Goal: Task Accomplishment & Management: Use online tool/utility

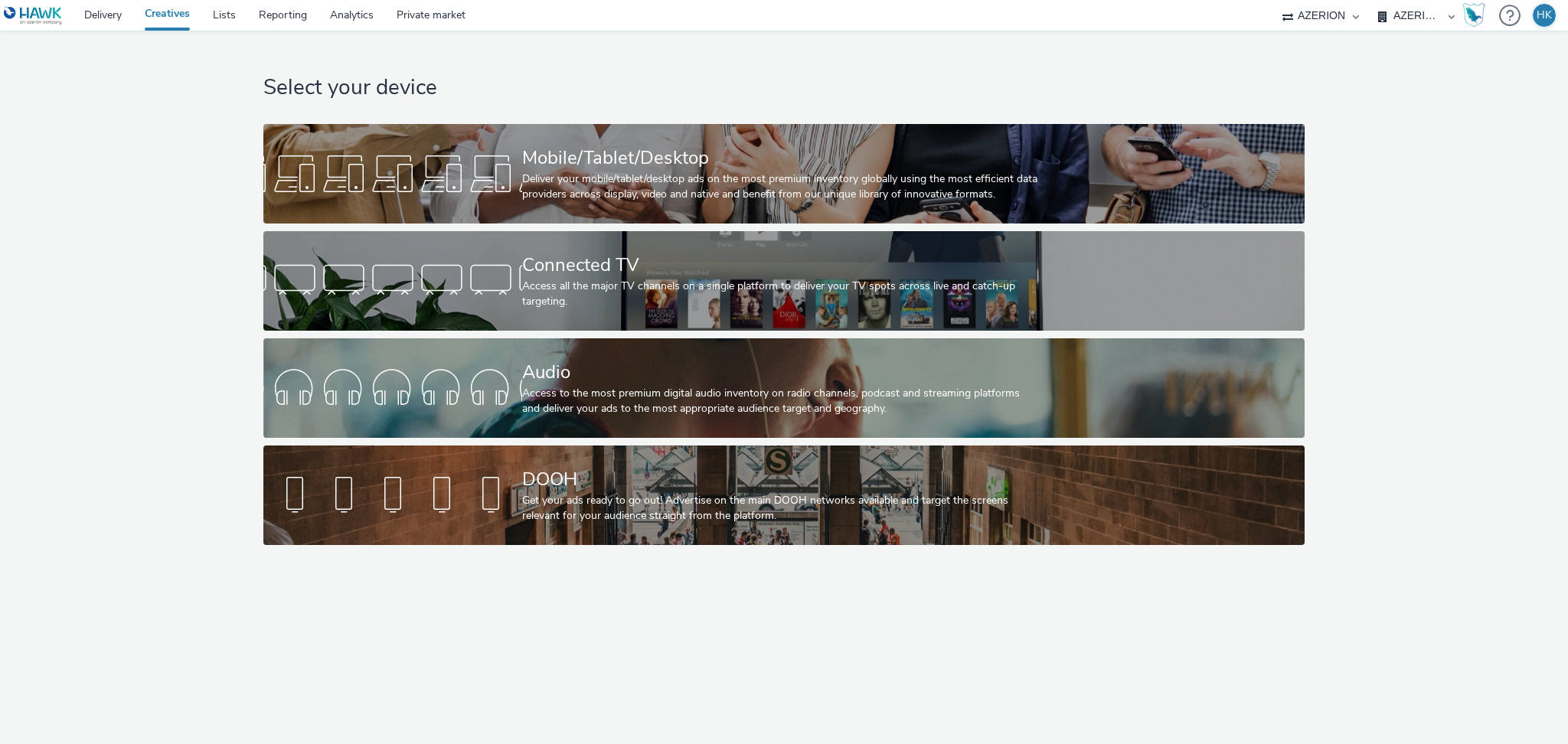
select select "79162ed7-0017-4339-93b0-3399b708648f"
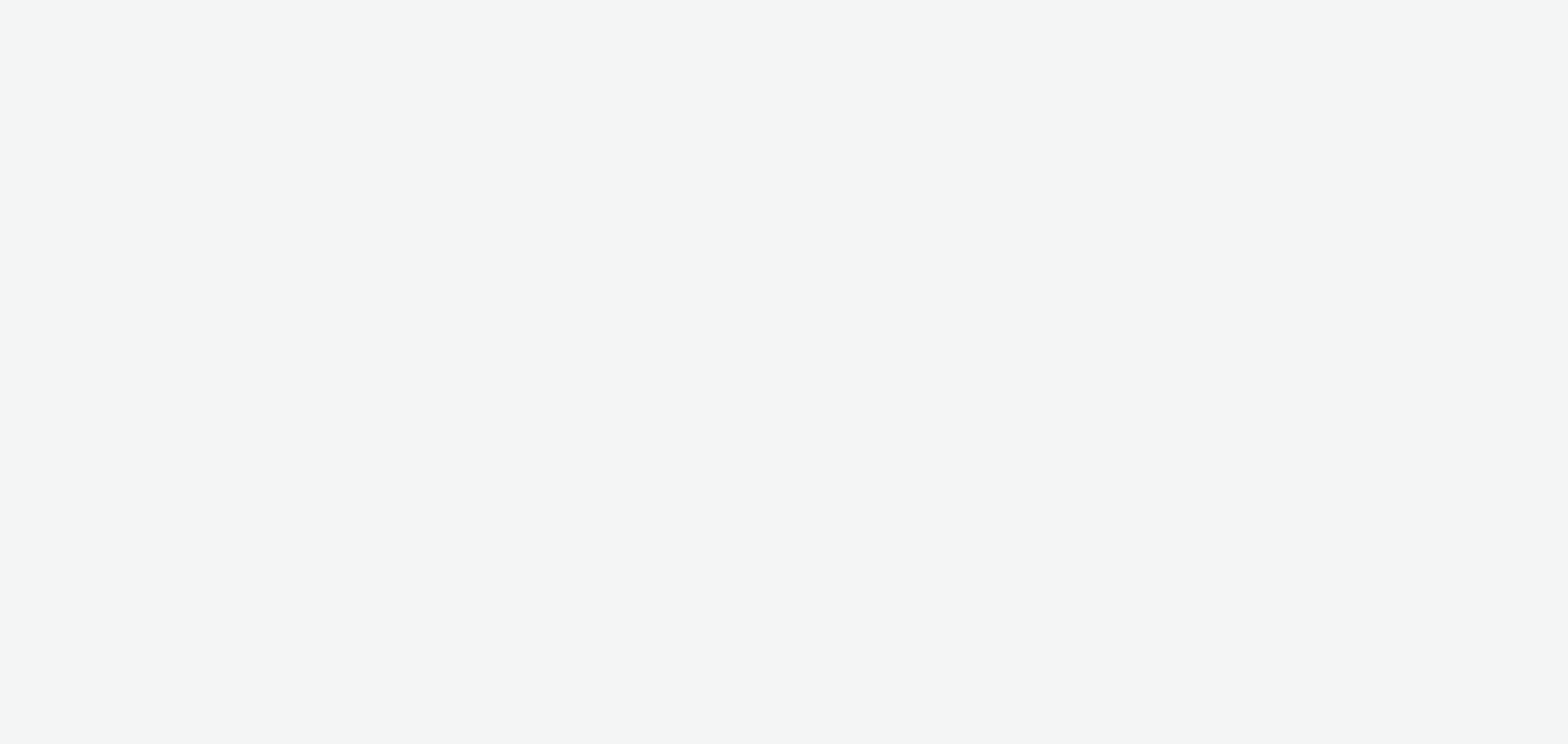
select select "79162ed7-0017-4339-93b0-3399b708648f"
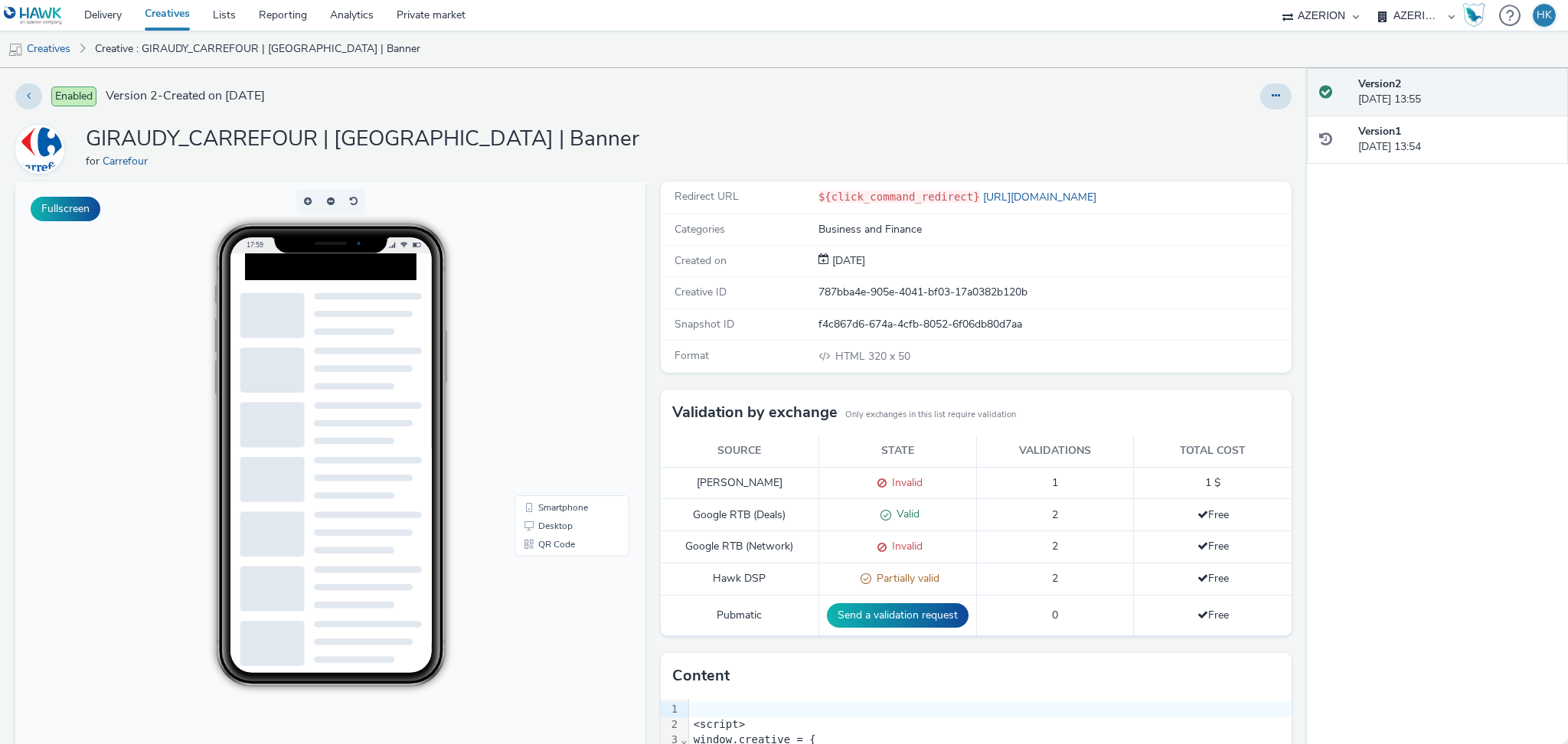
click at [1278, 98] on div "Enabled Version 2 - Created on 30 September 2025 GIRAUDY_CARREFOUR | PORTET SUR…" at bounding box center [653, 406] width 1307 height 675
click at [1260, 101] on button at bounding box center [1276, 96] width 32 height 26
click at [1236, 127] on link "Edit" at bounding box center [1233, 127] width 115 height 31
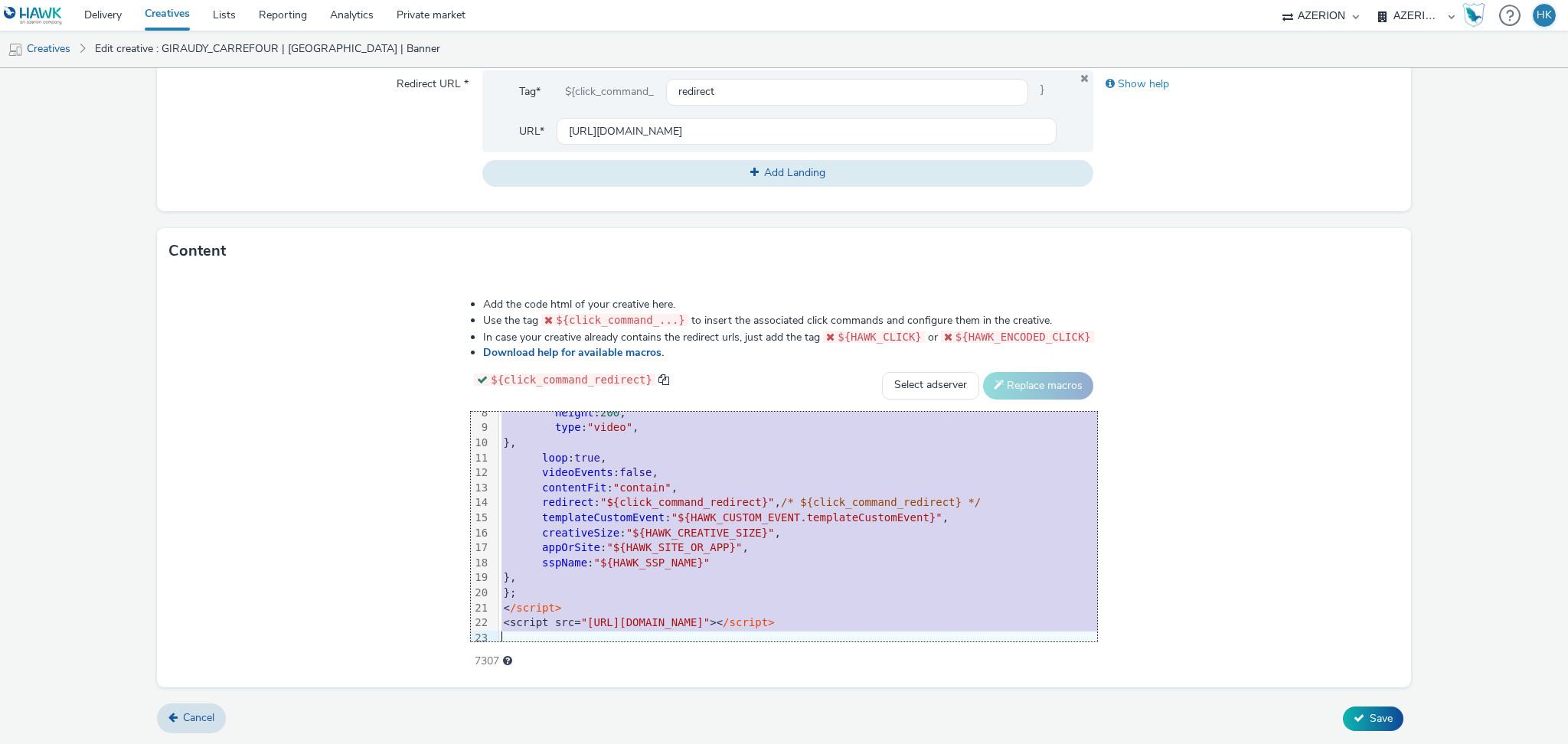
scroll to position [121, 0]
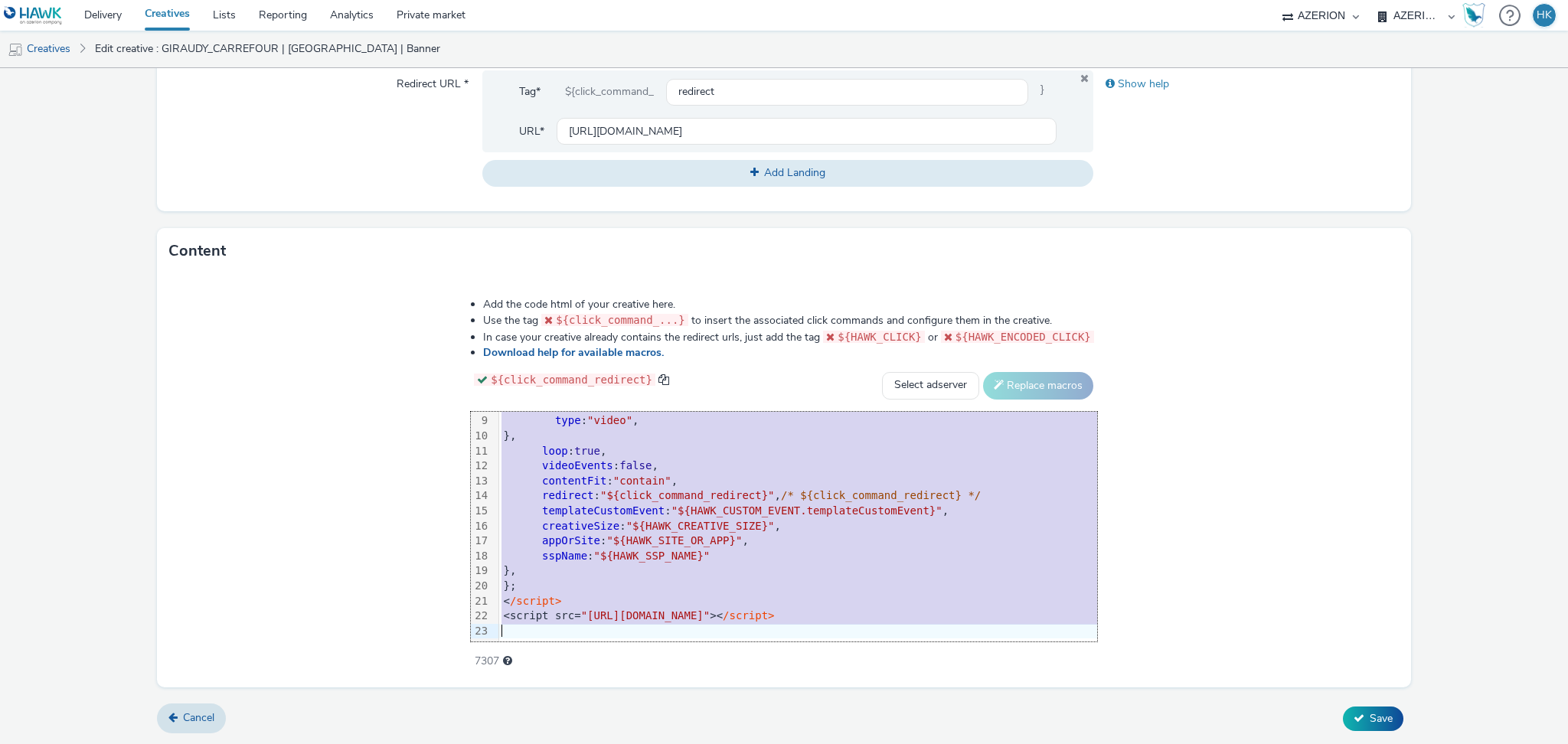
drag, startPoint x: 468, startPoint y: 432, endPoint x: 892, endPoint y: 687, distance: 494.8
click at [888, 698] on form "Edit creative General Advertiser * Carrefour Name * GIRAUDY_CARREFOUR | PORTET …" at bounding box center [784, 117] width 1568 height 1256
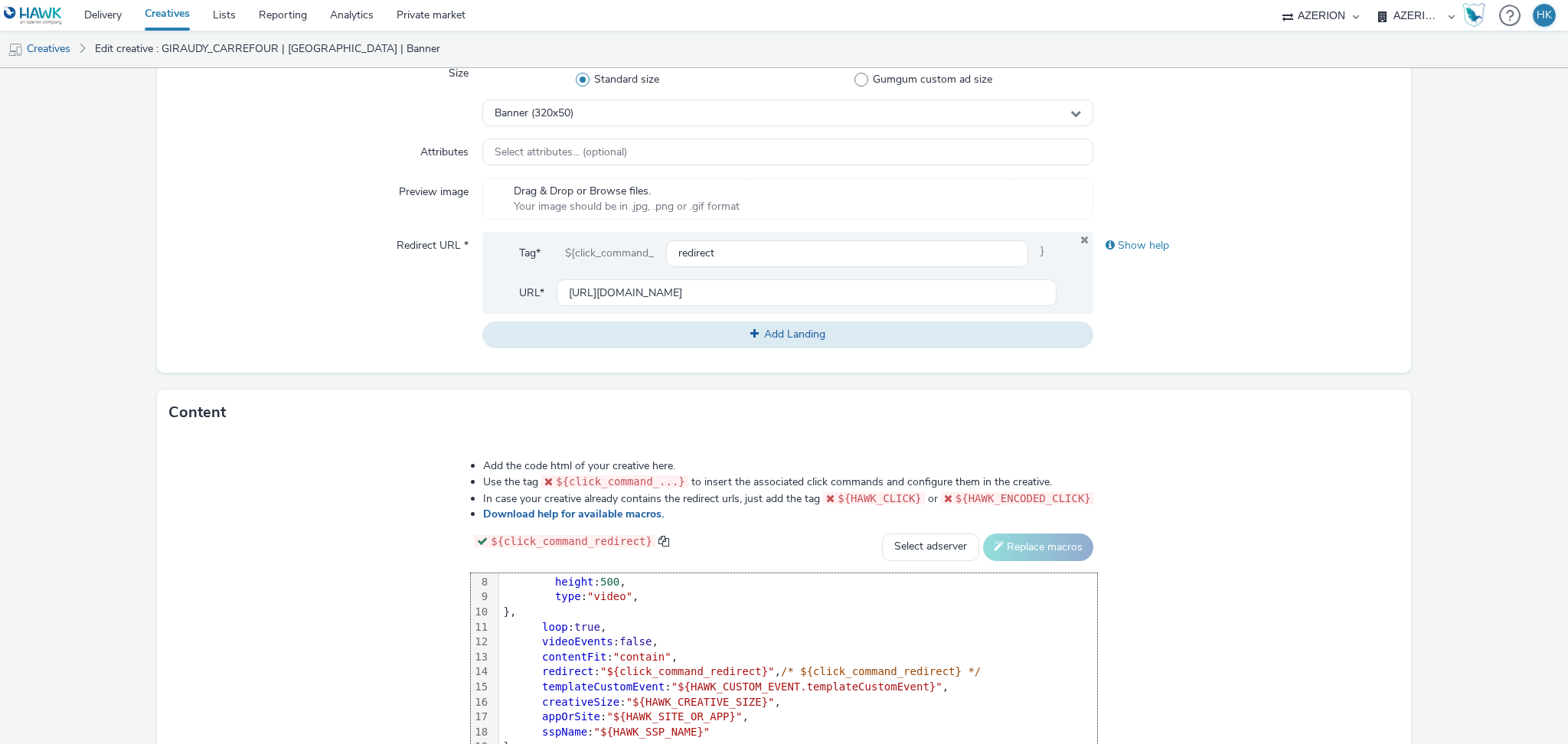
scroll to position [580, 0]
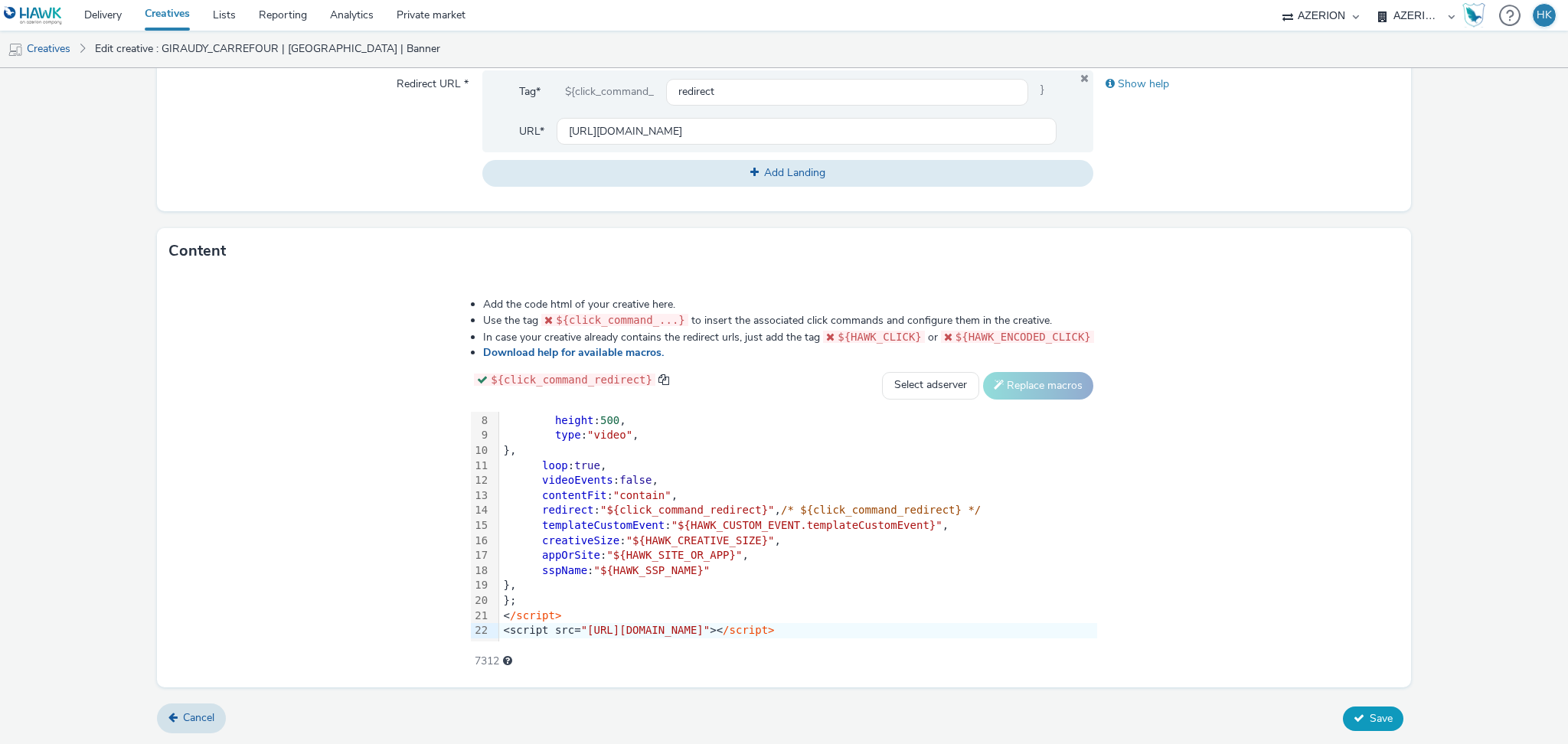
click at [1369, 718] on span "Save" at bounding box center [1381, 718] width 23 height 14
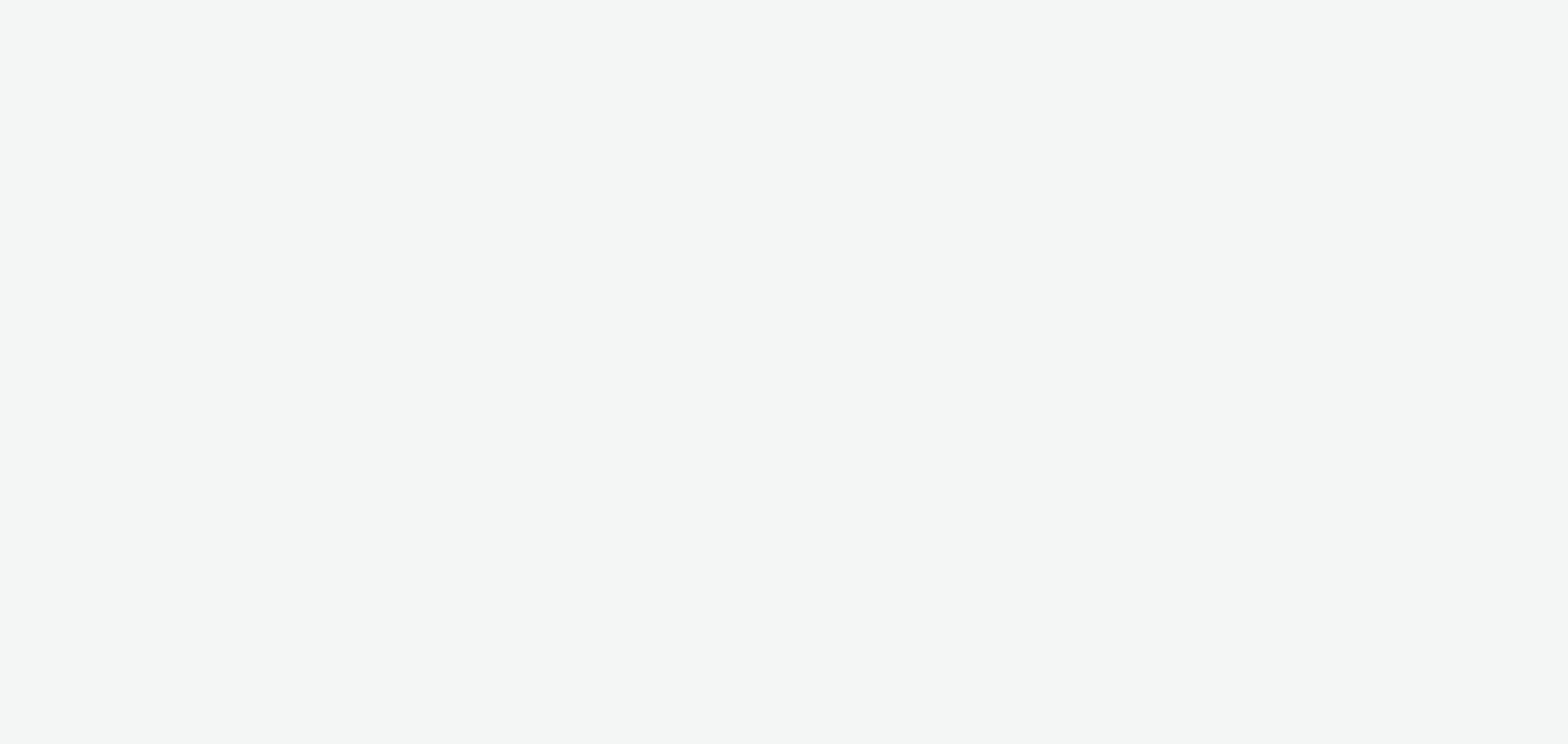
select select "79162ed7-0017-4339-93b0-3399b708648f"
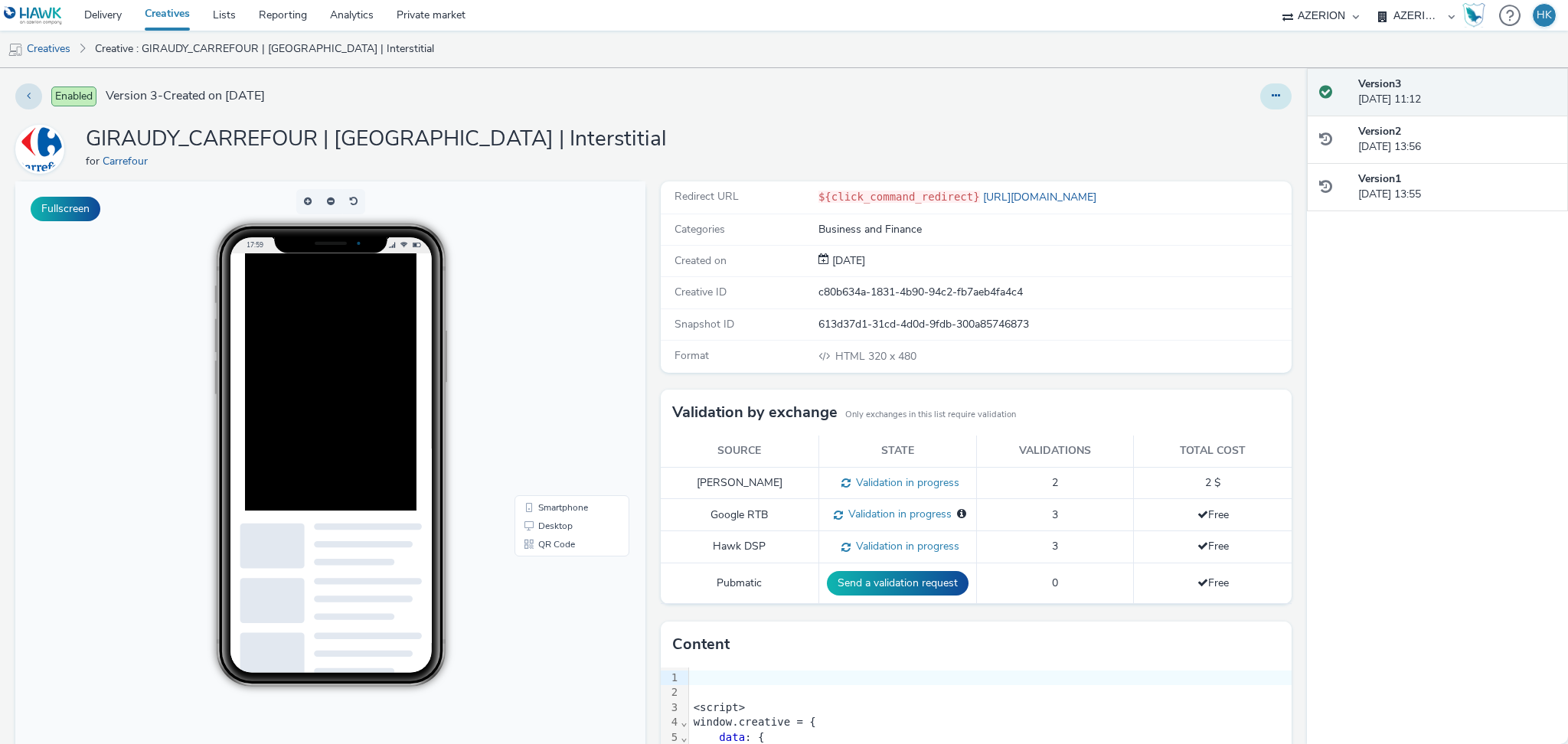
click at [1260, 95] on button at bounding box center [1276, 96] width 32 height 26
click at [1198, 125] on link "Edit" at bounding box center [1233, 127] width 115 height 31
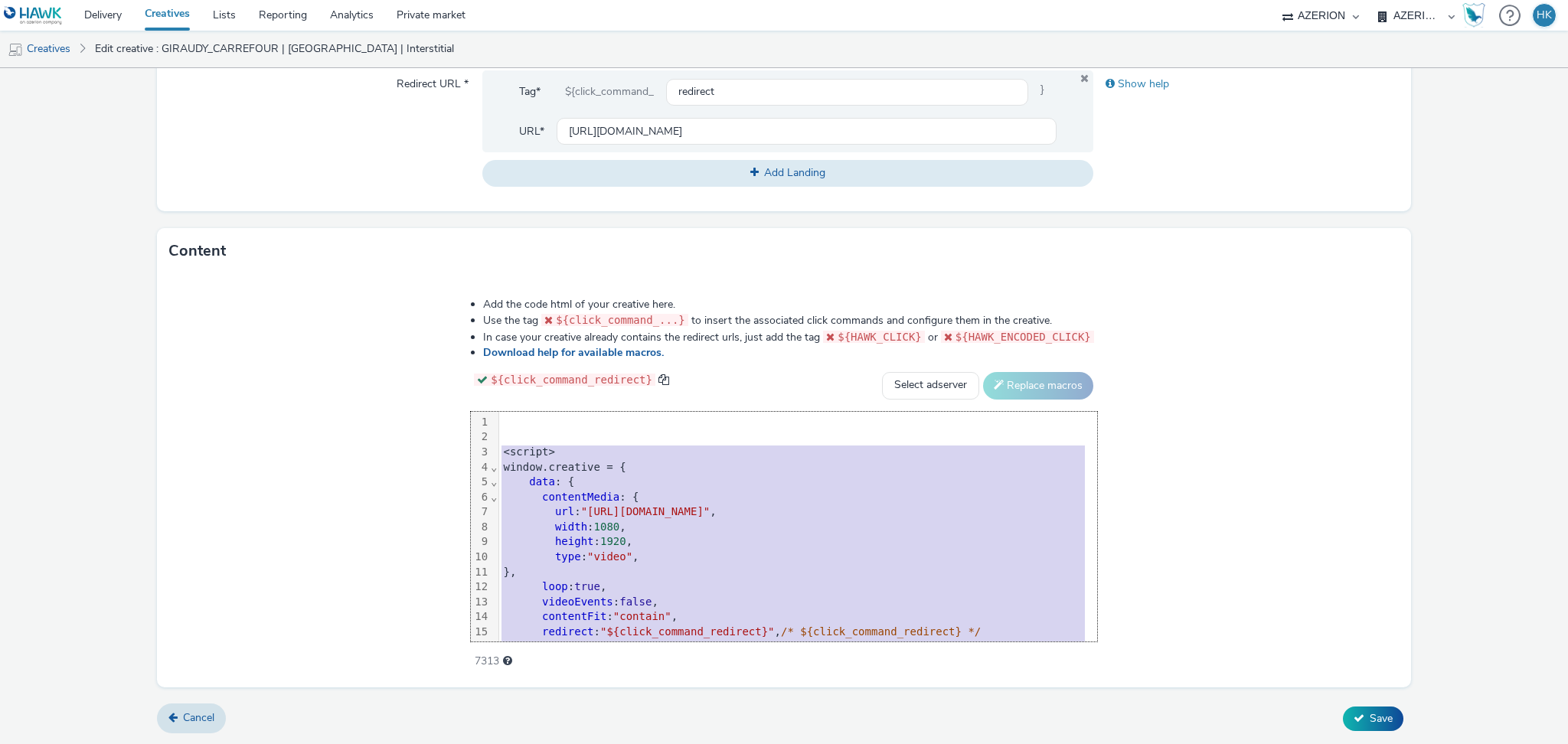
scroll to position [137, 0]
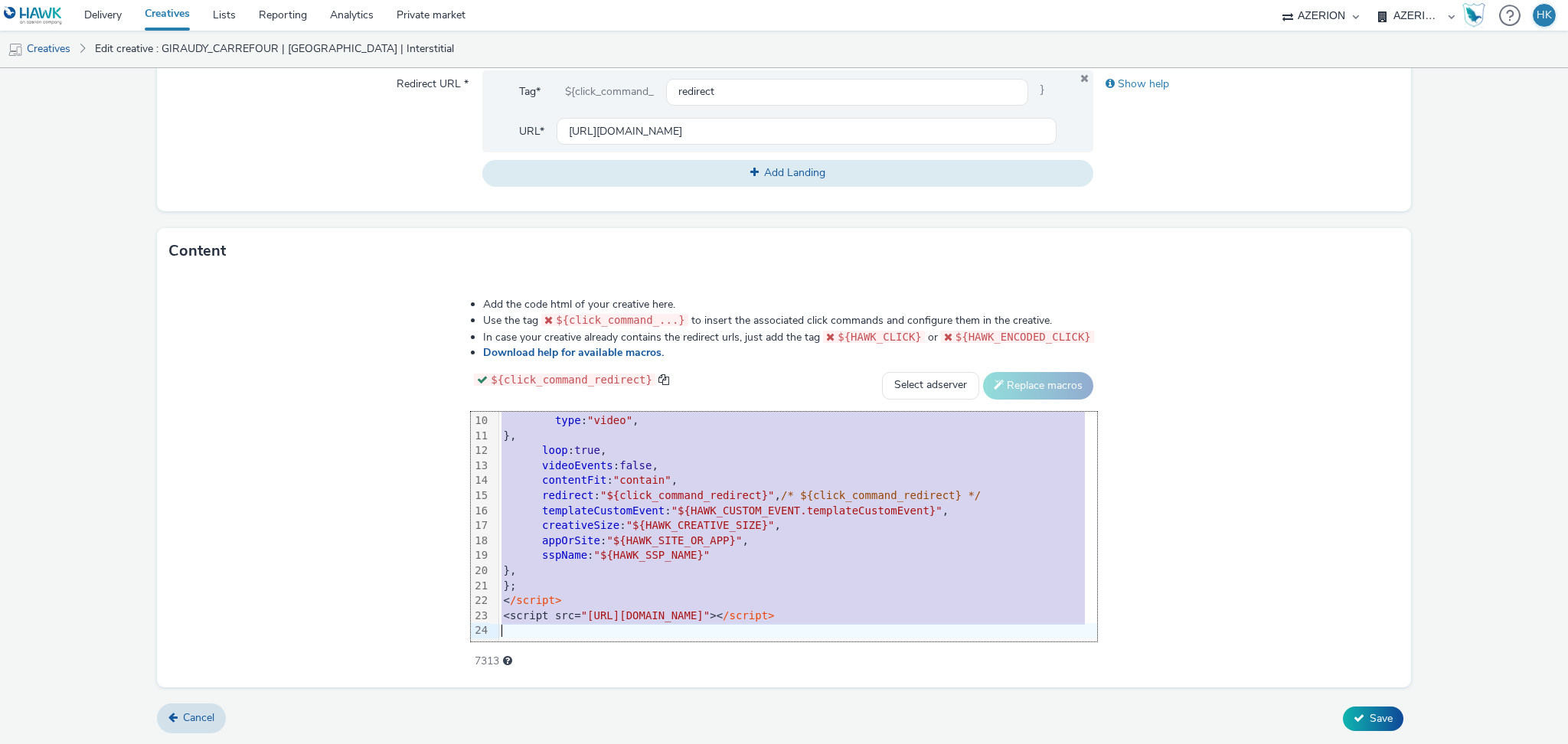
drag, startPoint x: 493, startPoint y: 448, endPoint x: 1071, endPoint y: 727, distance: 641.8
click at [1071, 727] on form "Edit creative General Advertiser * Carrefour Name * GIRAUDY_CARREFOUR | PORTET …" at bounding box center [784, 117] width 1568 height 1256
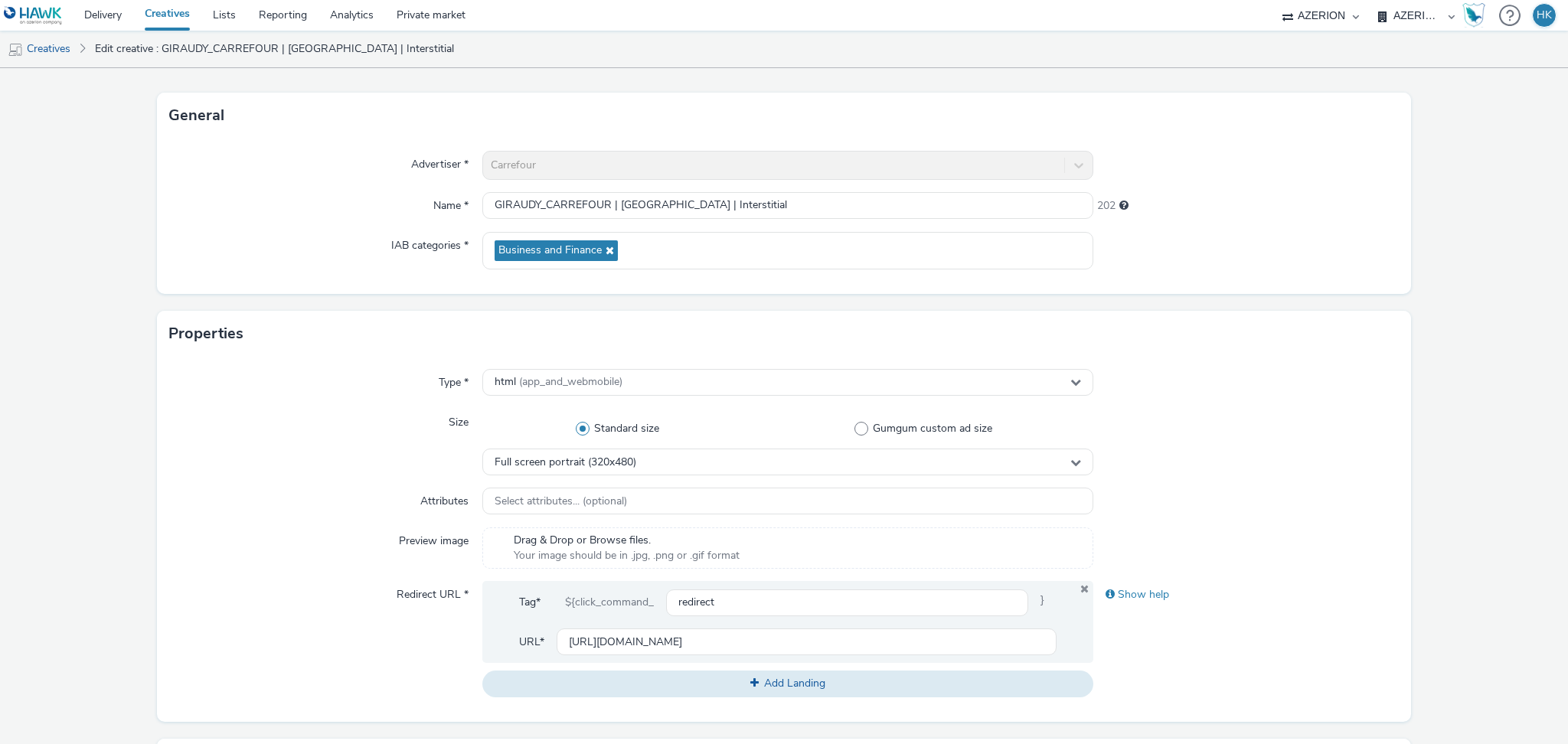
scroll to position [580, 0]
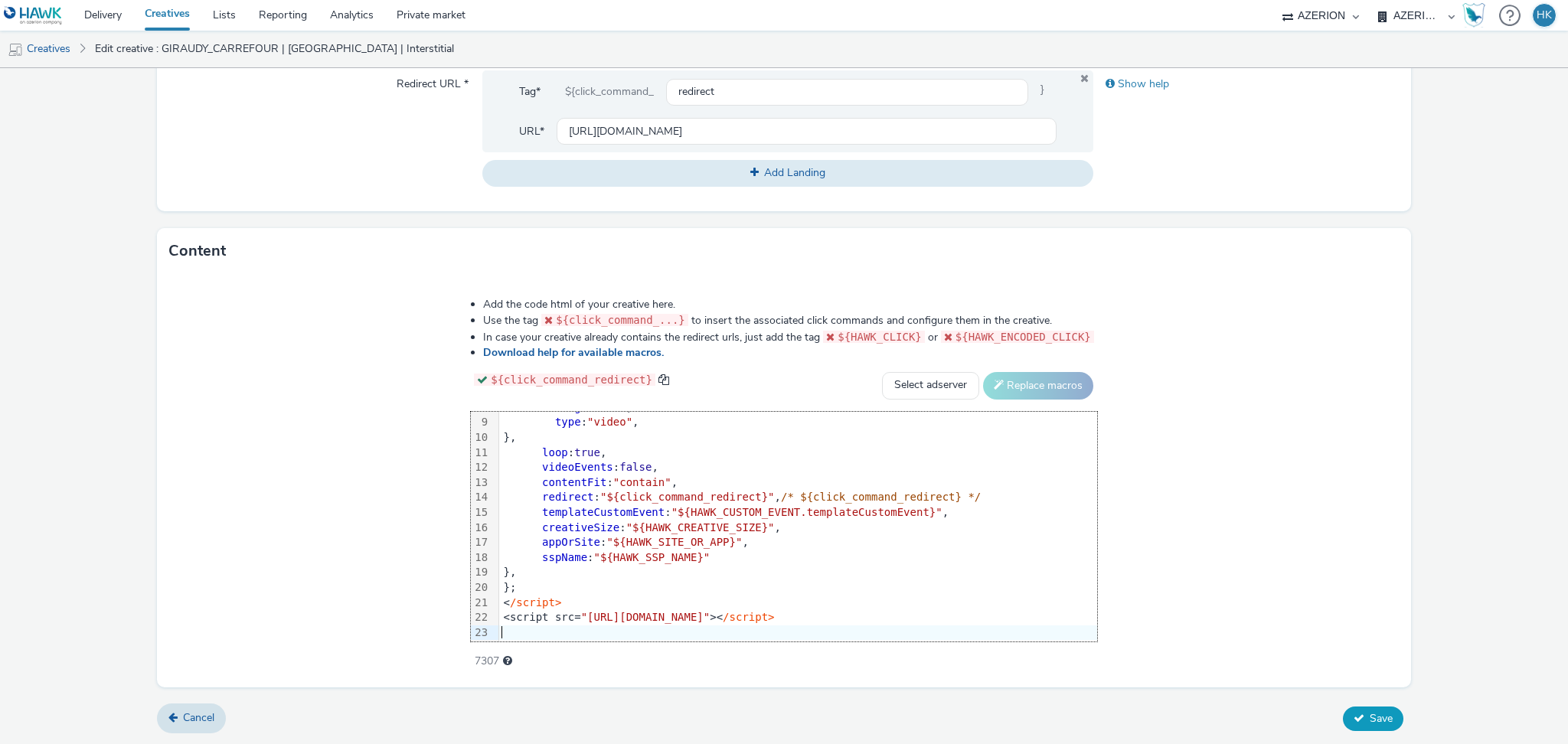
click at [1354, 719] on icon at bounding box center [1359, 718] width 11 height 11
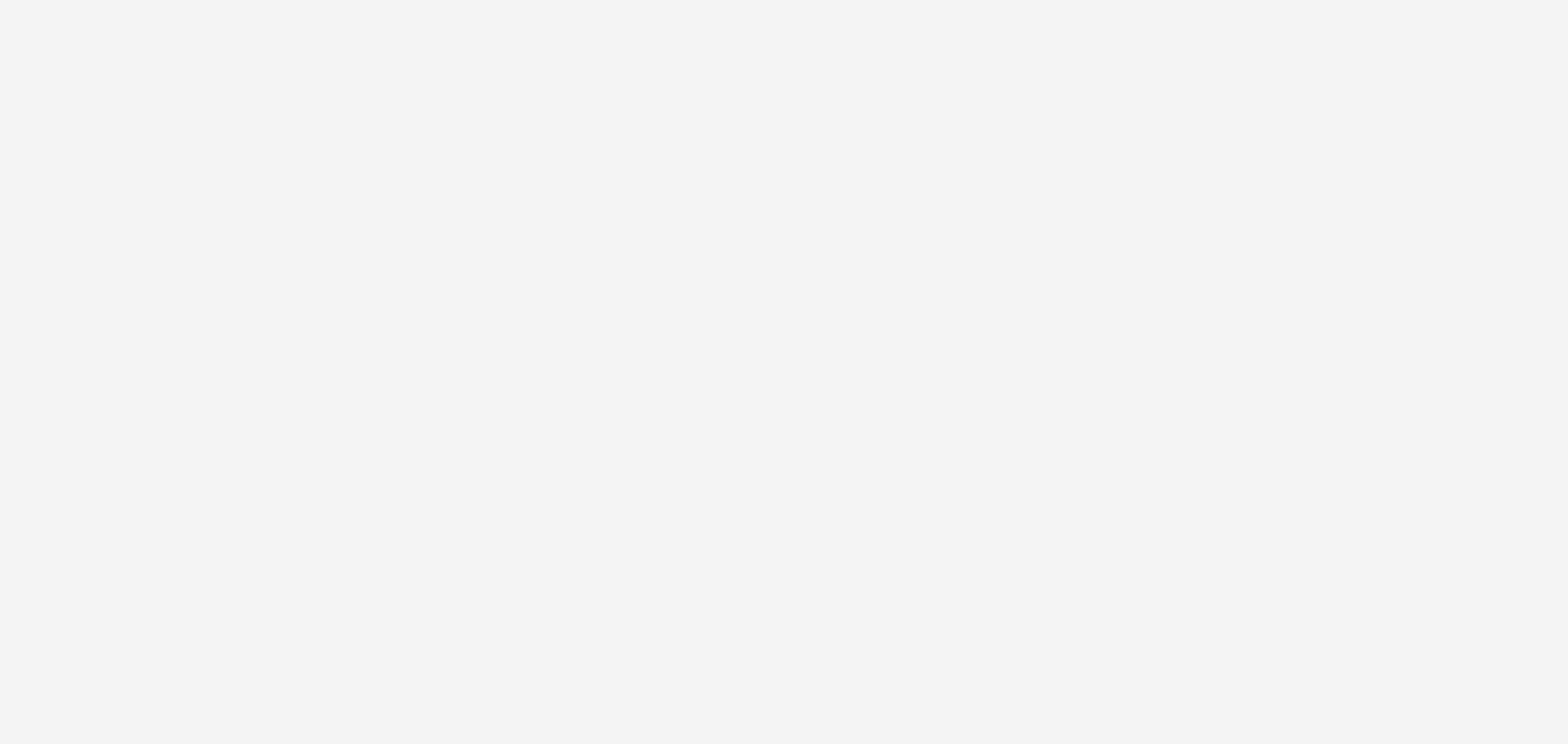
select select "79162ed7-0017-4339-93b0-3399b708648f"
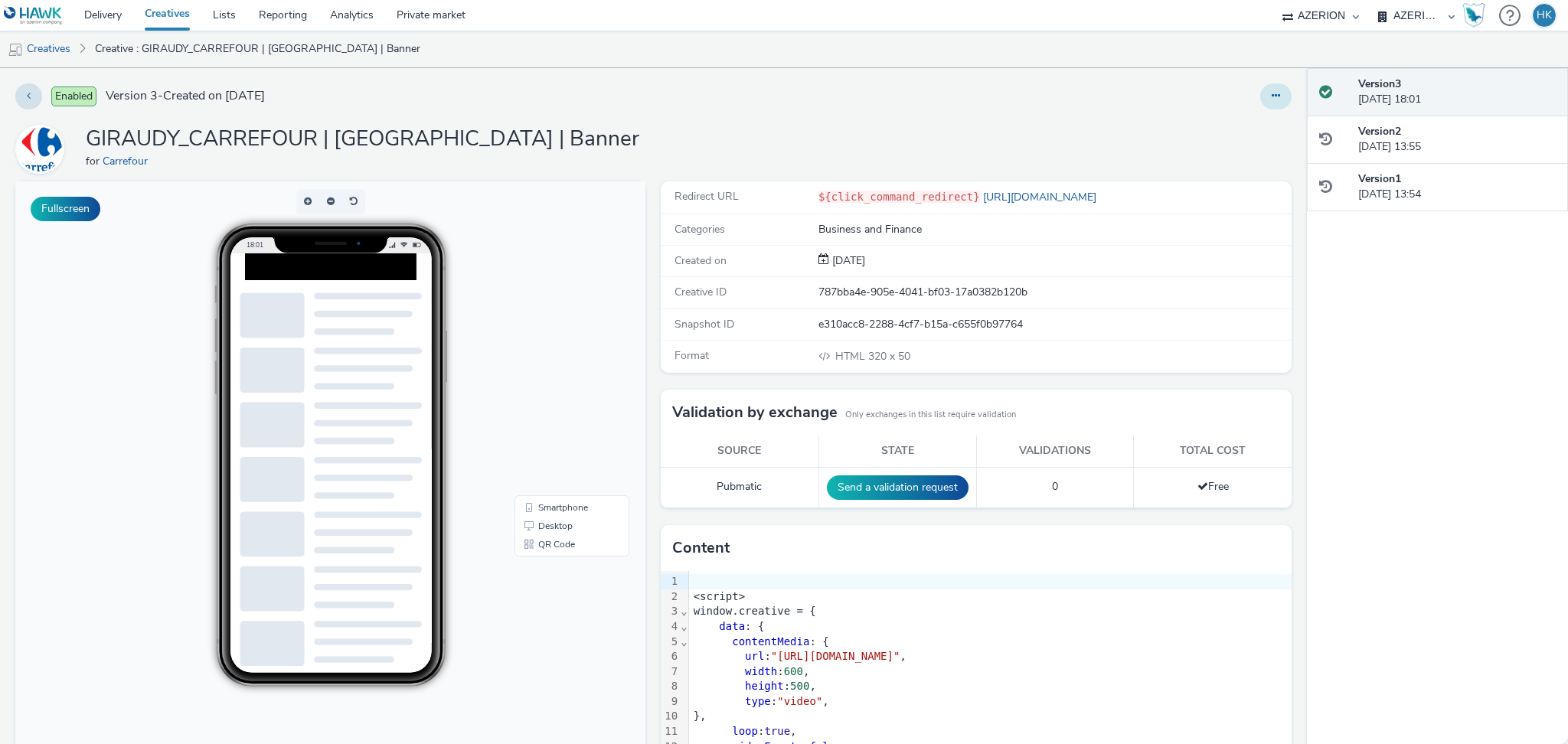
click at [1260, 100] on div at bounding box center [1276, 96] width 32 height 26
click at [1260, 100] on button at bounding box center [1276, 96] width 32 height 26
click at [1220, 127] on link "Edit" at bounding box center [1233, 127] width 115 height 31
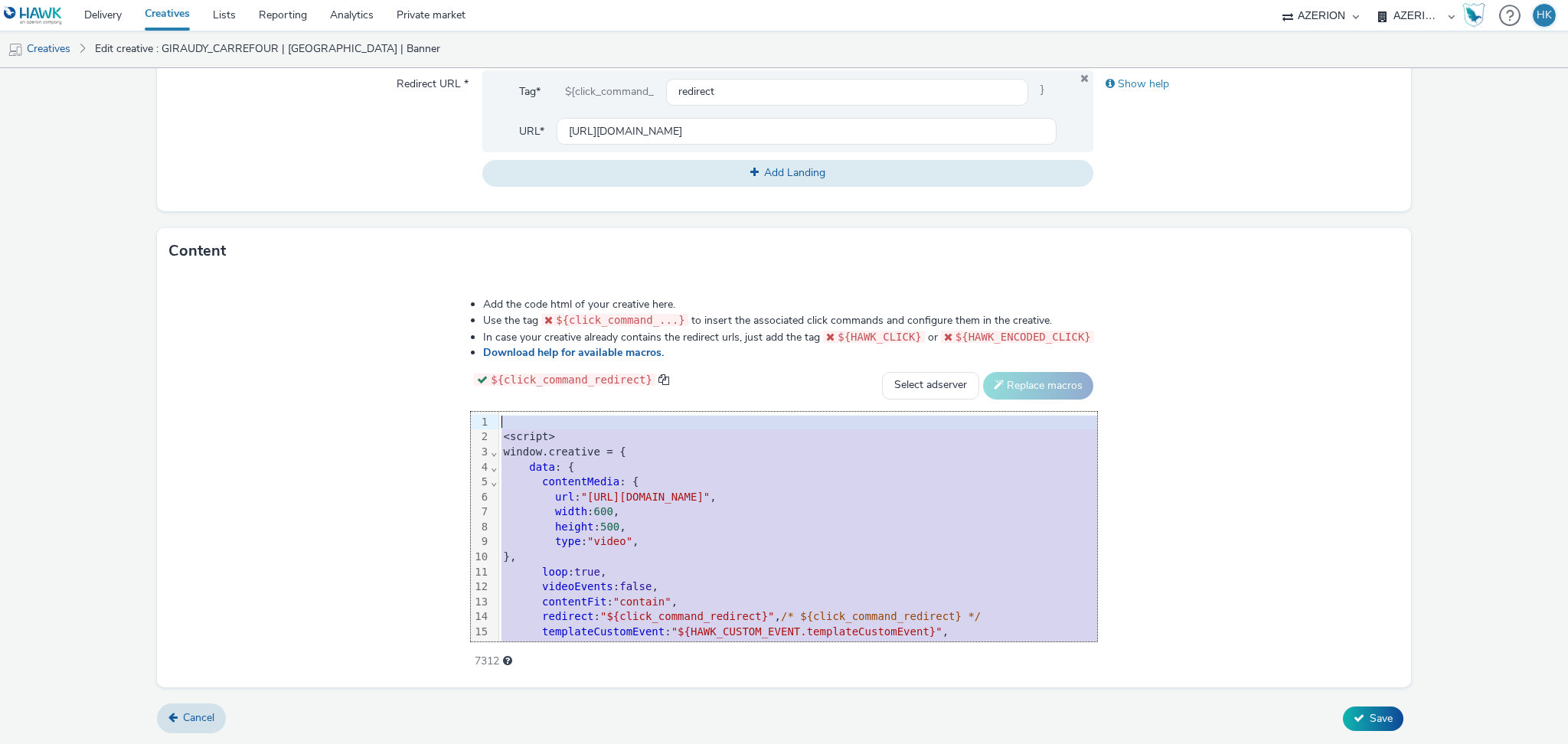
drag, startPoint x: 1002, startPoint y: 626, endPoint x: 473, endPoint y: 312, distance: 615.2
click at [473, 312] on div "Add the code html of your creative here. Use the tag ${click_command_...} to in…" at bounding box center [783, 474] width 737 height 376
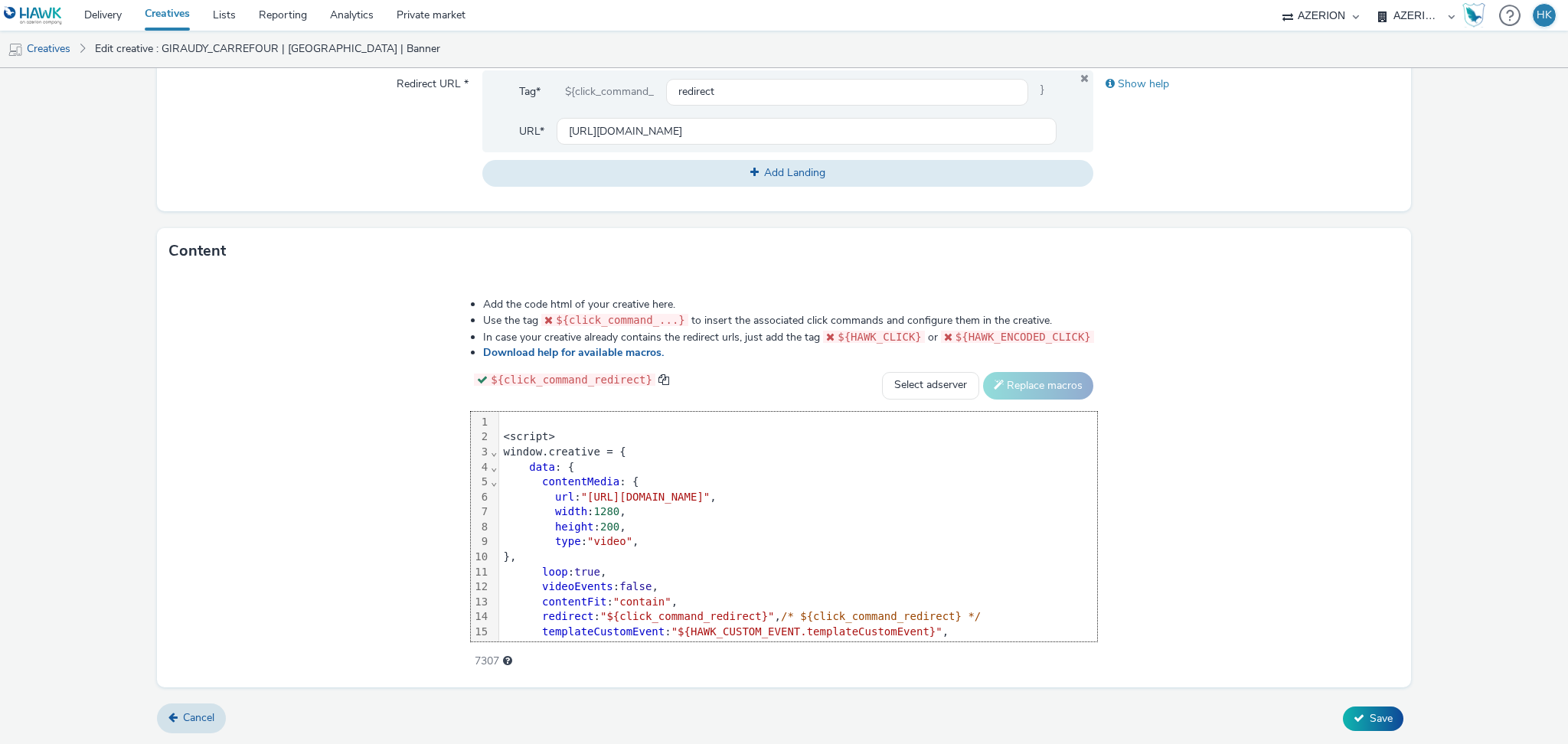
scroll to position [119, 0]
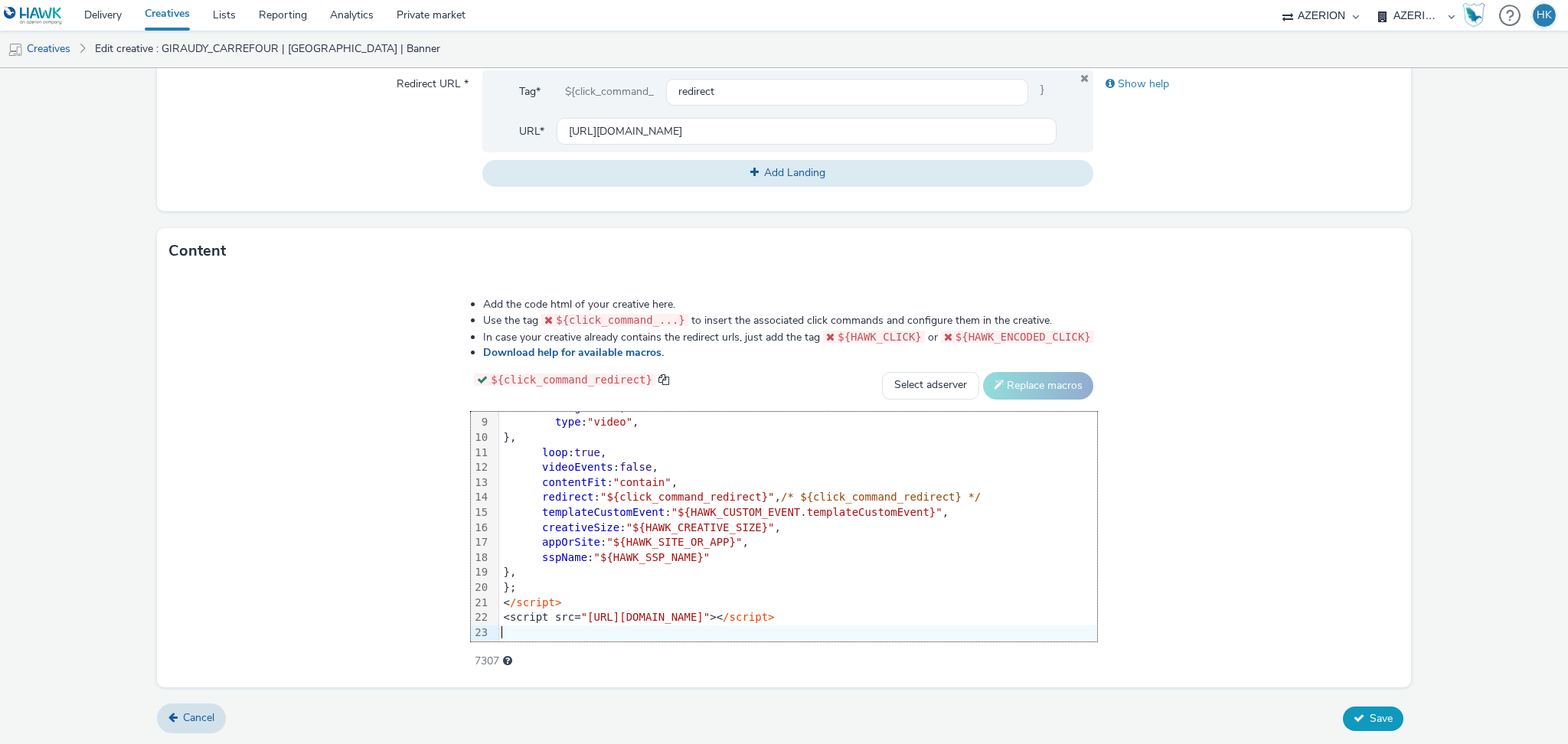
click at [1369, 727] on button "Save" at bounding box center [1373, 718] width 60 height 25
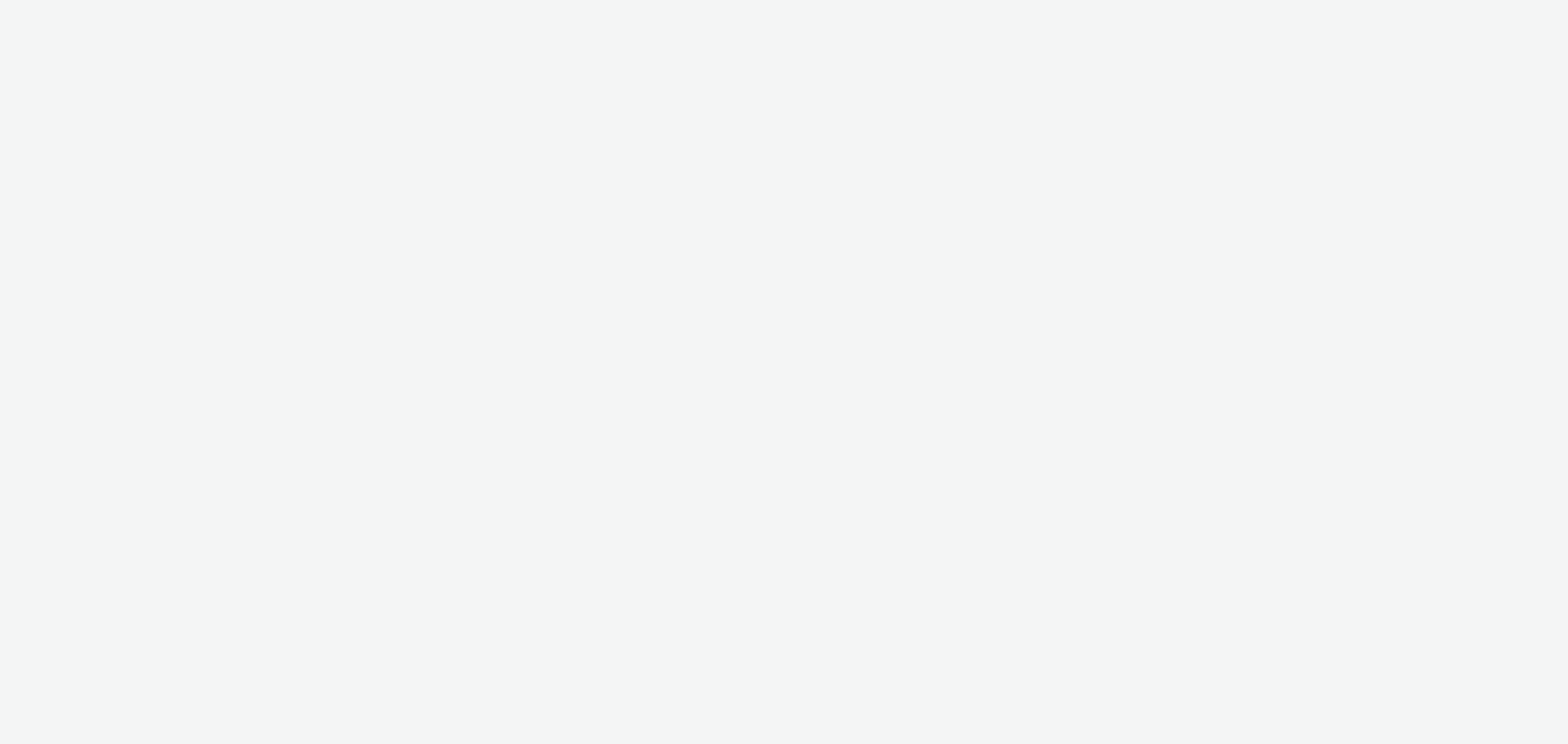
select select "79162ed7-0017-4339-93b0-3399b708648f"
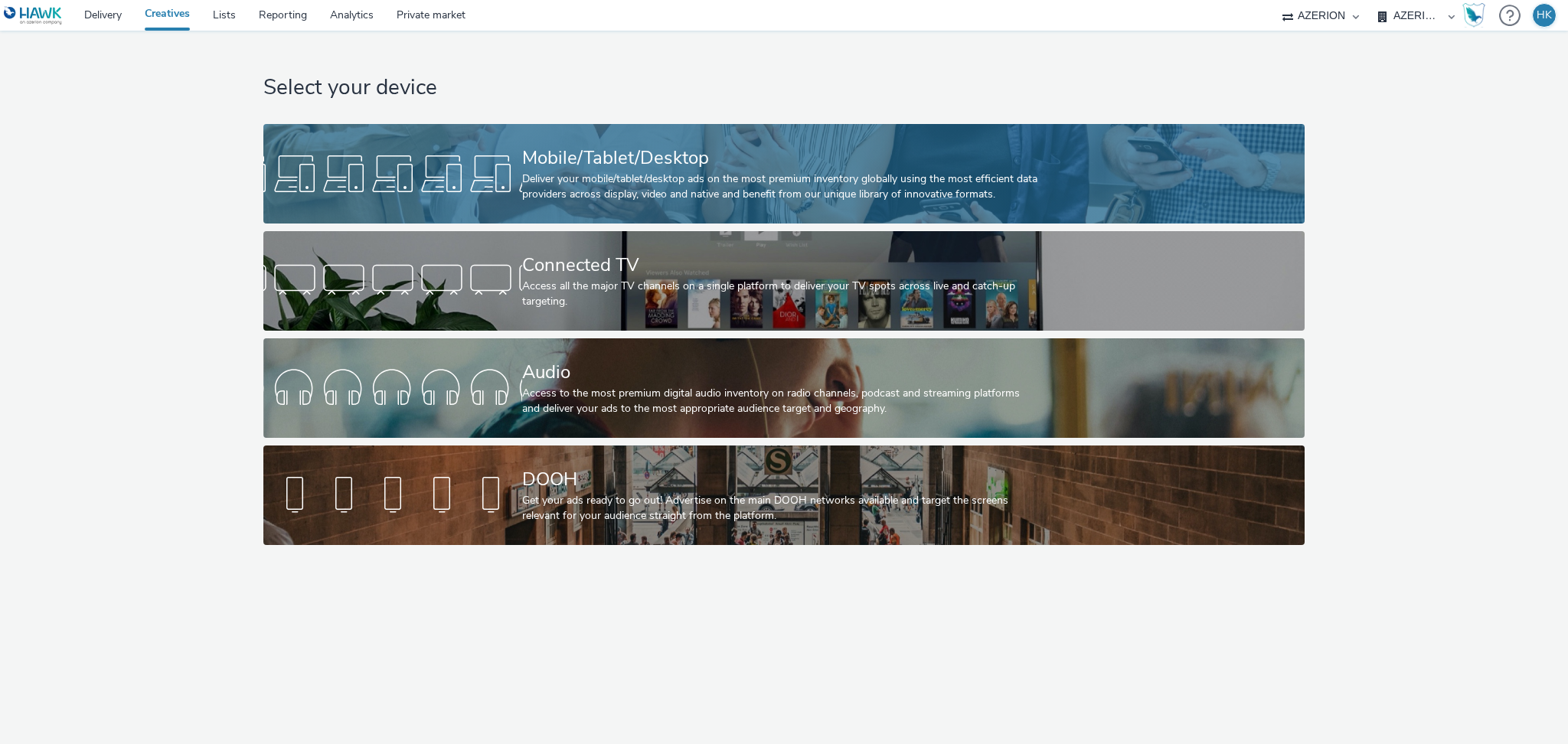
click at [712, 136] on div "Mobile/Tablet/Desktop Deliver your mobile/tablet/desktop ads on the most premiu…" at bounding box center [781, 174] width 517 height 100
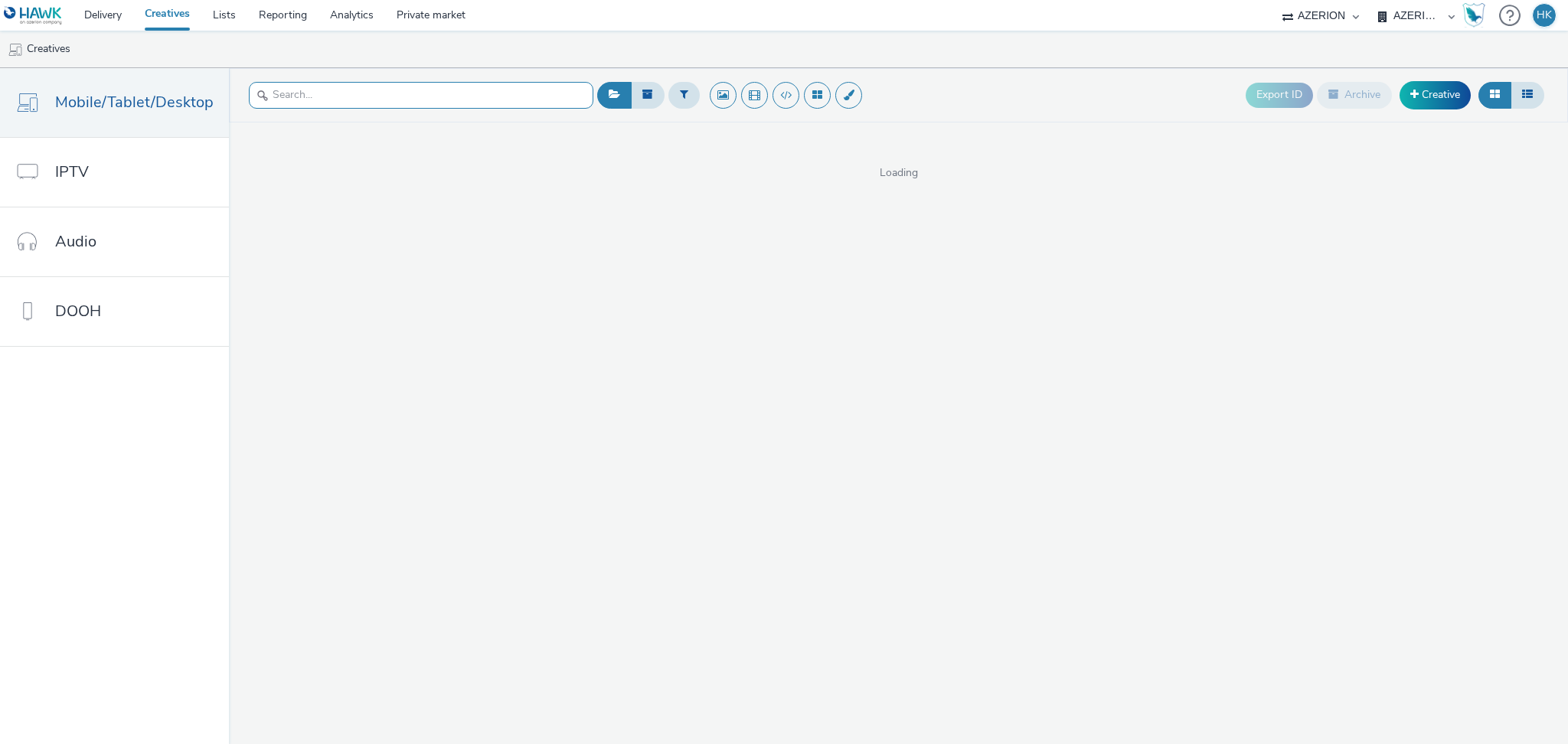
click at [462, 96] on input "text" at bounding box center [420, 96] width 344 height 27
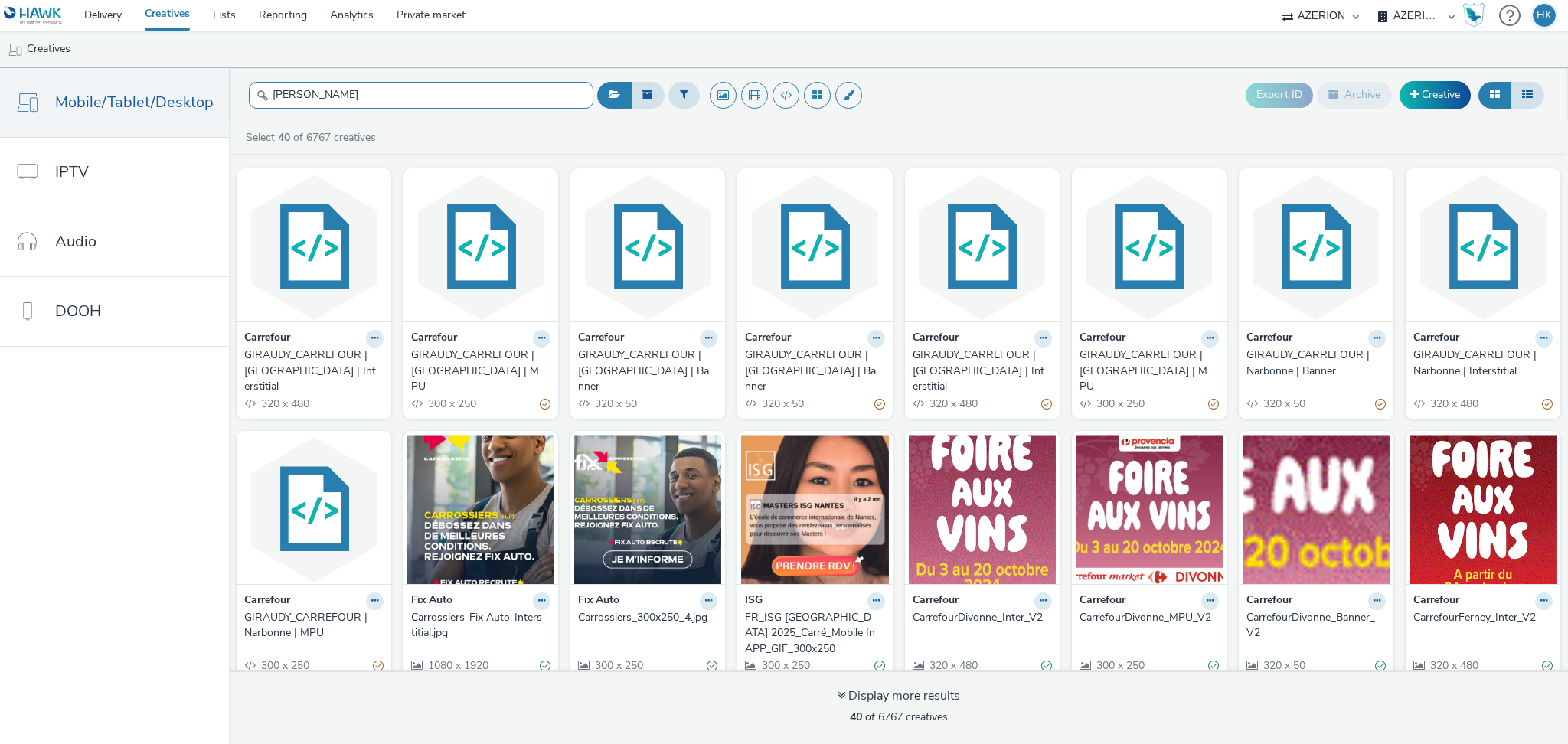
type input "carr"
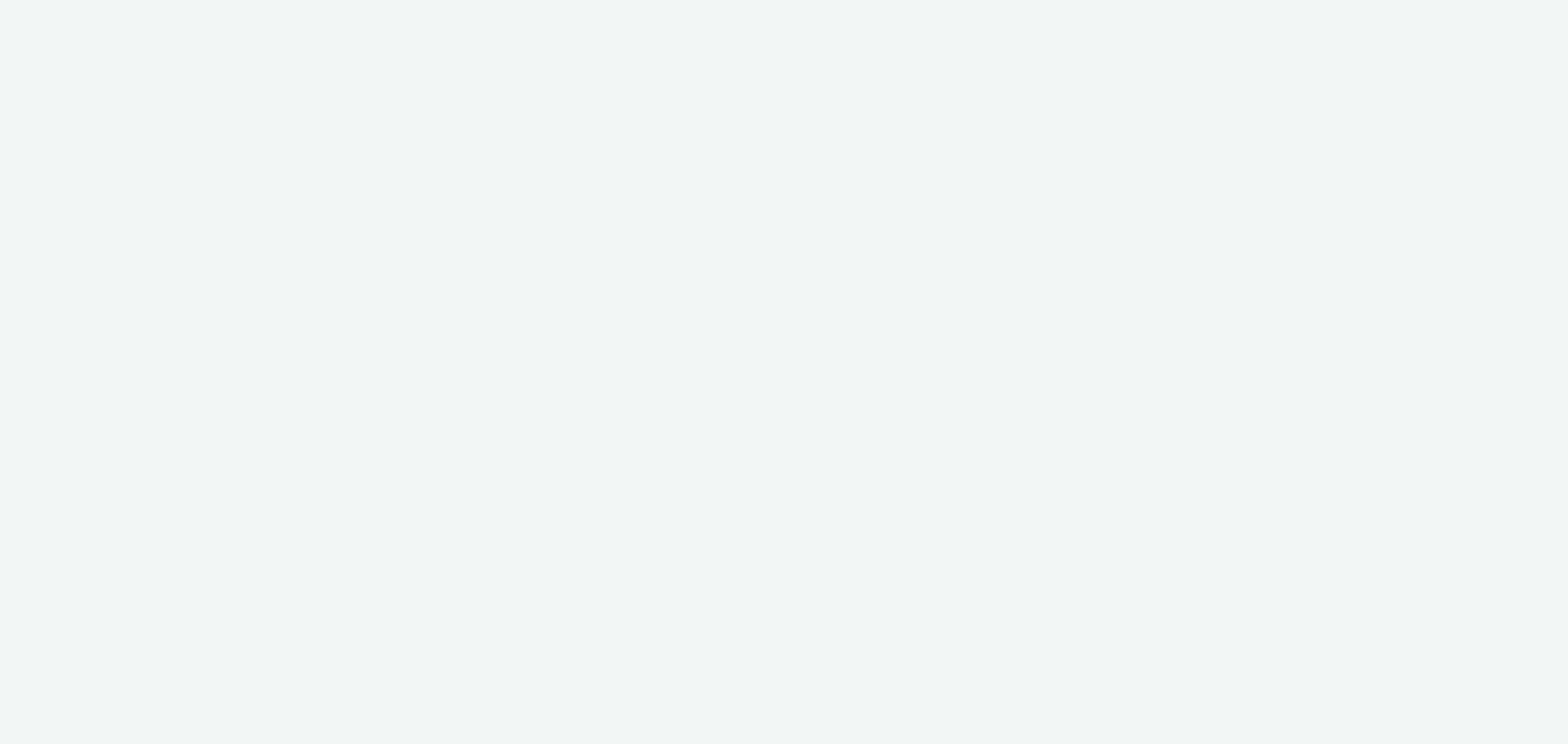
select select "79162ed7-0017-4339-93b0-3399b708648f"
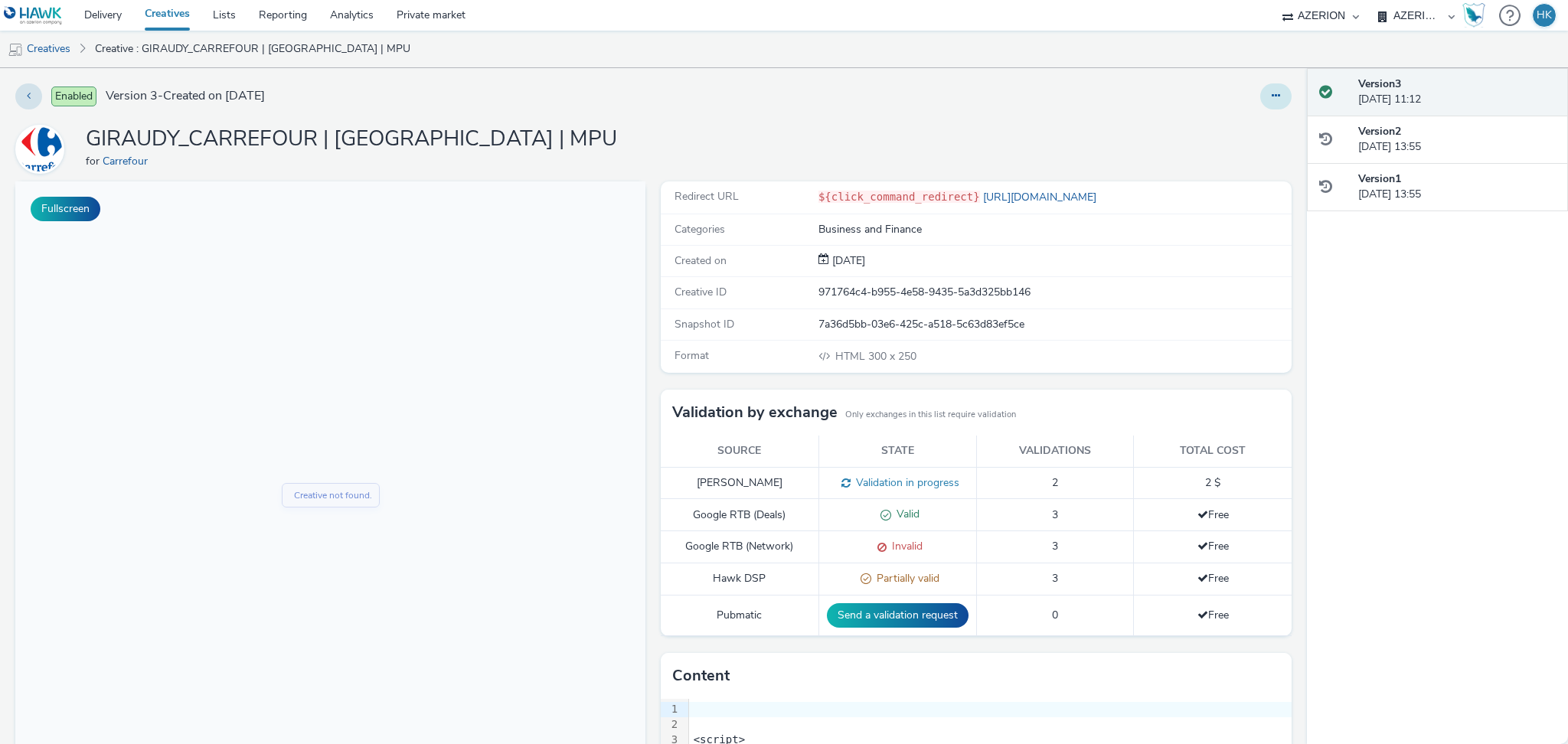
click at [1260, 95] on button at bounding box center [1276, 96] width 32 height 26
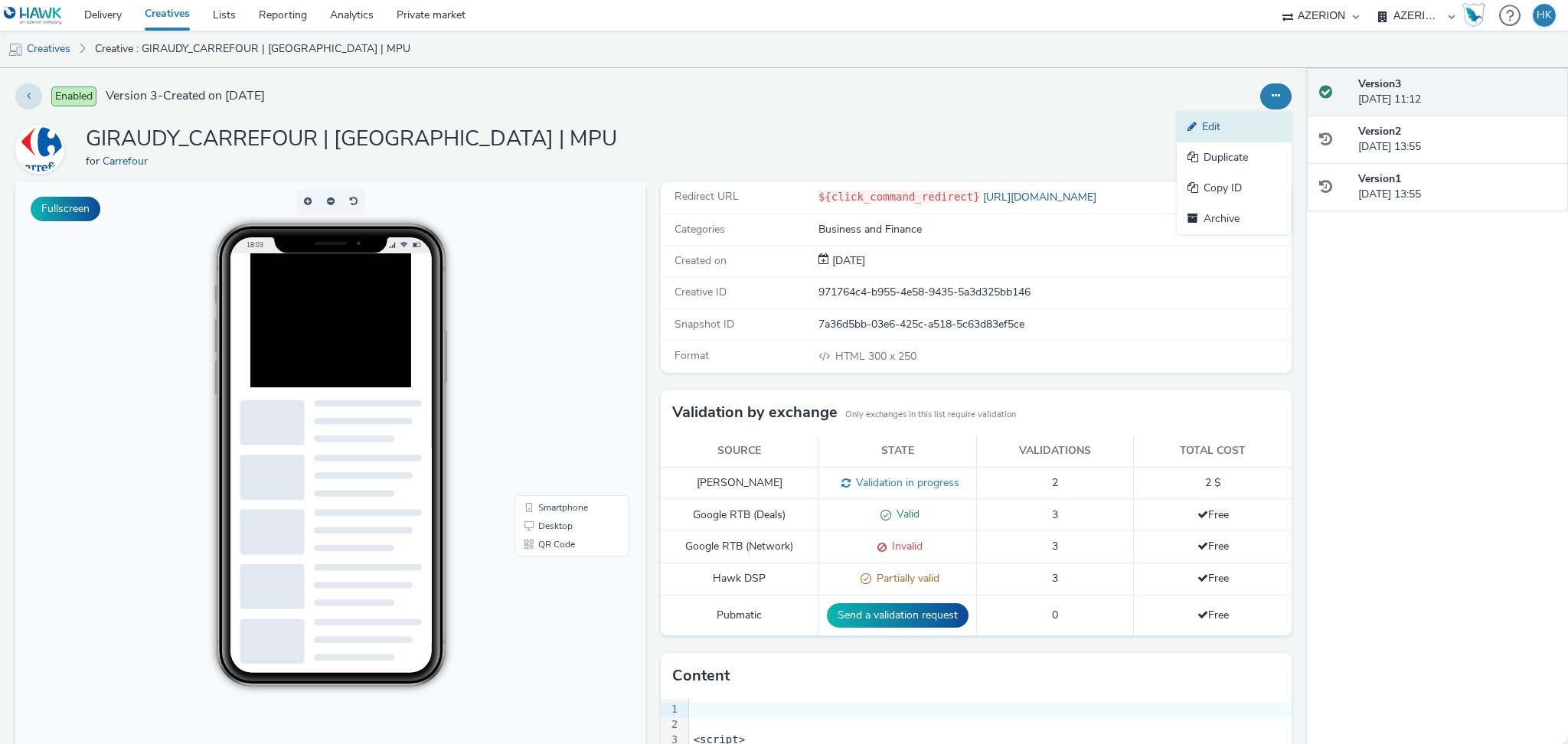
click at [1218, 123] on link "Edit" at bounding box center [1233, 127] width 115 height 31
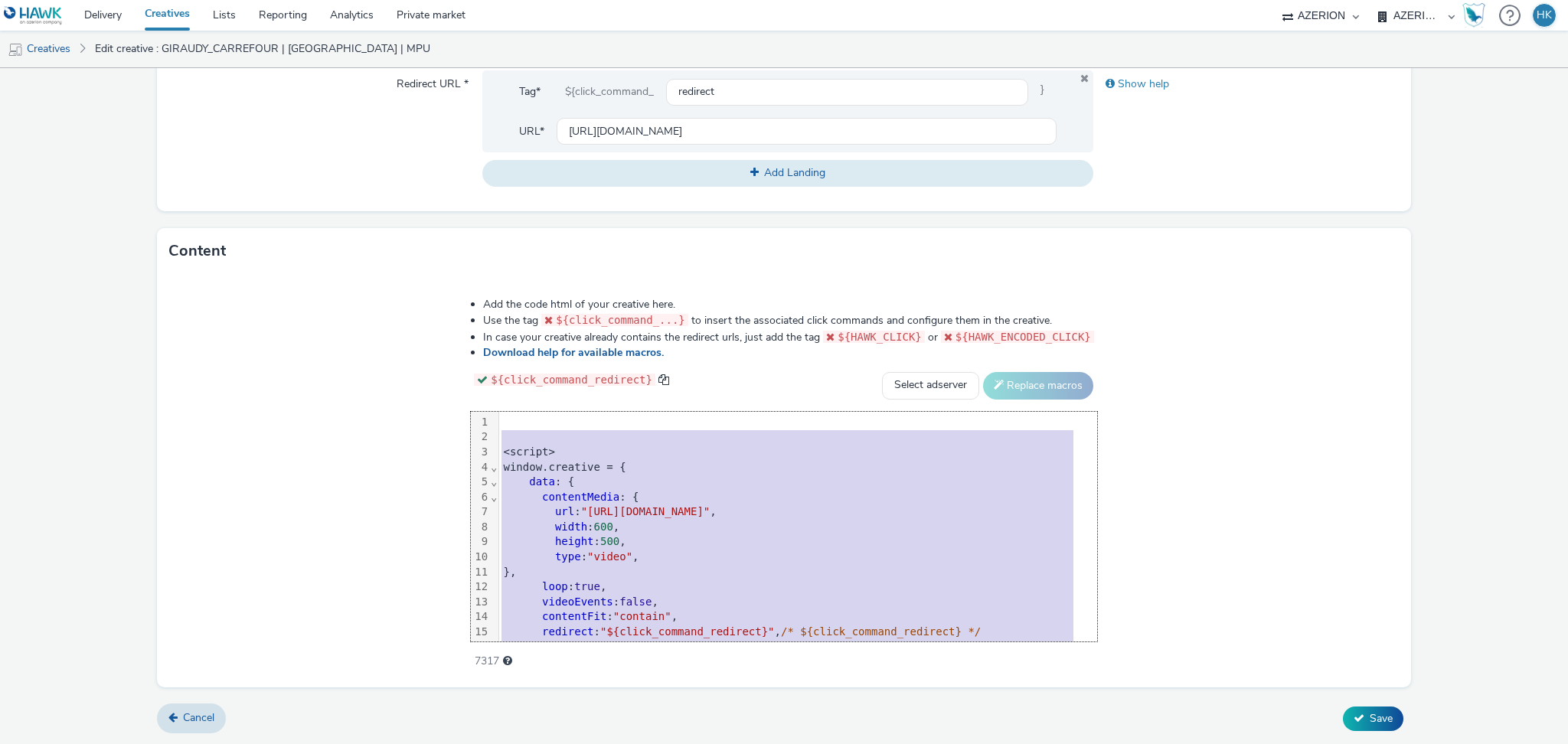
scroll to position [137, 0]
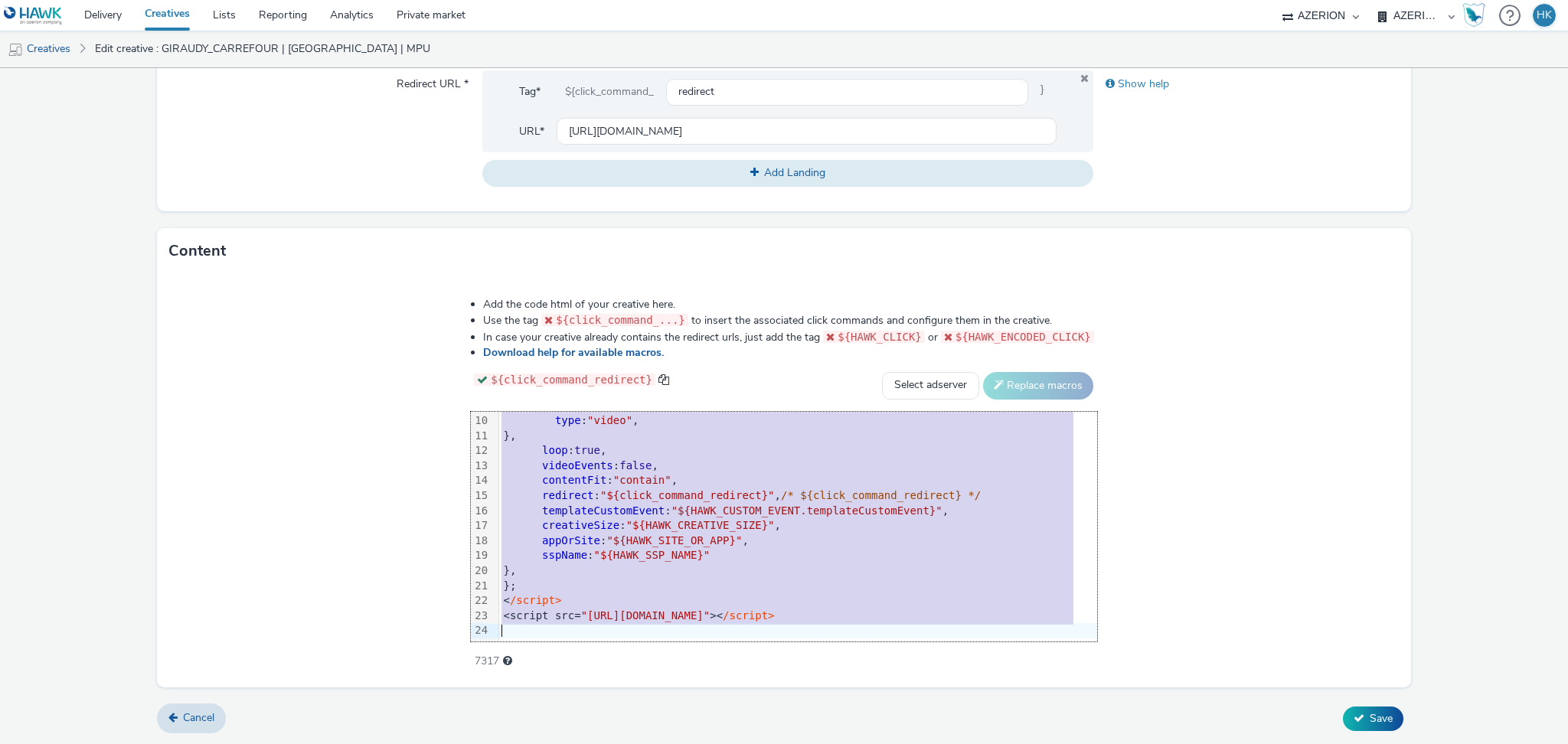
drag, startPoint x: 508, startPoint y: 431, endPoint x: 983, endPoint y: 758, distance: 576.7
click at [983, 743] on html "Delivery Creatives Lists Reporting Analytics Private market AZERION Hawk AZERIO…" at bounding box center [784, 372] width 1568 height 744
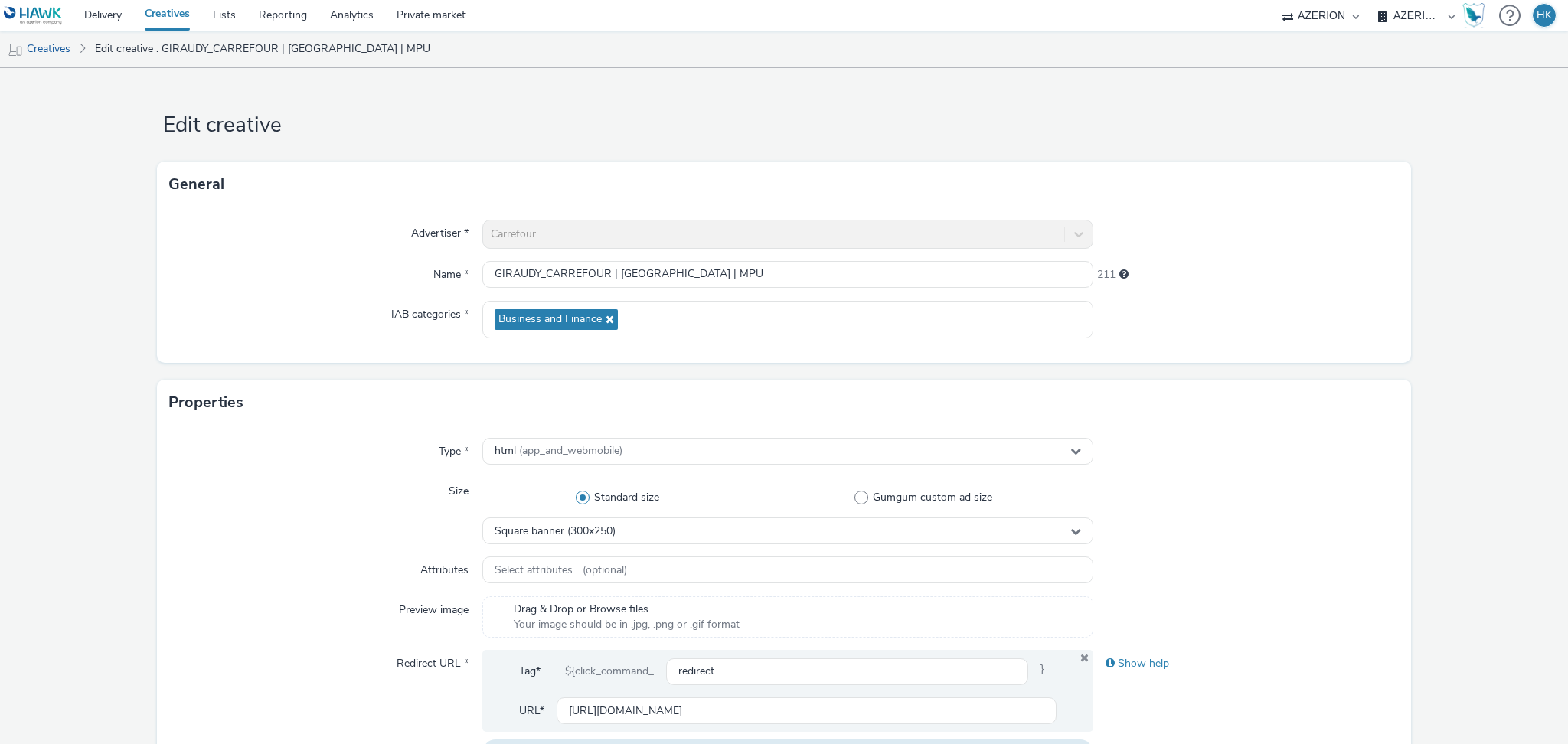
scroll to position [580, 0]
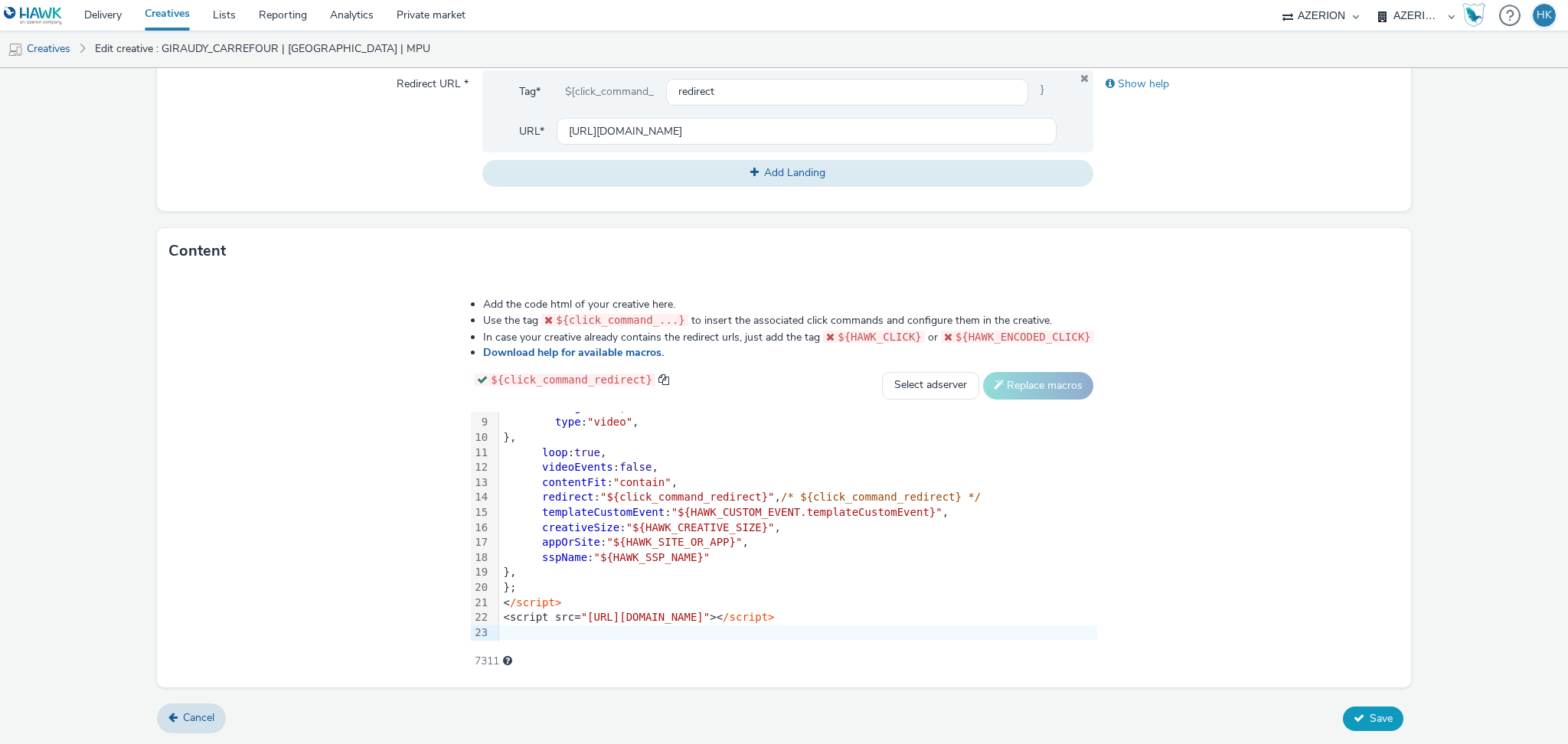
click at [1373, 721] on span "Save" at bounding box center [1381, 718] width 23 height 14
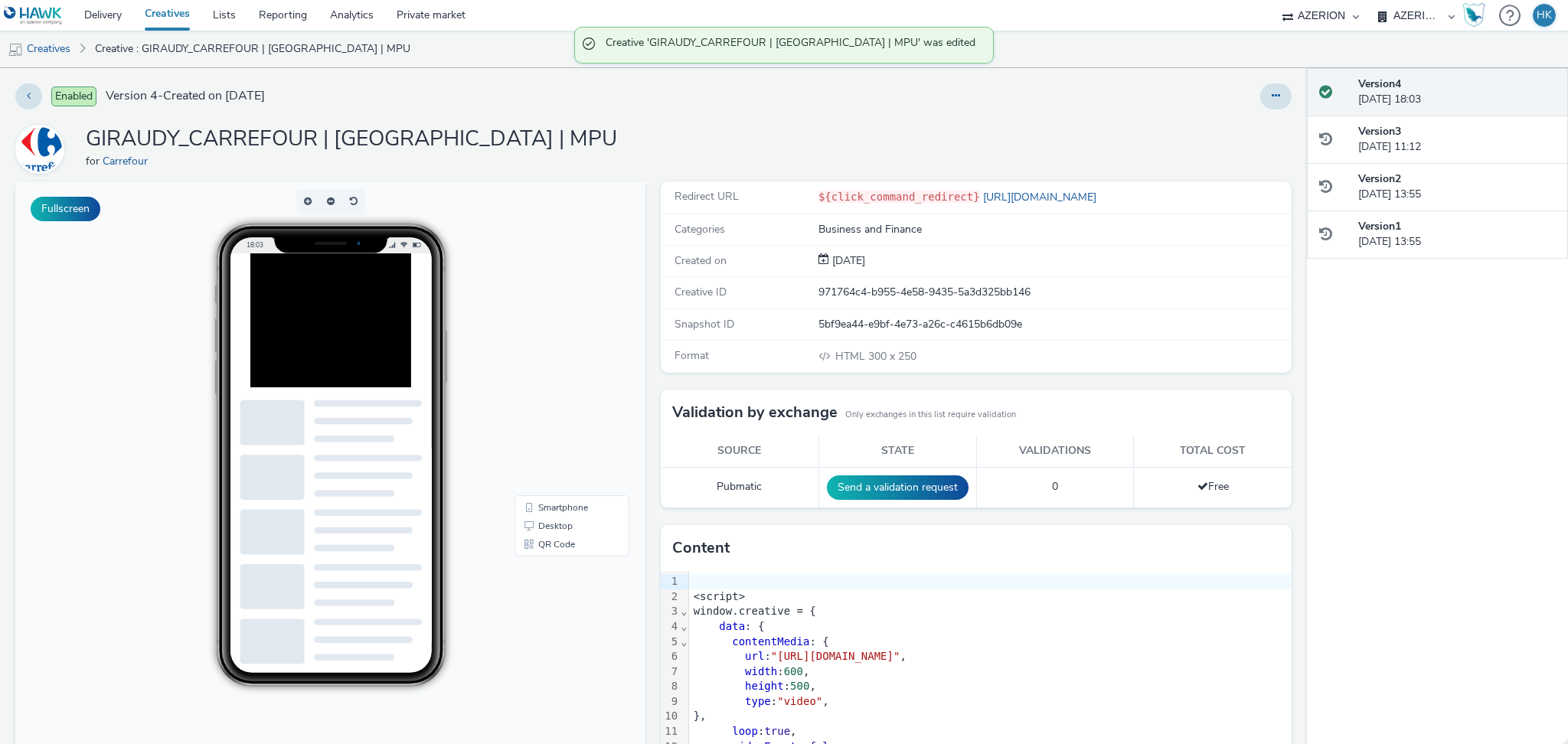
click at [188, 15] on link "Creatives" at bounding box center [167, 15] width 68 height 31
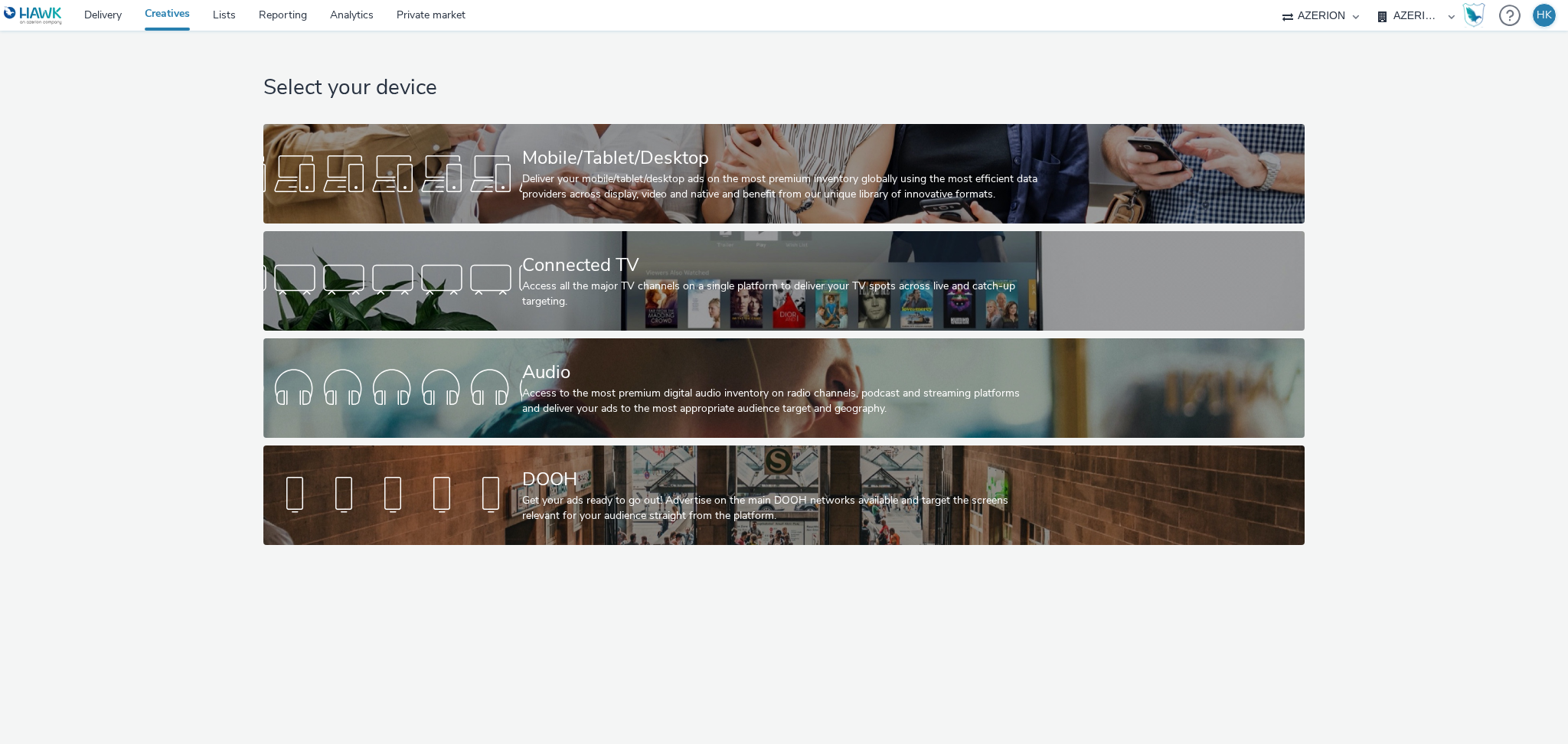
select select "79162ed7-0017-4339-93b0-3399b708648f"
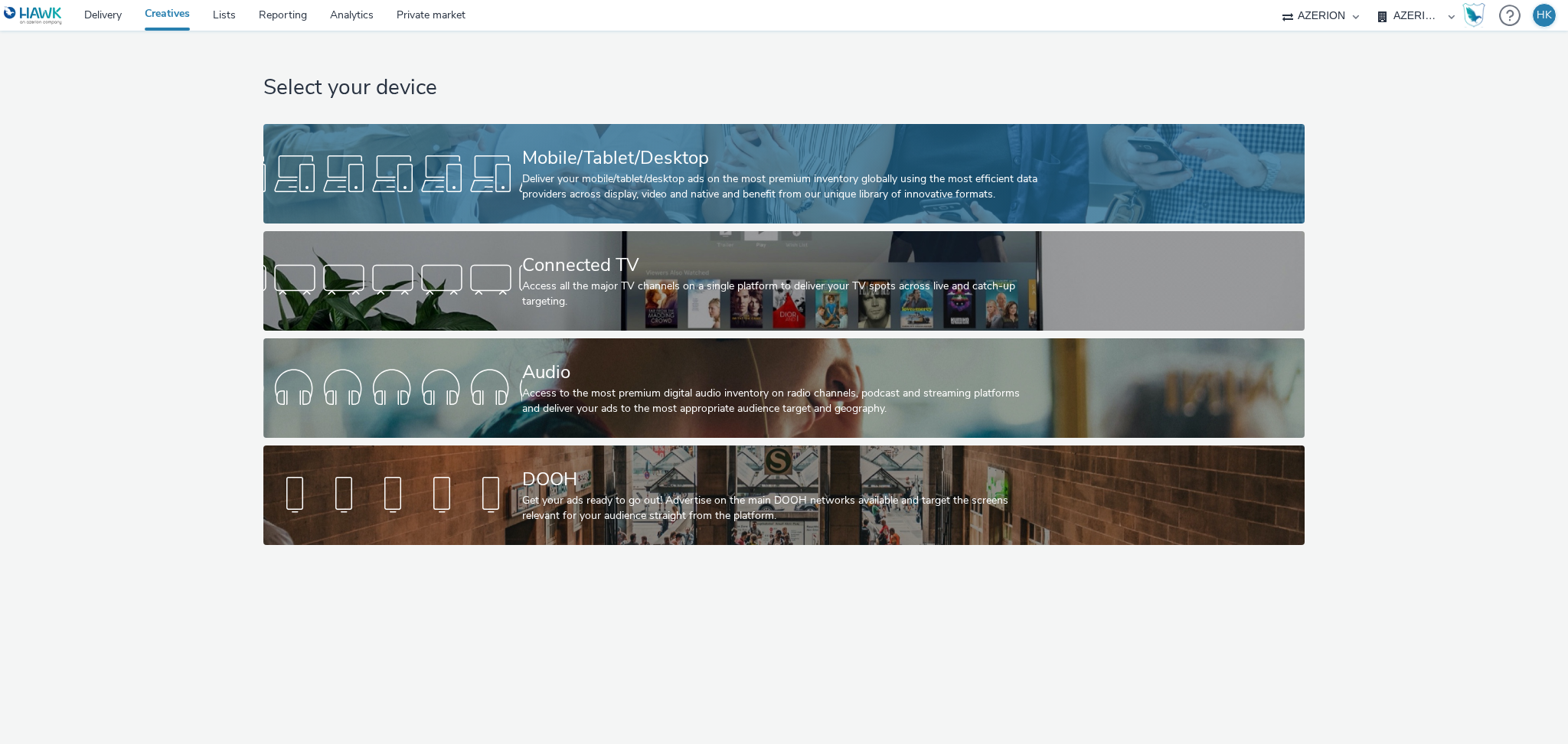
click at [665, 194] on div "Deliver your mobile/tablet/desktop ads on the most premium inventory globally u…" at bounding box center [781, 187] width 517 height 32
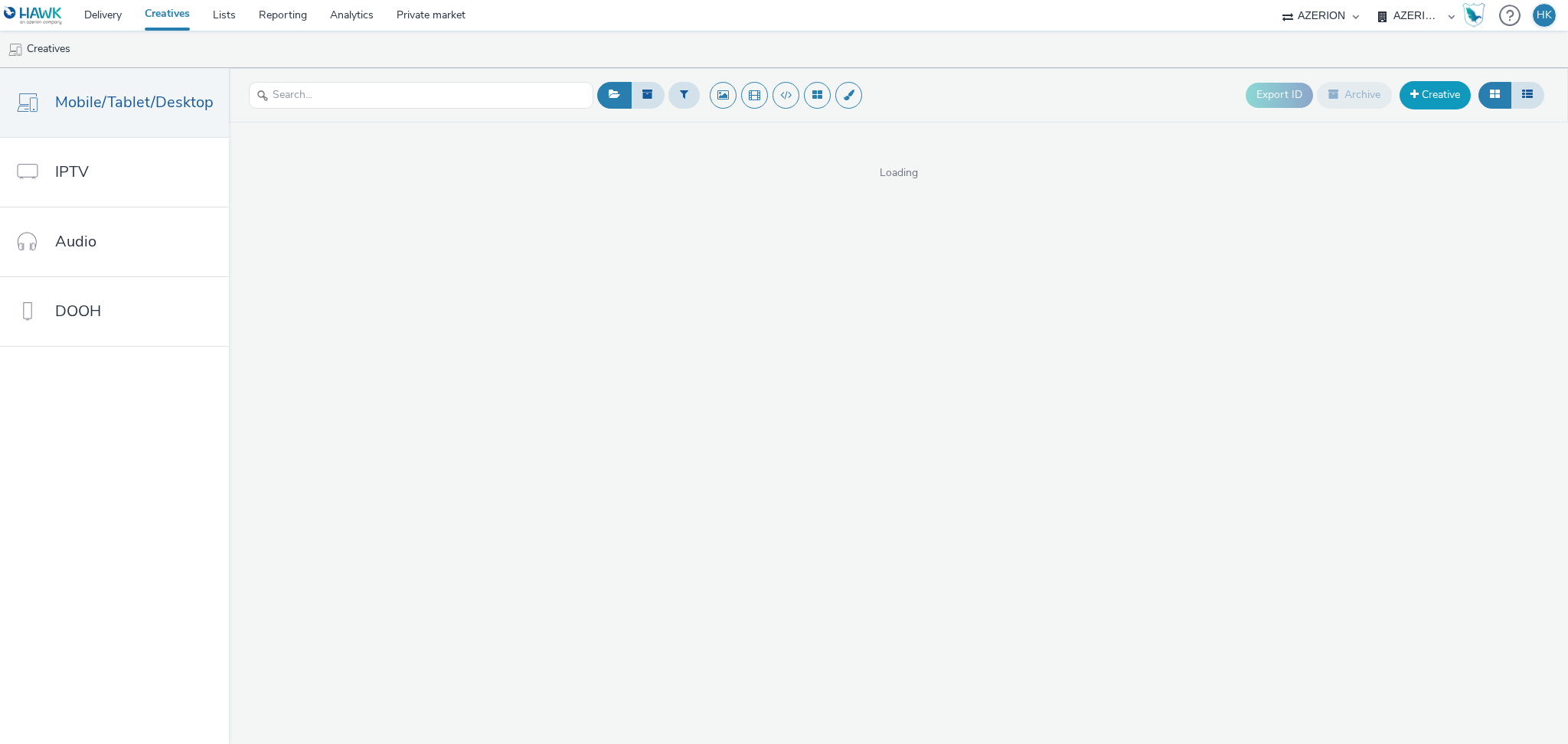
click at [1450, 103] on link "Creative" at bounding box center [1435, 95] width 71 height 28
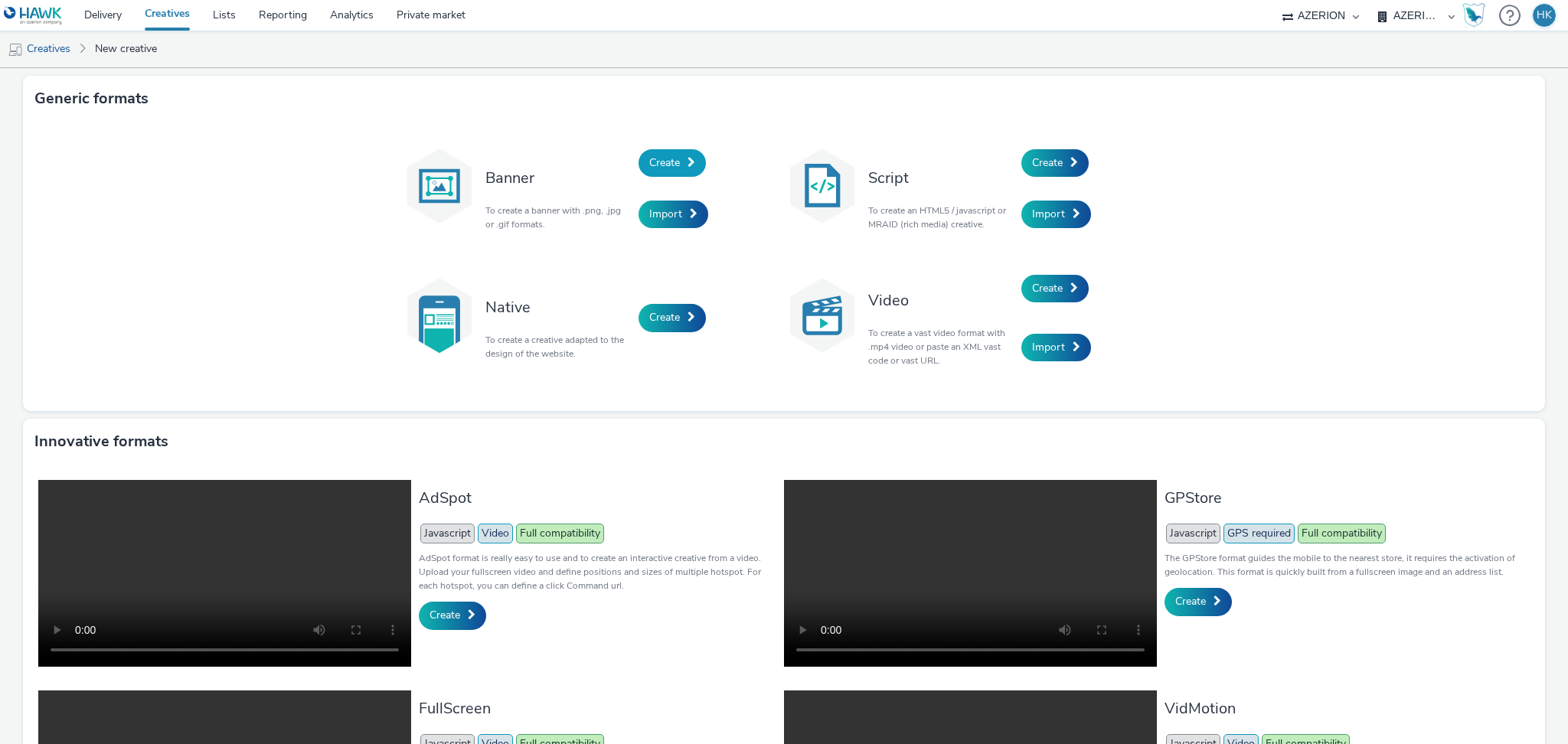
click at [663, 164] on span "Create" at bounding box center [665, 162] width 31 height 14
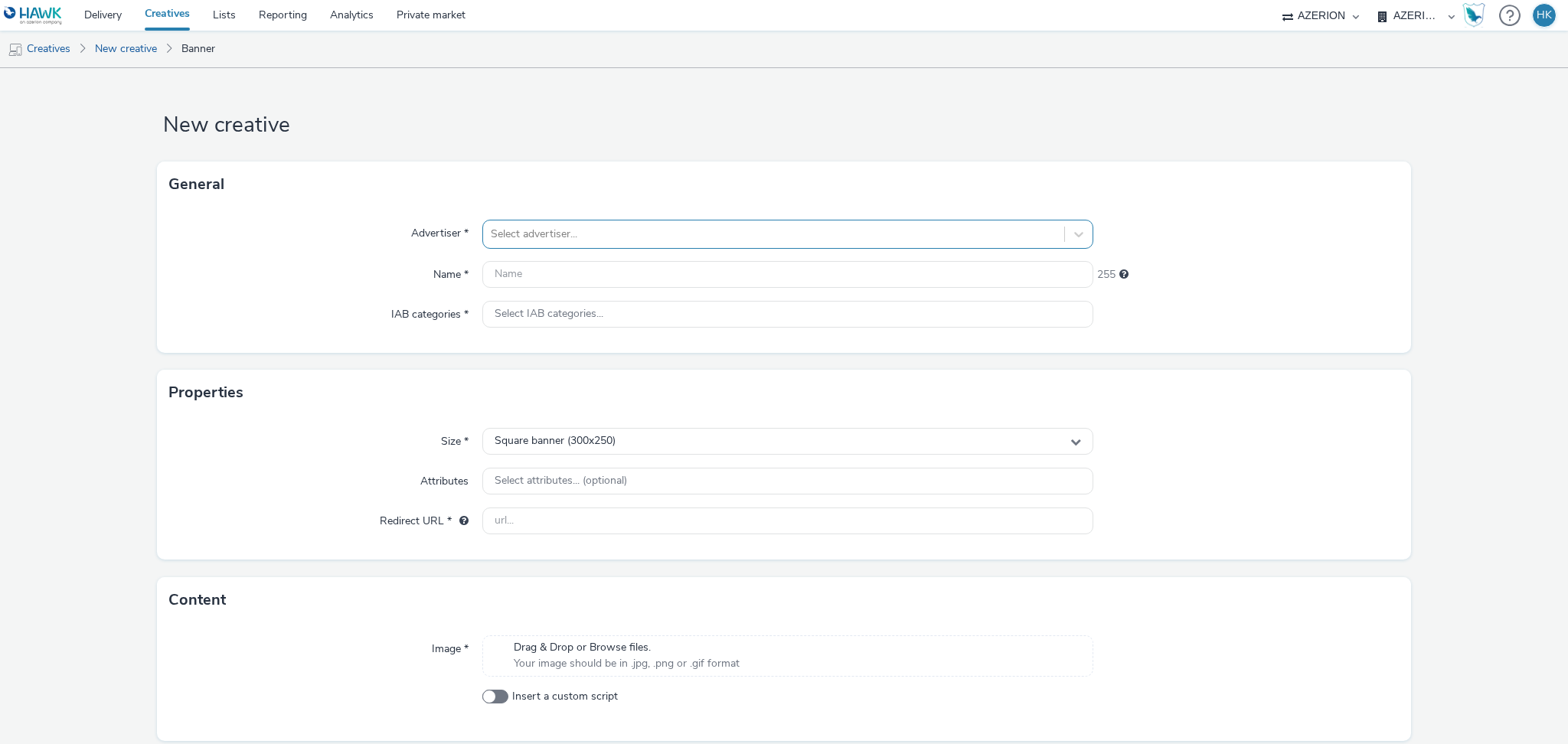
click at [594, 232] on div at bounding box center [773, 234] width 566 height 18
type input "[PERSON_NAME]"
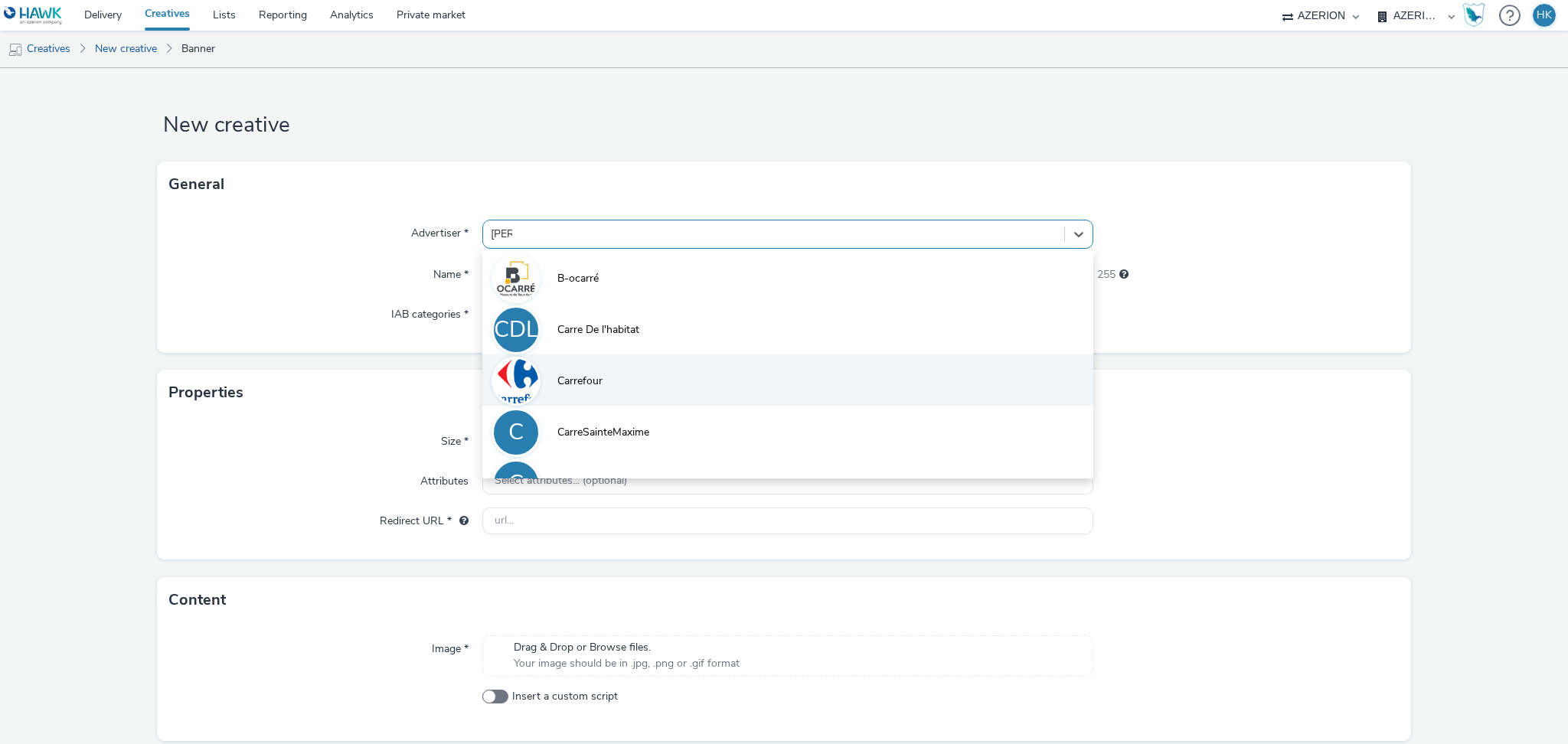
click at [604, 383] on li "Carrefour" at bounding box center [788, 380] width 611 height 51
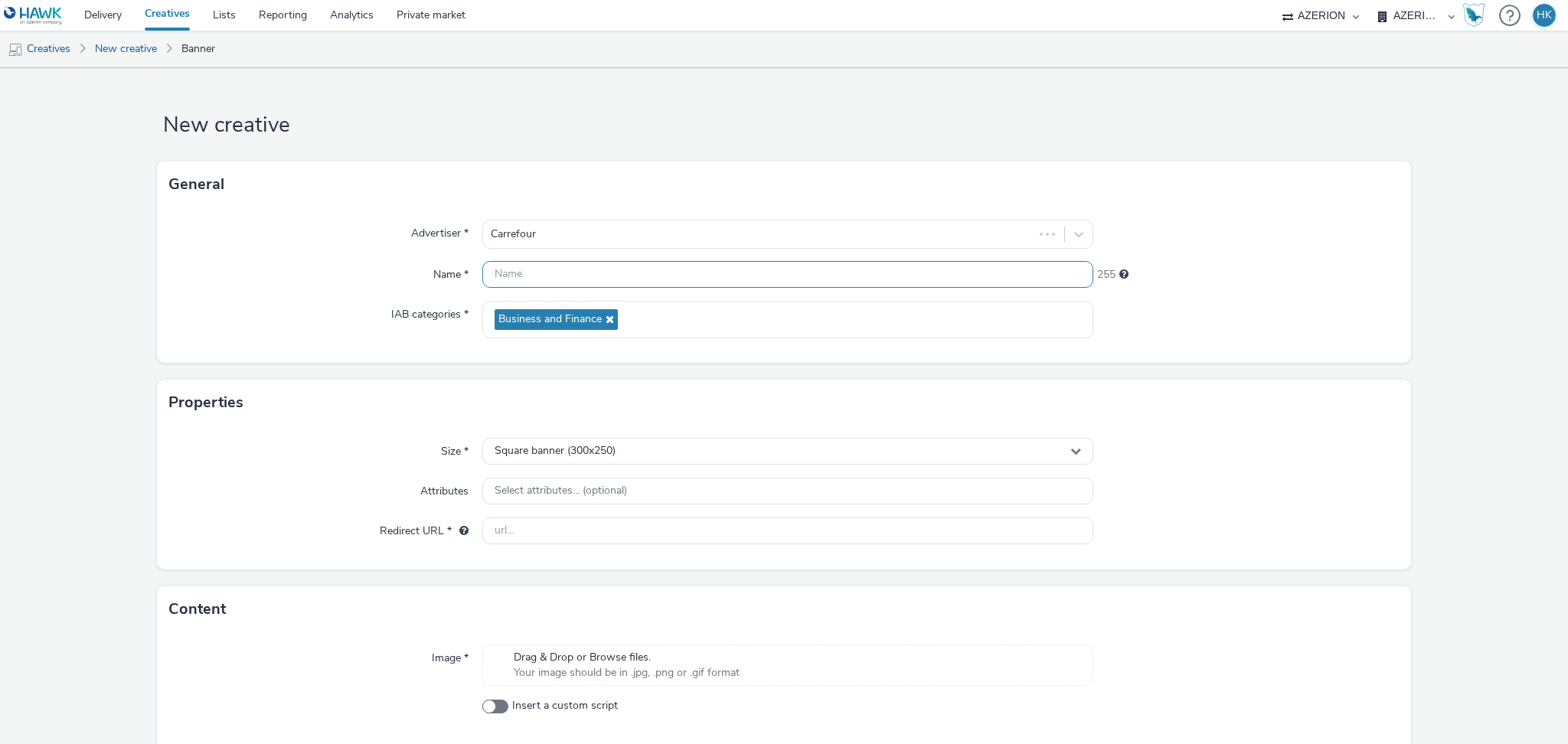
click at [615, 280] on input "text" at bounding box center [788, 274] width 611 height 27
paste input "FR_AGENCE COMPACT_GIRAUDY_CARREFOUR"
type input "FR_AGENCE COMPACT_GIRAUDY_CARREFOUR | Pommies | MPU"
click at [827, 273] on input "FR_AGENCE COMPACT_GIRAUDY_CARREFOUR | Pommies | MPU" at bounding box center [788, 274] width 611 height 27
drag, startPoint x: 842, startPoint y: 271, endPoint x: 320, endPoint y: 272, distance: 522.0
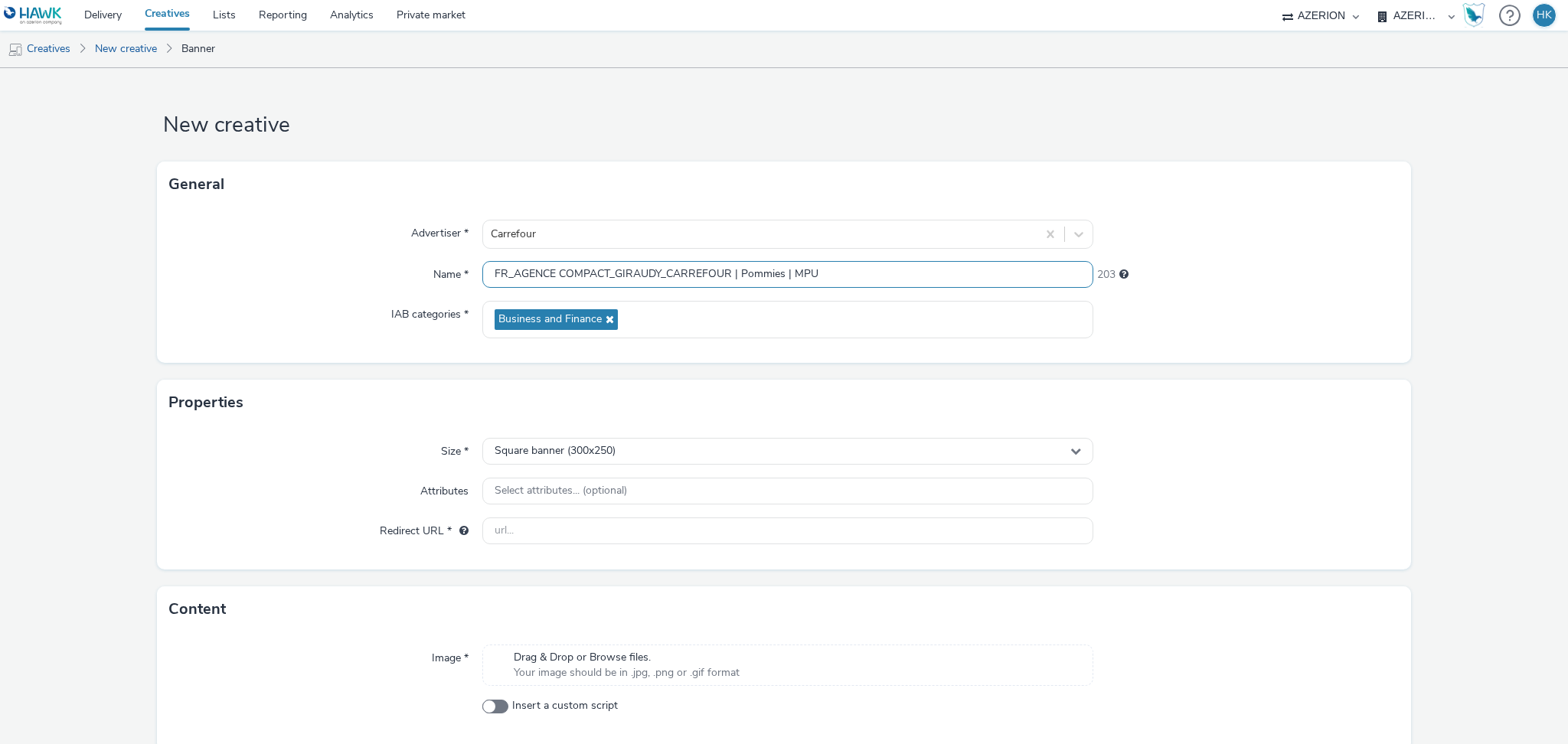
click at [320, 272] on div "Name * FR_AGENCE COMPACT_GIRAUDY_CARREFOUR | Pommies | MPU 203" at bounding box center [784, 274] width 1229 height 28
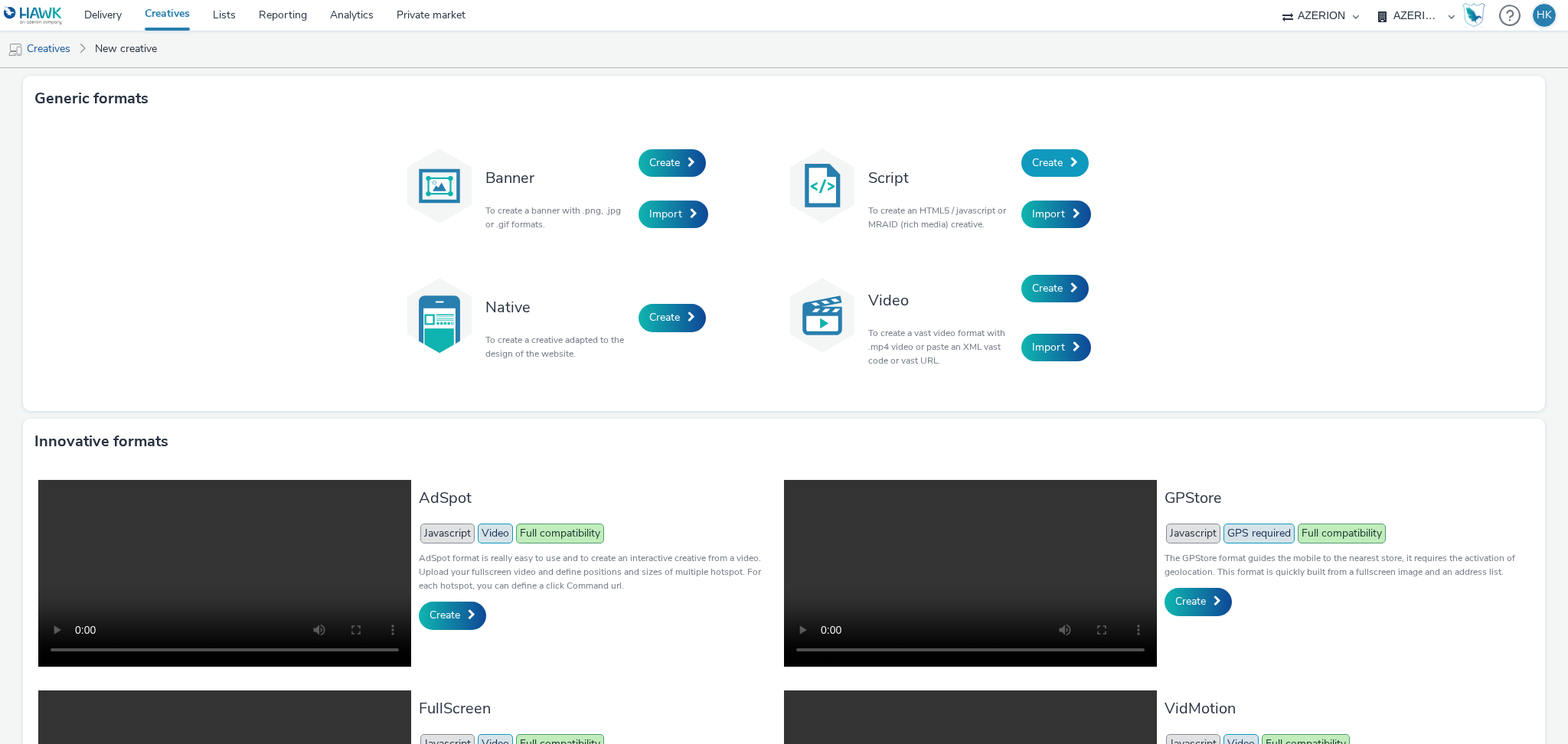
click at [1037, 161] on span "Create" at bounding box center [1047, 162] width 31 height 14
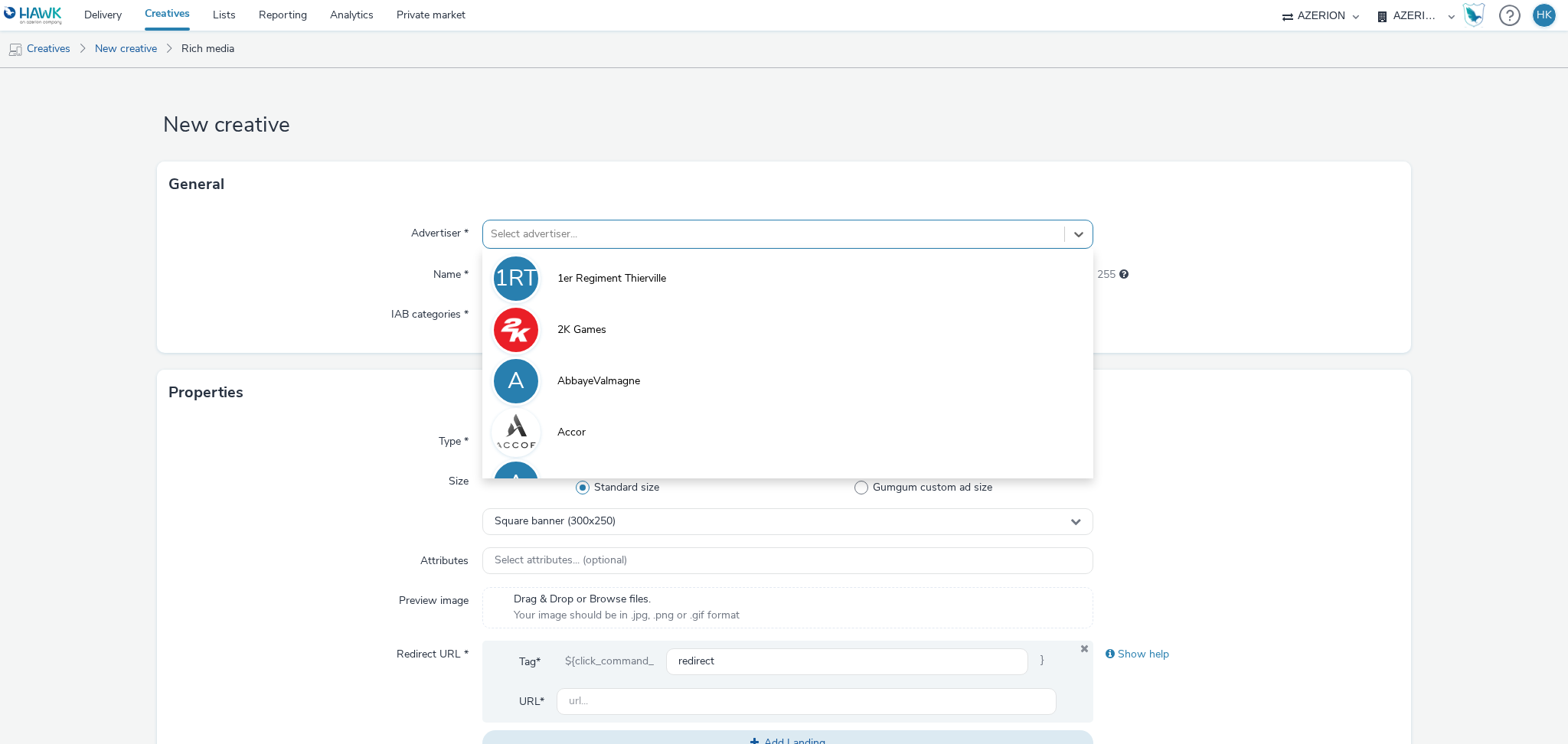
click at [662, 240] on div at bounding box center [773, 234] width 566 height 18
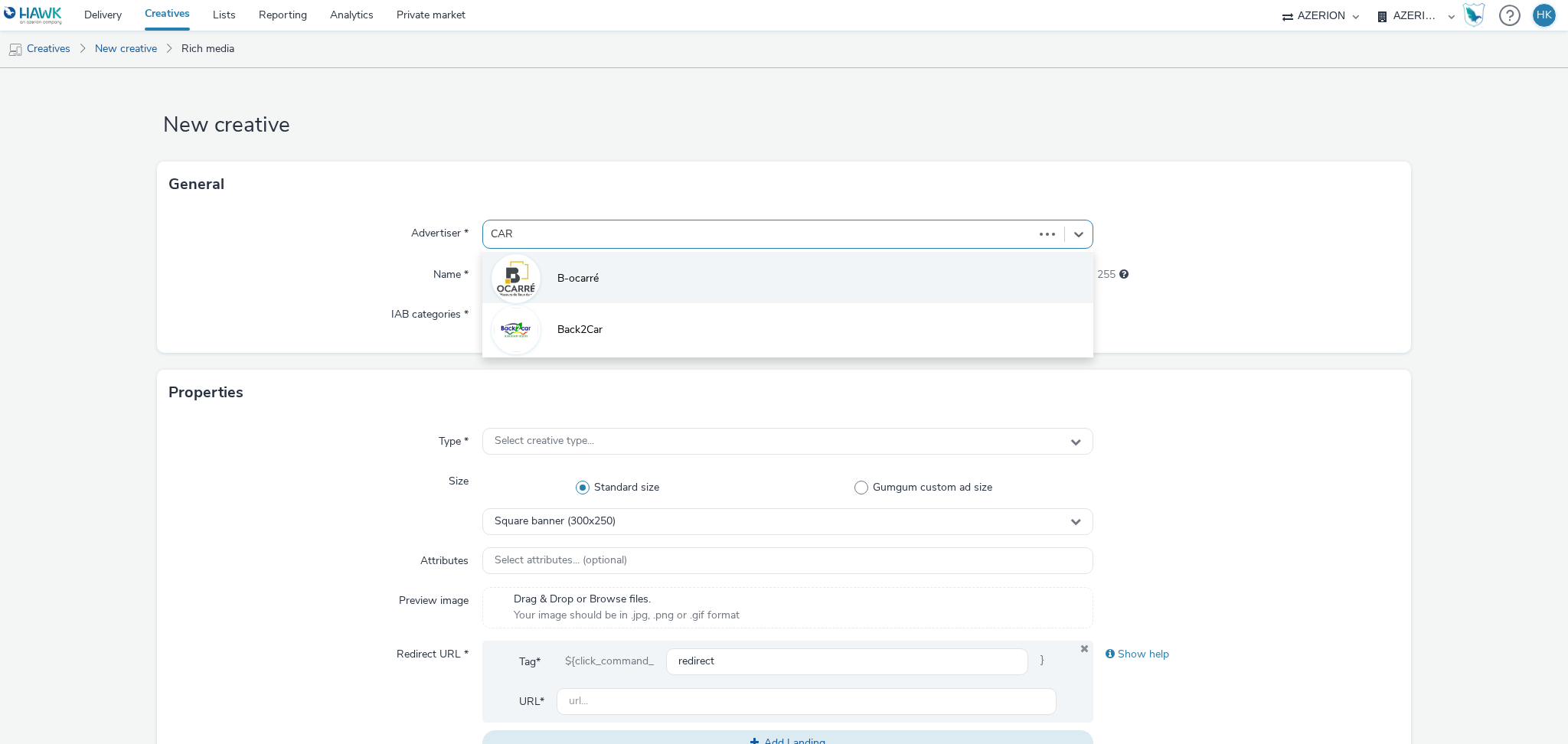
type input "[PERSON_NAME]"
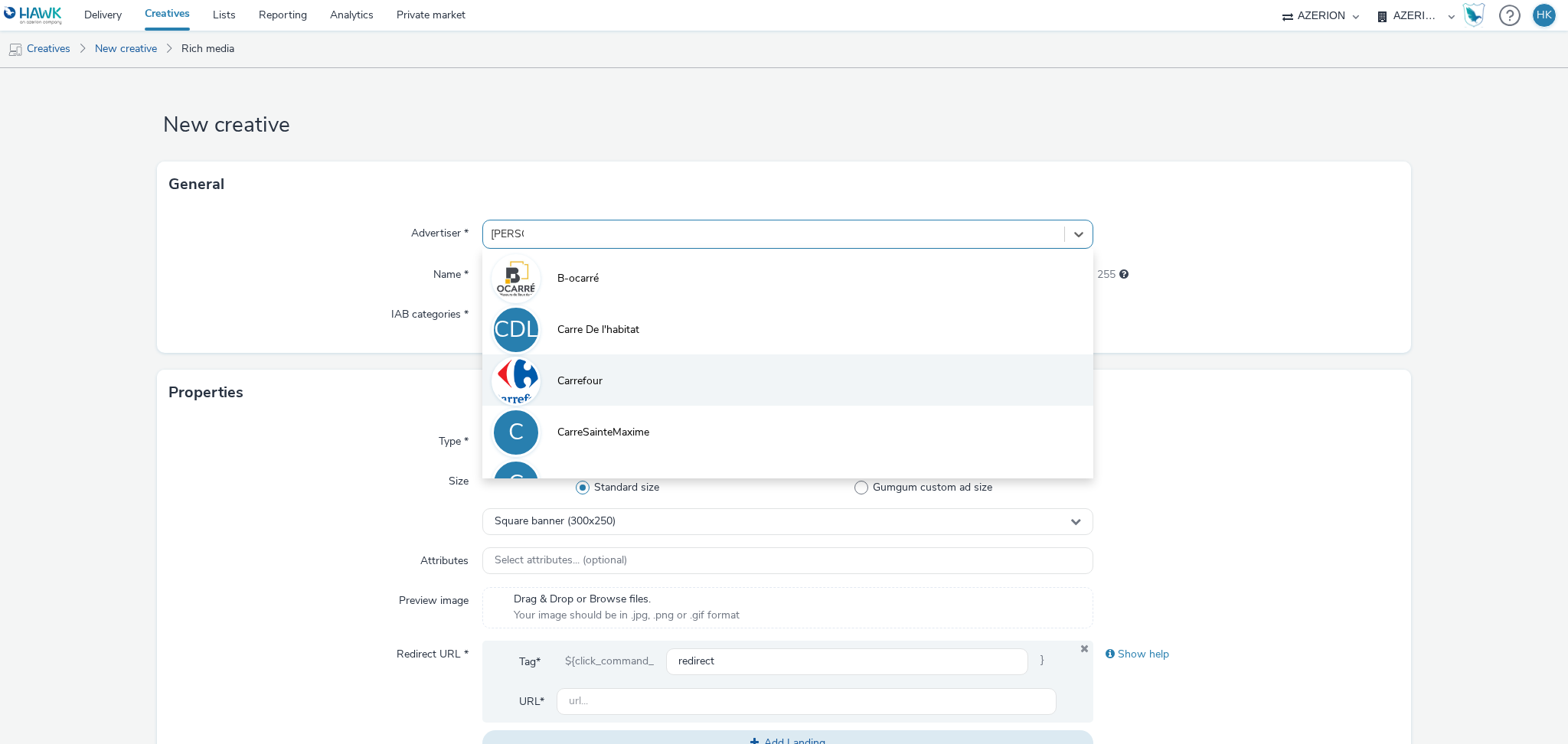
click at [629, 367] on li "Carrefour" at bounding box center [788, 380] width 611 height 51
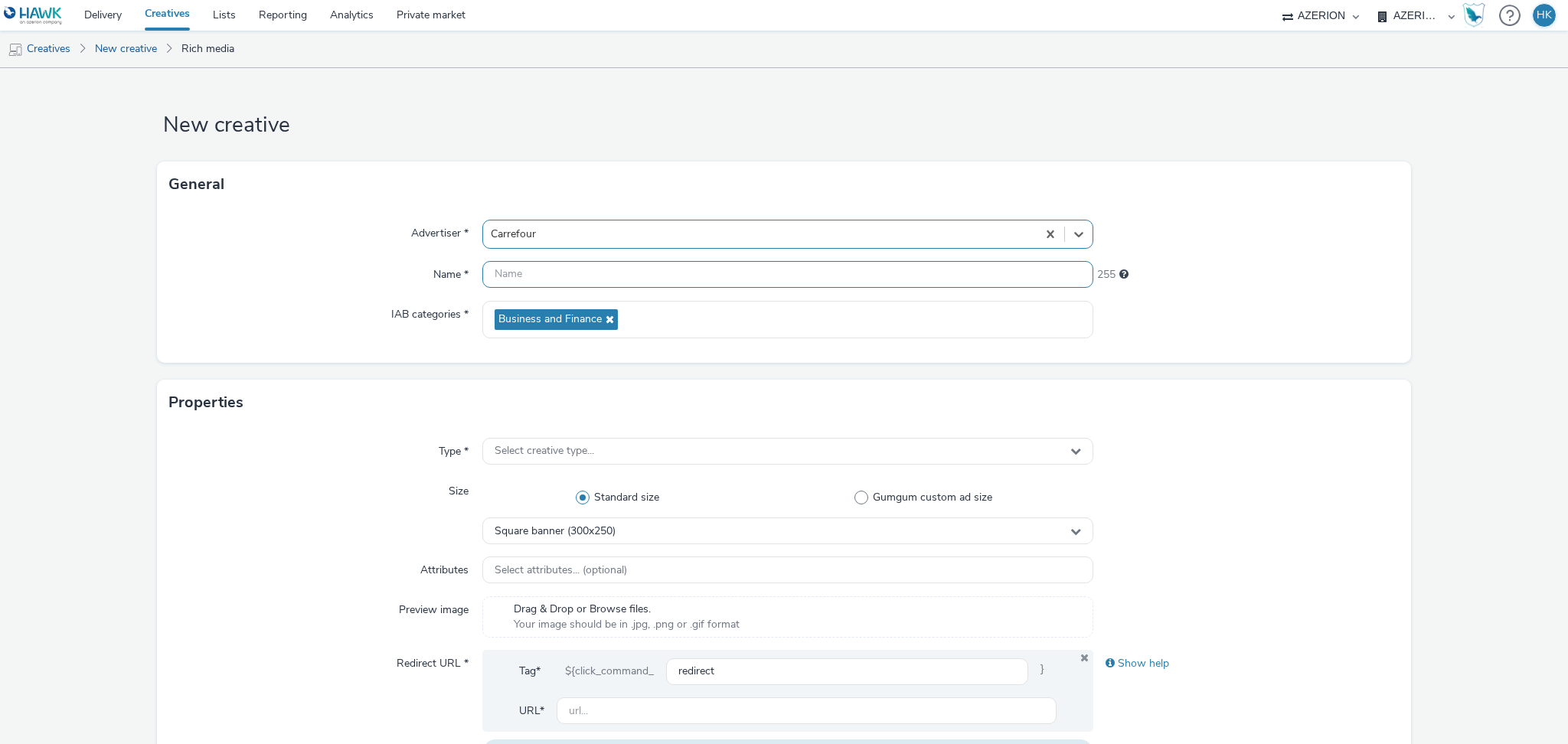
click at [581, 274] on input "text" at bounding box center [788, 274] width 611 height 27
paste input "FR_AGENCE COMPACT_GIRAUDY_CARREFOUR | Pommies | MPU"
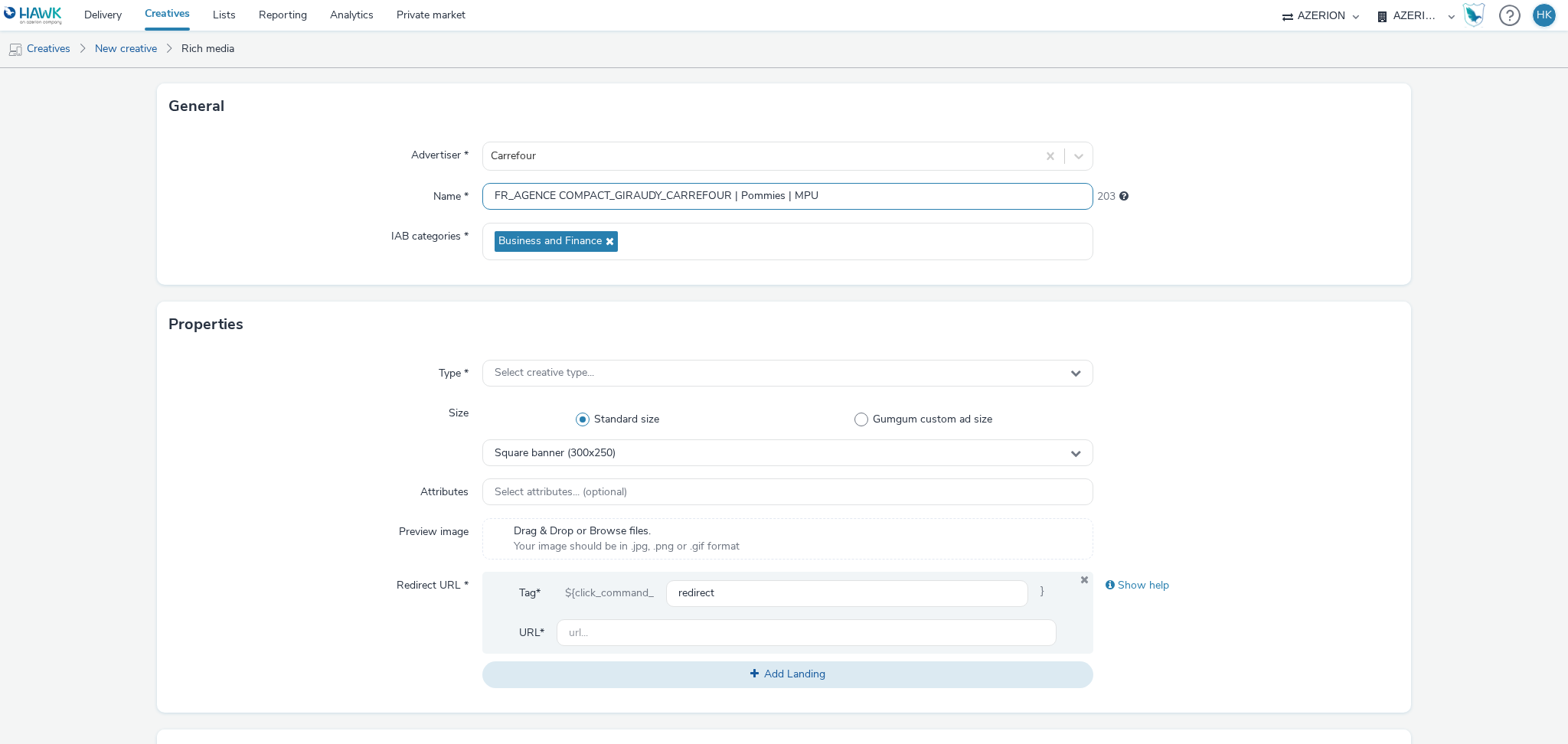
scroll to position [203, 0]
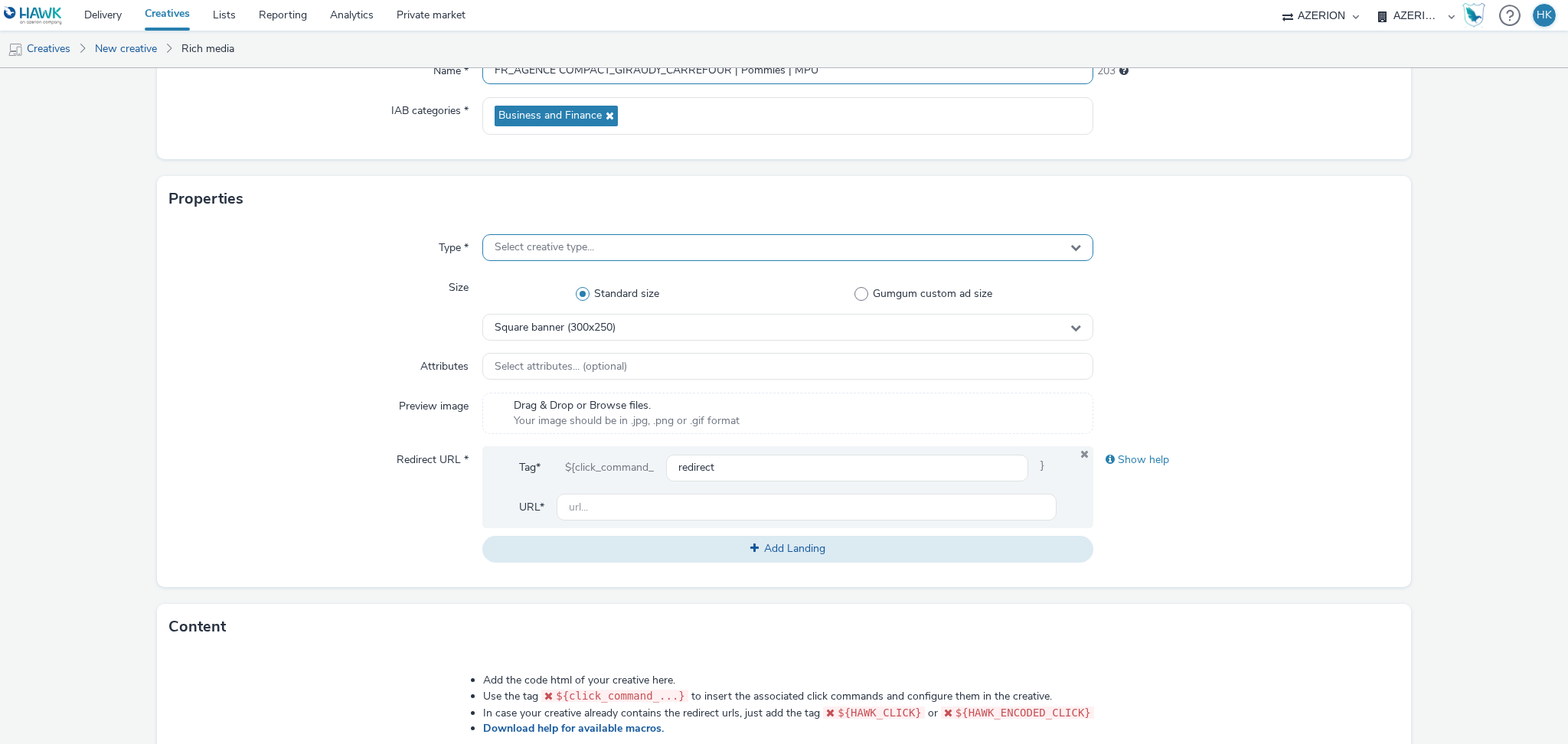
type input "FR_AGENCE COMPACT_GIRAUDY_CARREFOUR | Pommies | MPU"
click at [690, 250] on div "Select creative type..." at bounding box center [788, 247] width 611 height 27
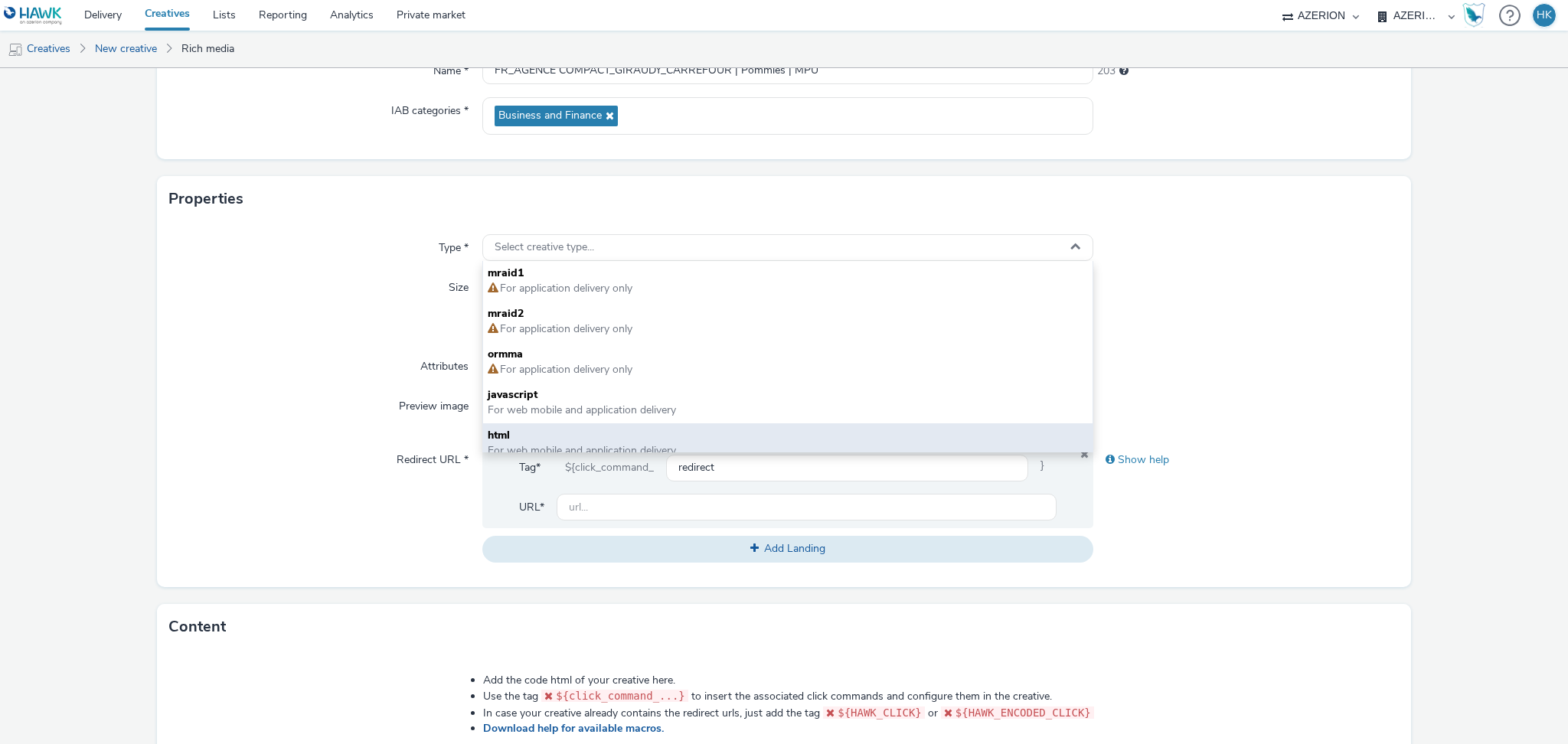
click at [595, 433] on span "html" at bounding box center [787, 435] width 600 height 15
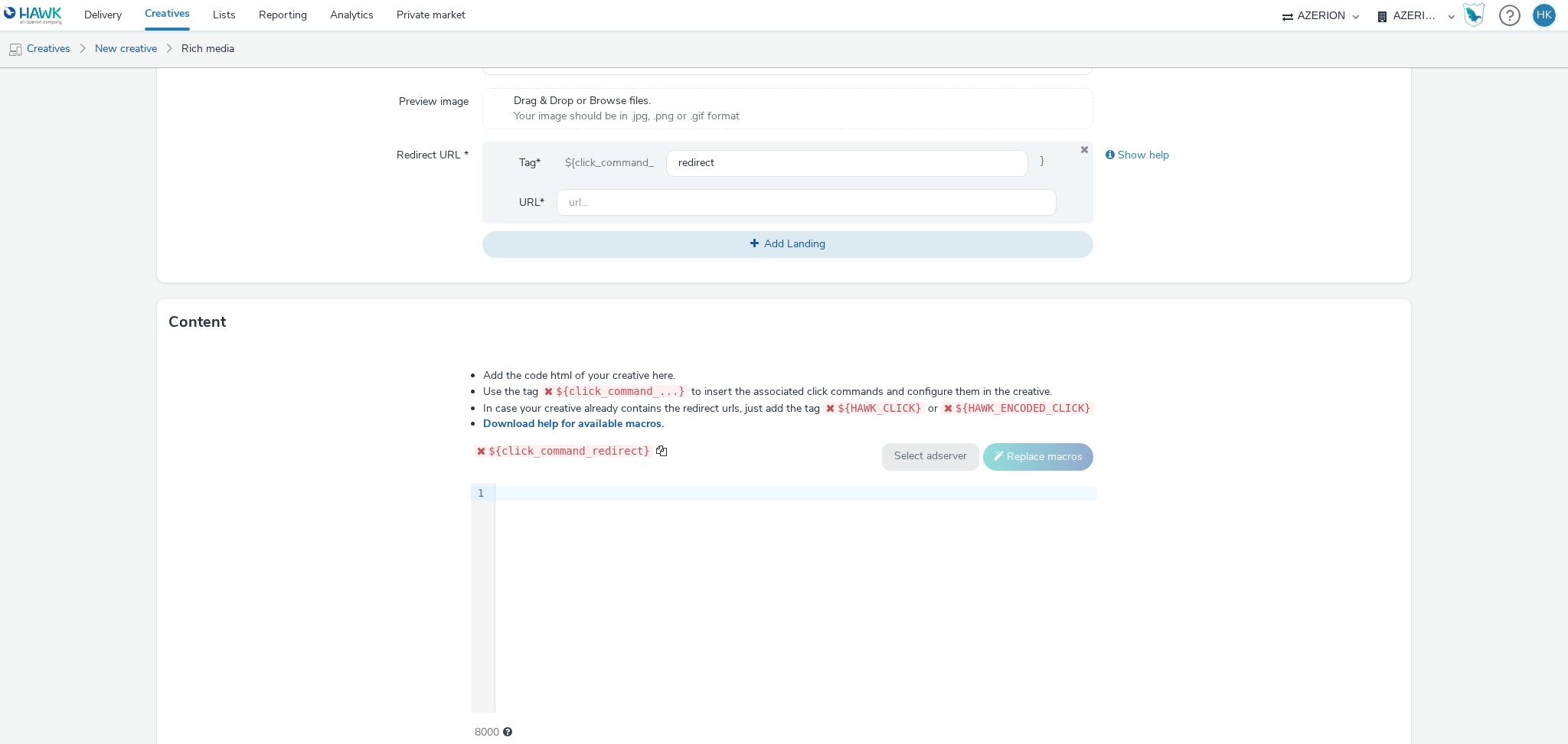
scroll to position [509, 0]
click at [722, 508] on div "9 1 ›" at bounding box center [784, 596] width 627 height 229
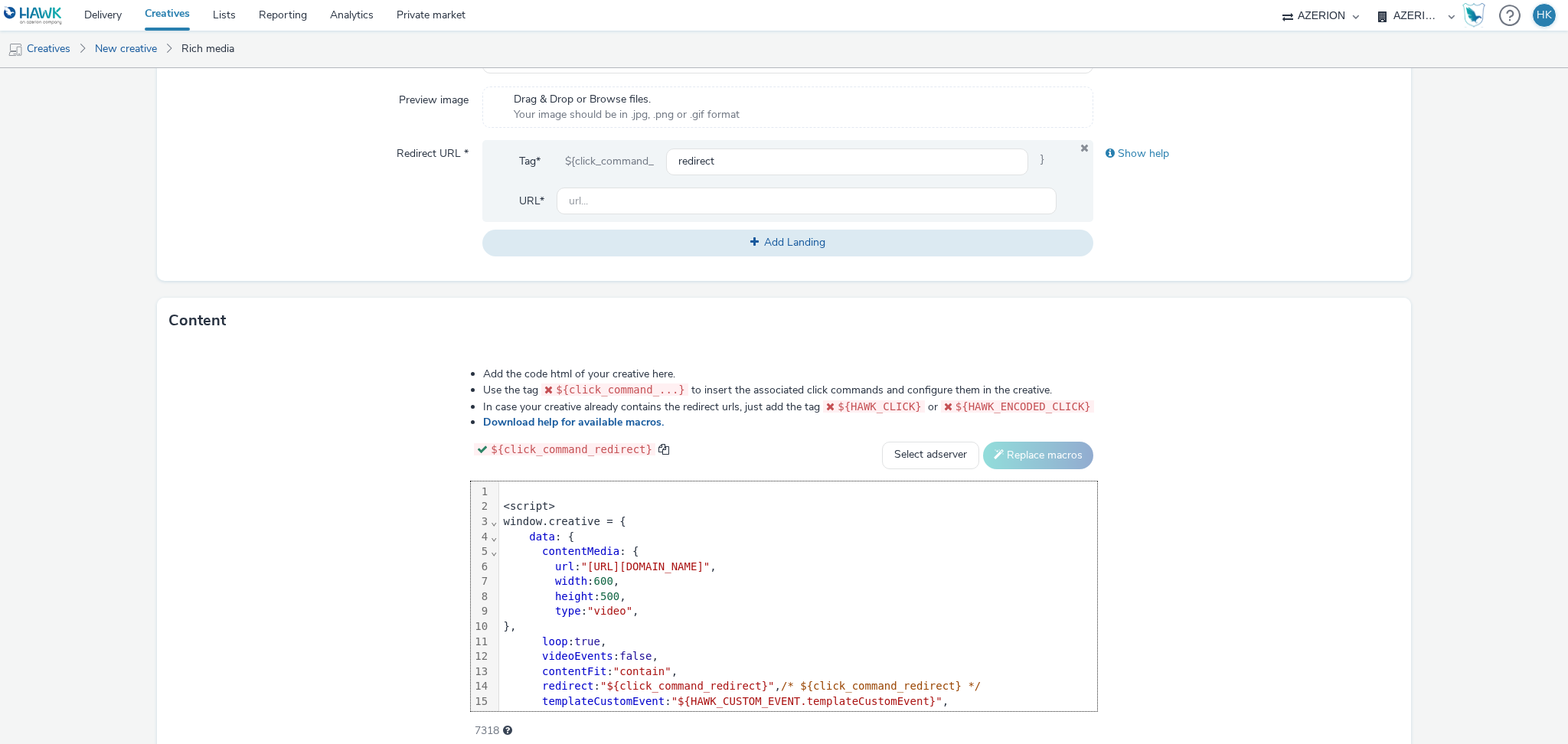
scroll to position [119, 0]
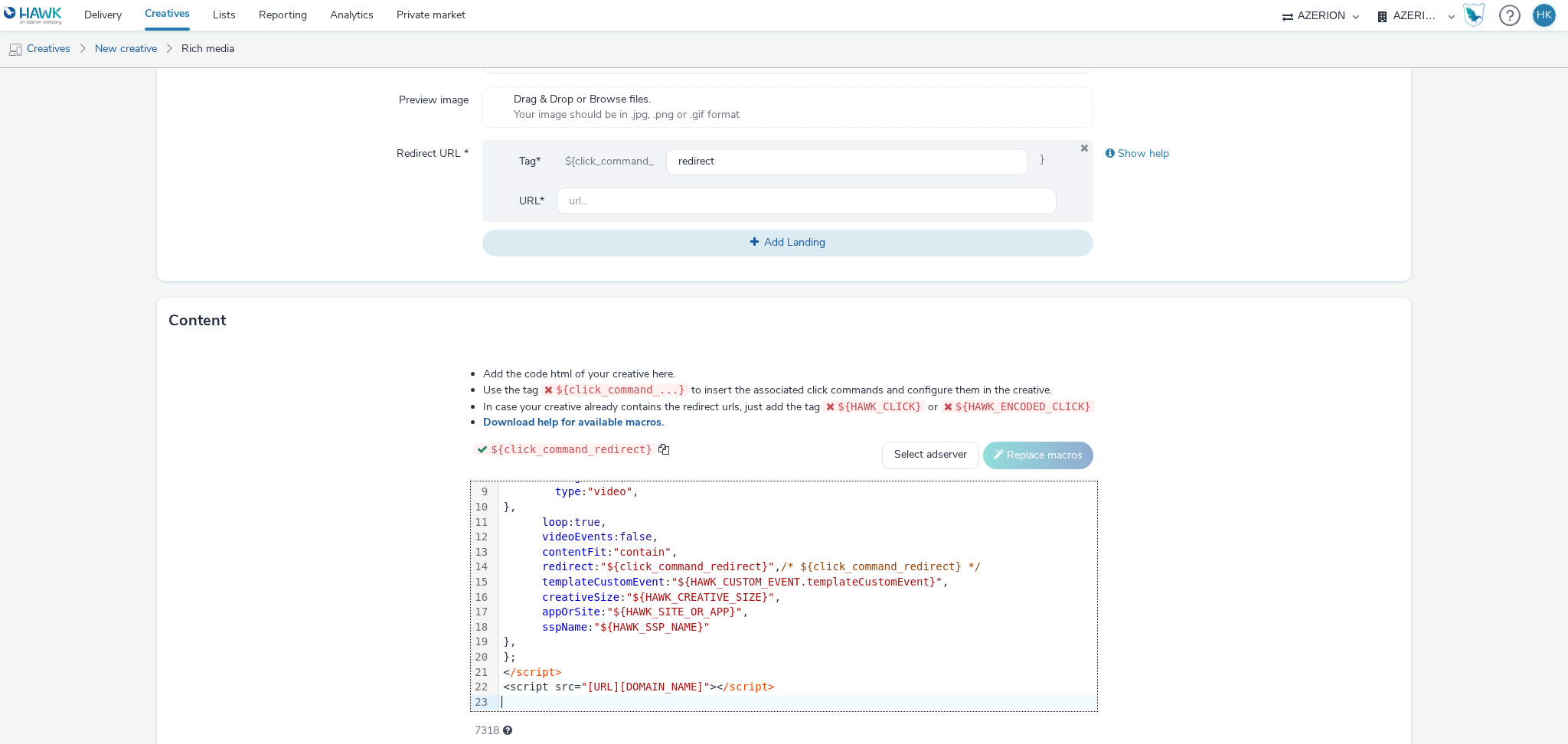
click at [422, 457] on div "Add the code html of your creative here. Use the tag ${click_command_...} to in…" at bounding box center [783, 544] width 737 height 376
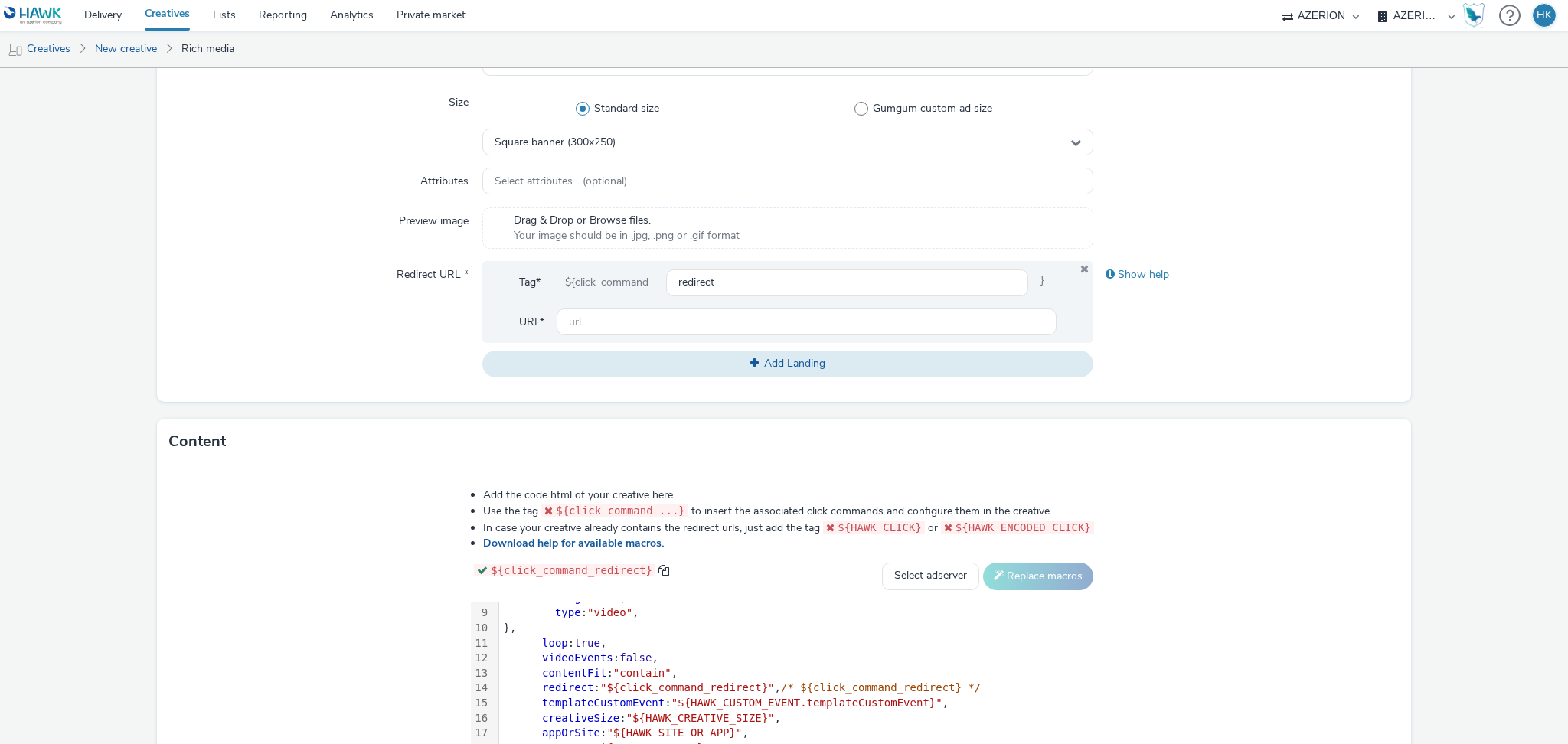
scroll to position [306, 0]
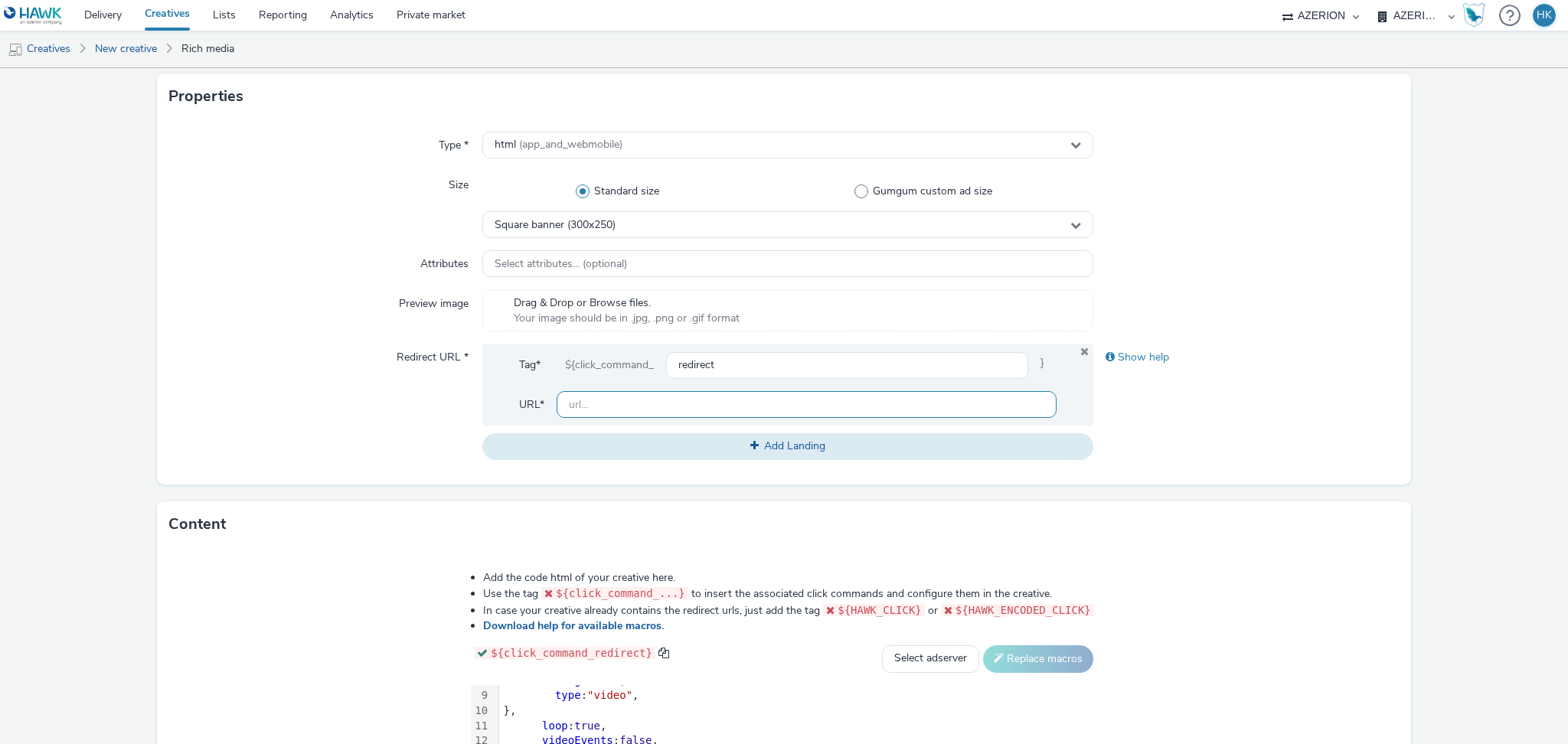
click at [693, 409] on input "text" at bounding box center [807, 404] width 500 height 27
paste input "[URL][DOMAIN_NAME]"
type input "[URL][DOMAIN_NAME]"
click at [1211, 460] on div "Type * html (app_and_webmobile) Size Standard size Gumgum custom ad size Square…" at bounding box center [783, 302] width 1254 height 365
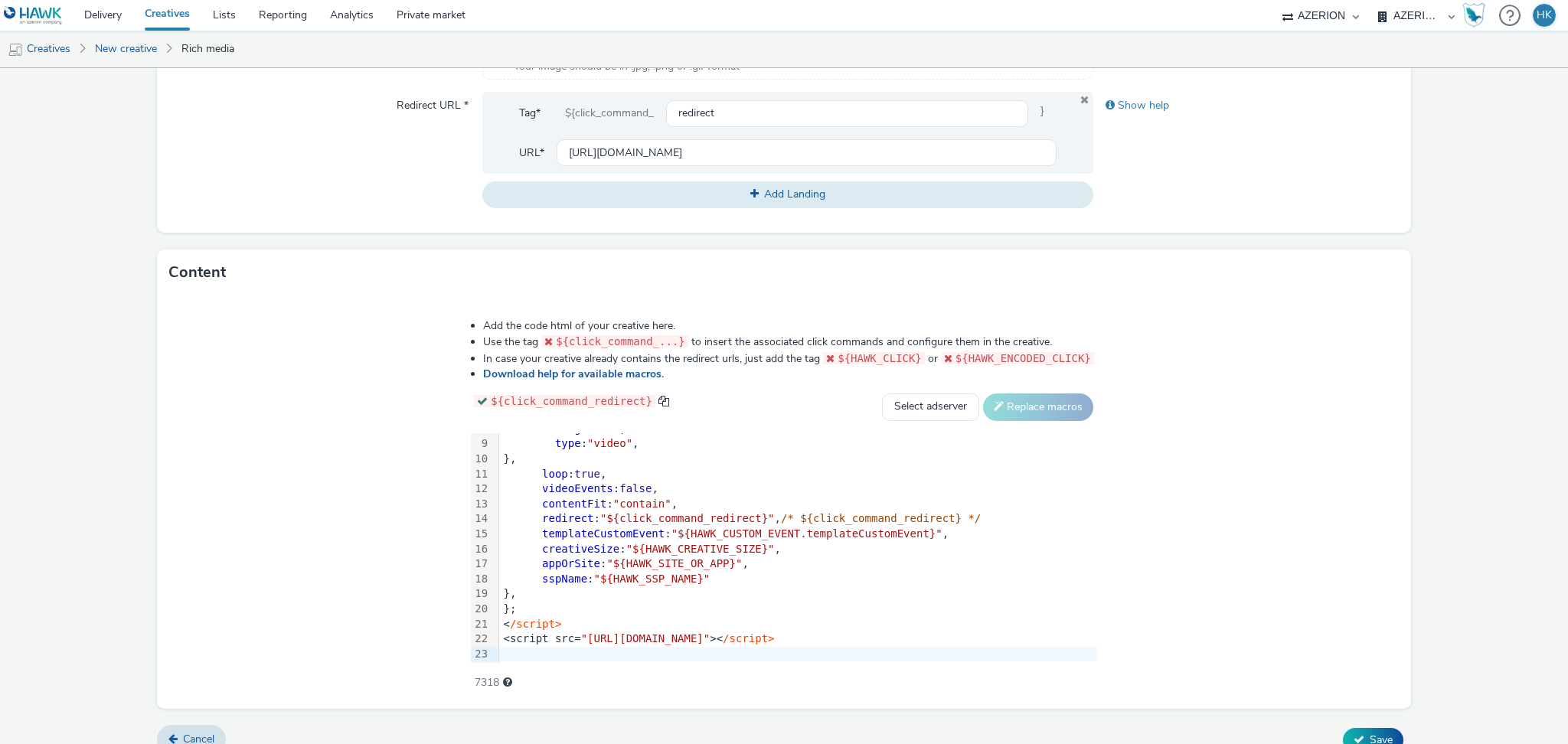
scroll to position [580, 0]
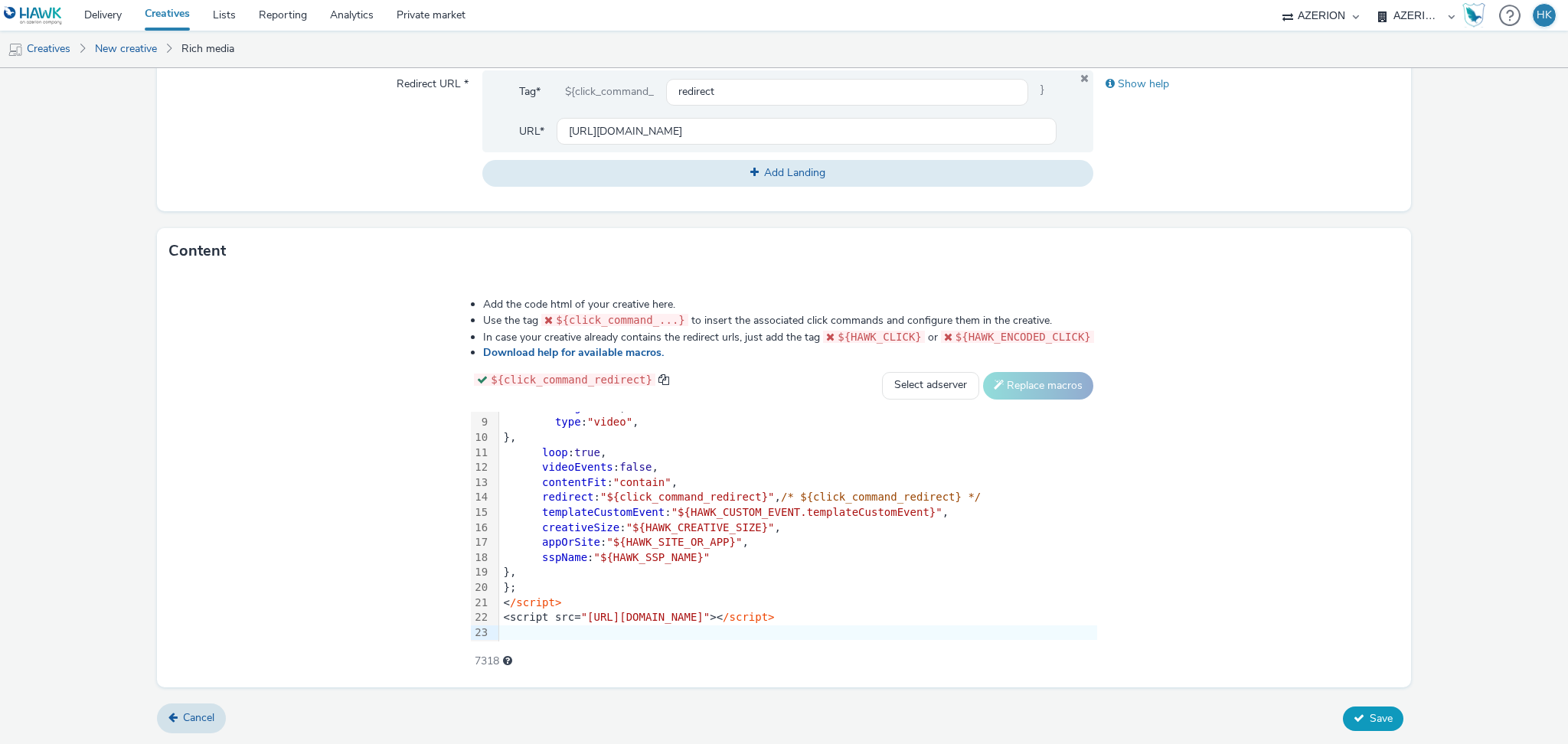
click at [1350, 707] on button "Save" at bounding box center [1373, 718] width 60 height 25
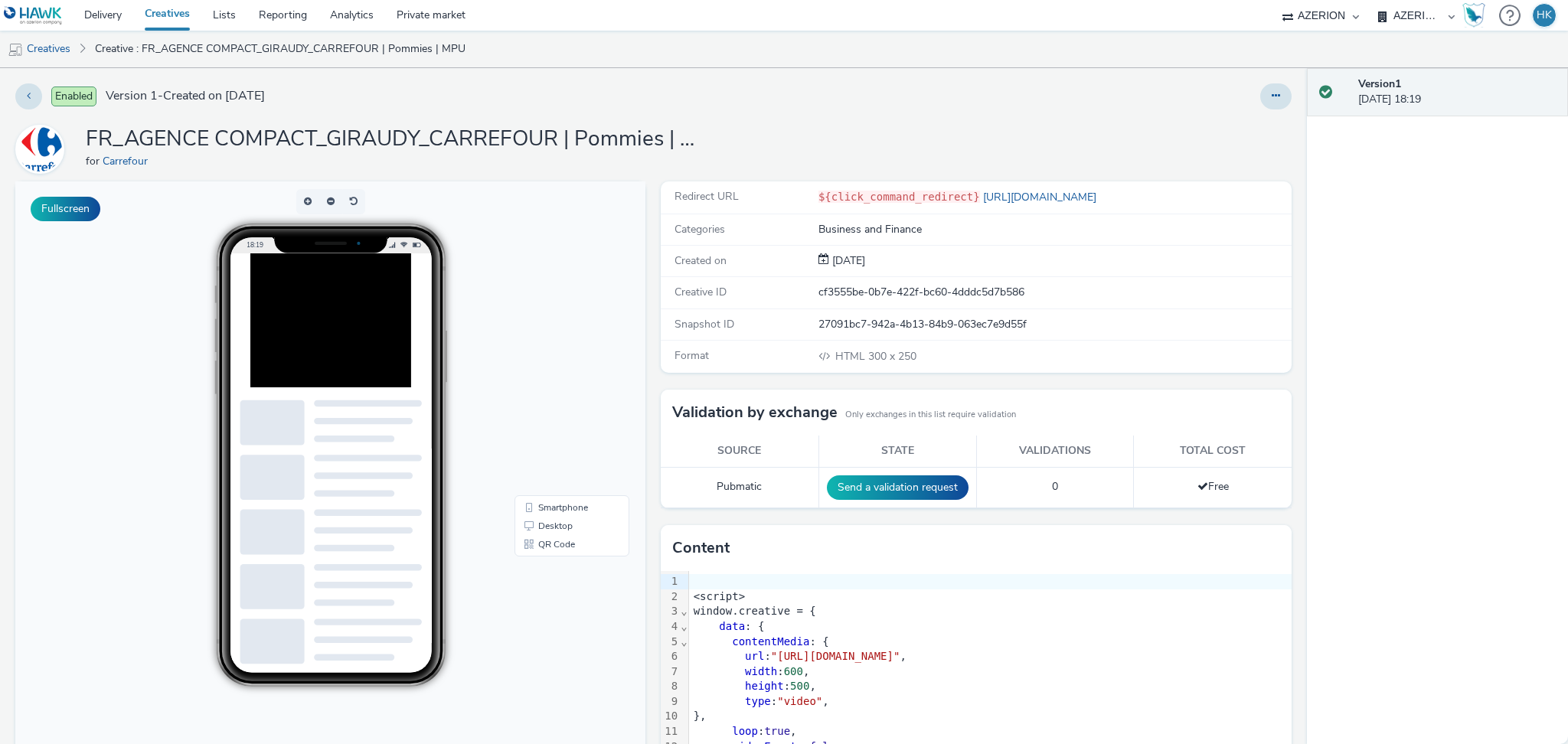
click at [177, 21] on link "Creatives" at bounding box center [167, 15] width 68 height 31
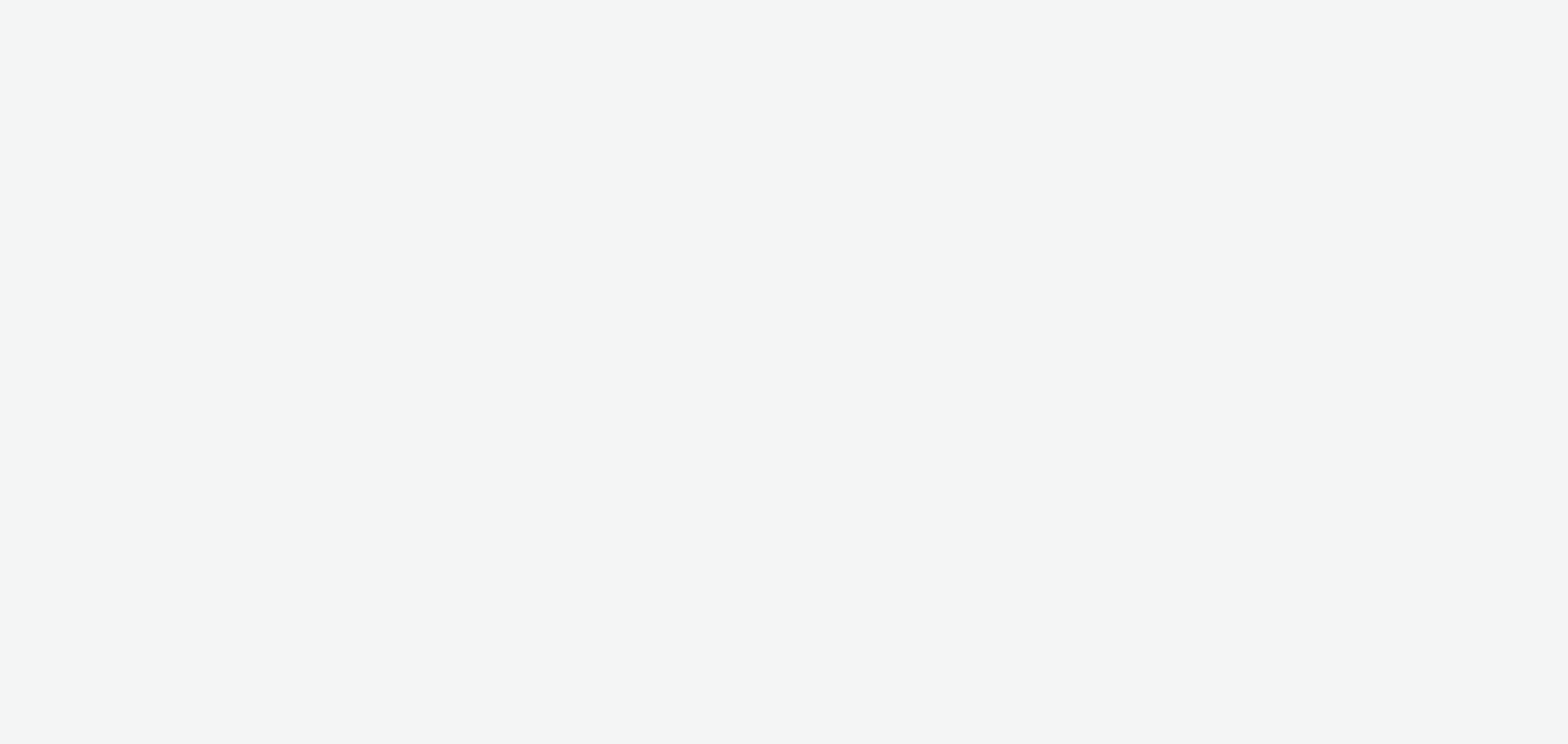
select select "79162ed7-0017-4339-93b0-3399b708648f"
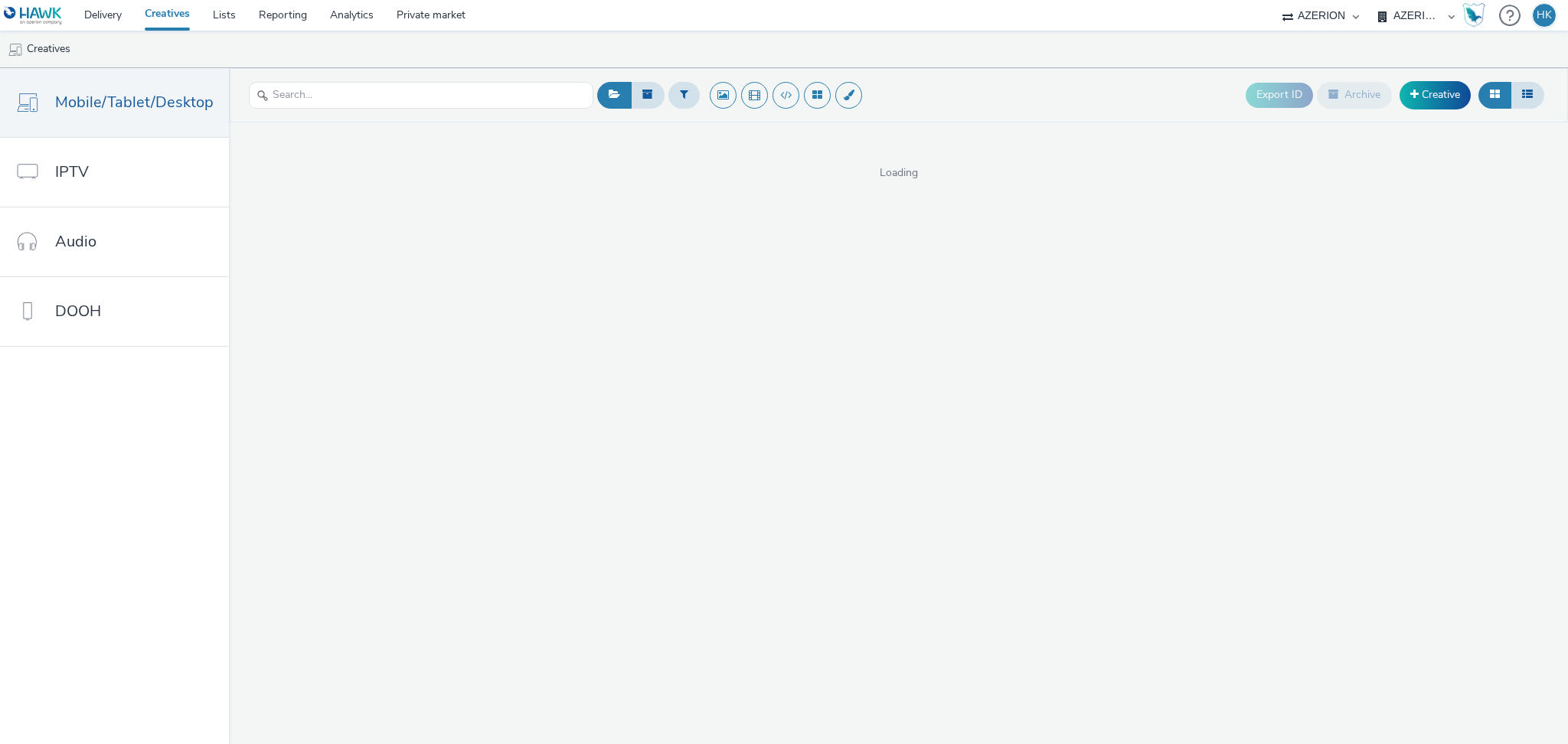
click at [188, 17] on link "Creatives" at bounding box center [167, 15] width 68 height 31
click at [1440, 85] on link "Creative" at bounding box center [1435, 95] width 71 height 28
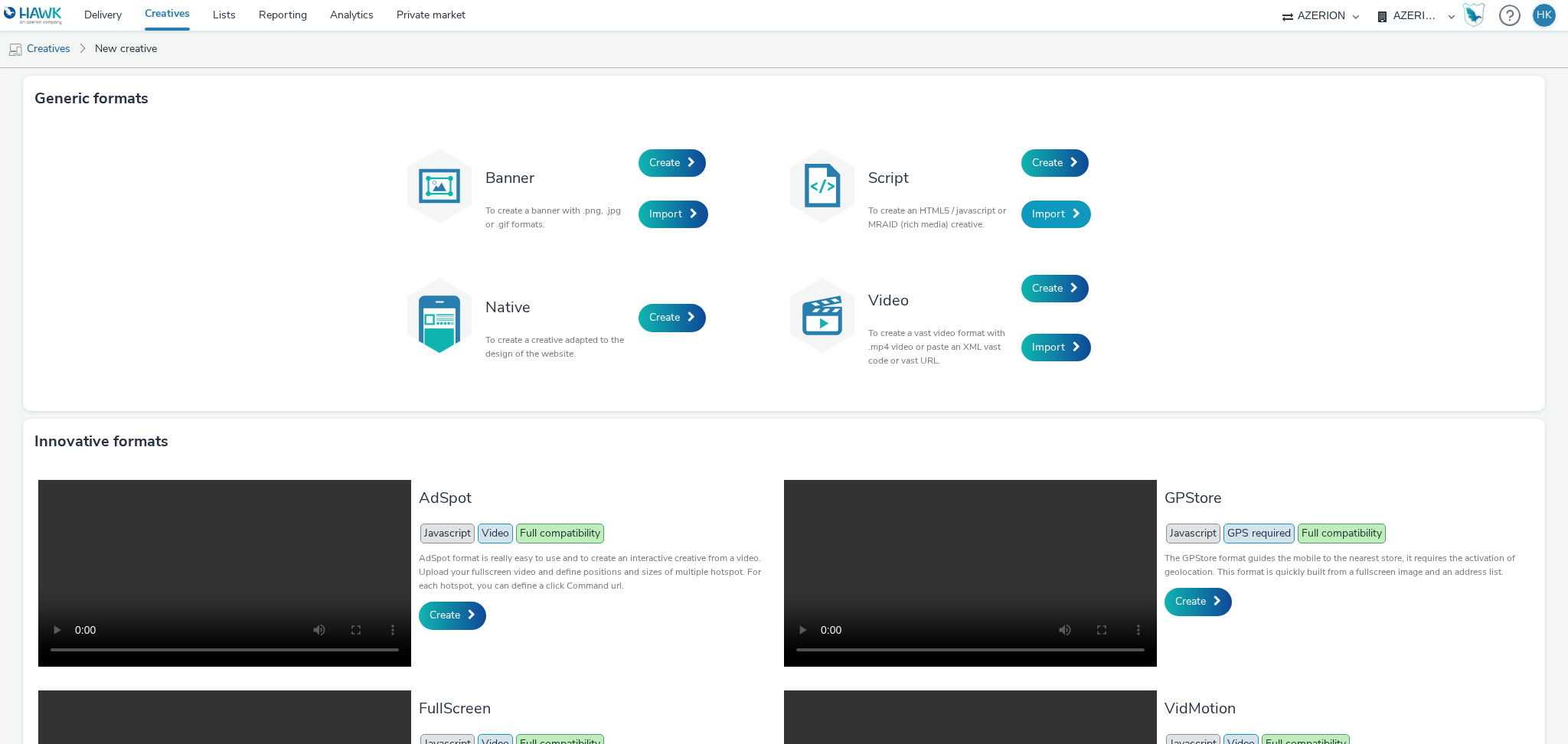
click at [1056, 206] on link "Import" at bounding box center [1056, 214] width 70 height 28
click at [1070, 163] on span at bounding box center [1074, 162] width 8 height 11
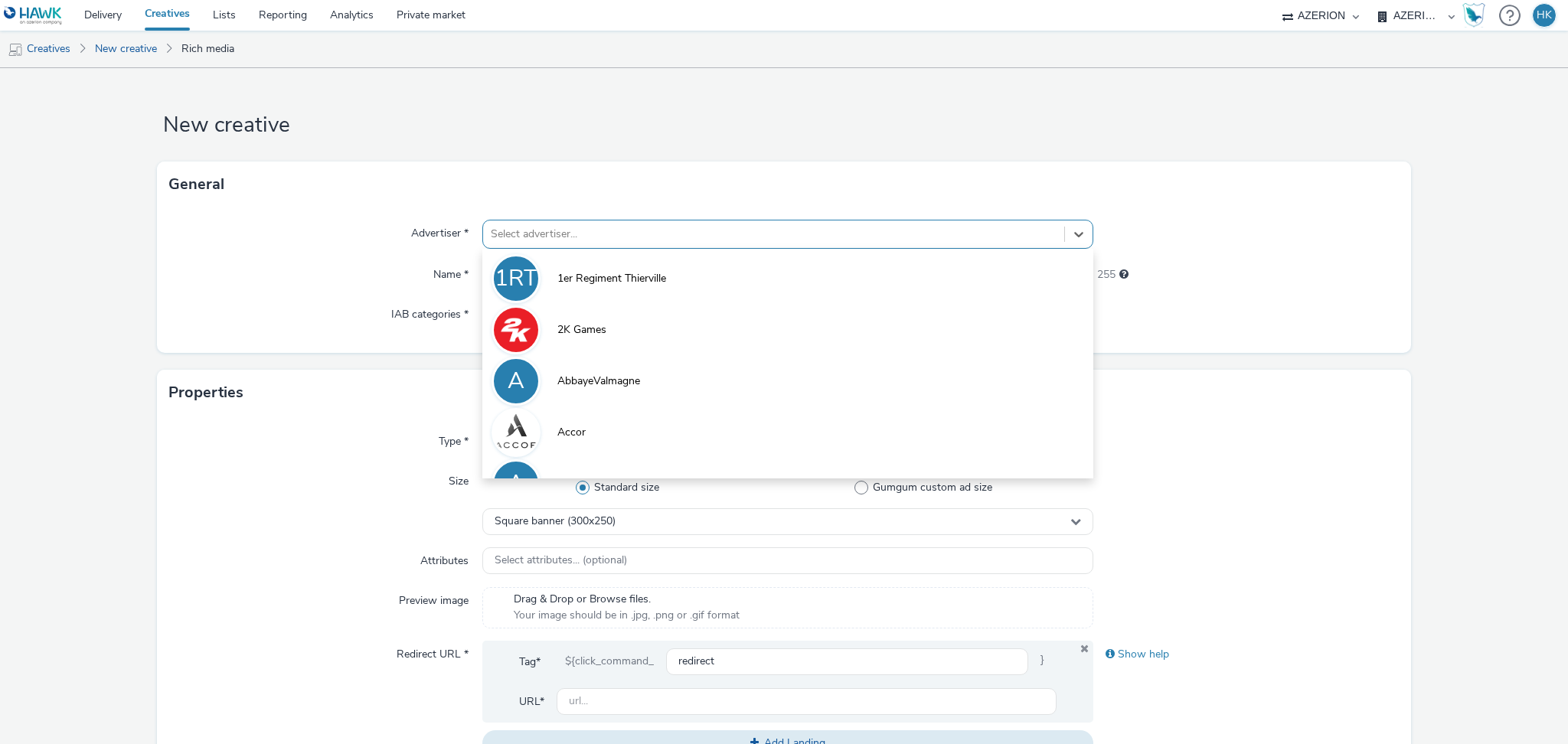
click at [670, 230] on div at bounding box center [773, 234] width 566 height 18
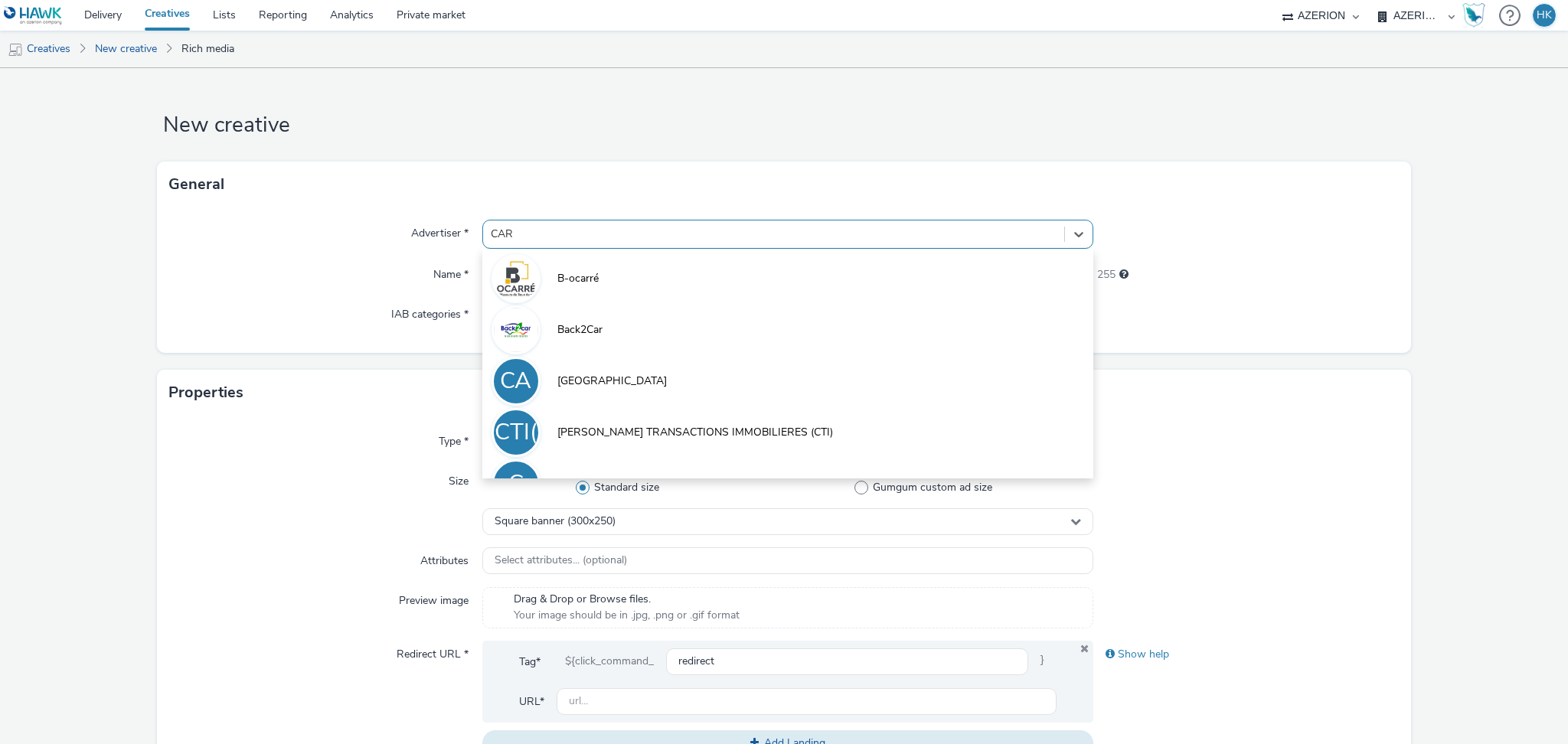
type input "[PERSON_NAME]"
click at [647, 377] on li "Carrefour" at bounding box center [788, 380] width 611 height 51
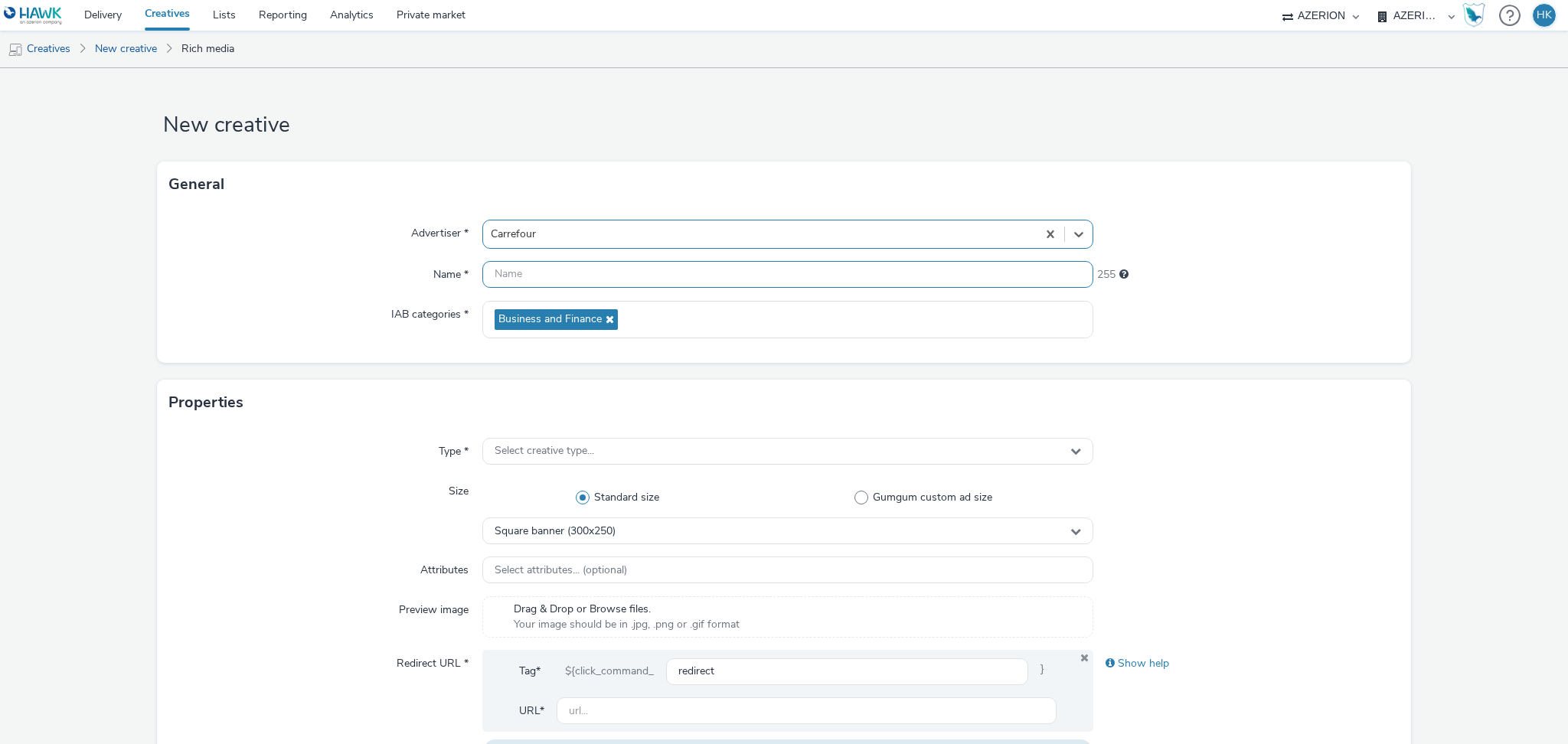
click at [578, 281] on input "text" at bounding box center [788, 274] width 611 height 27
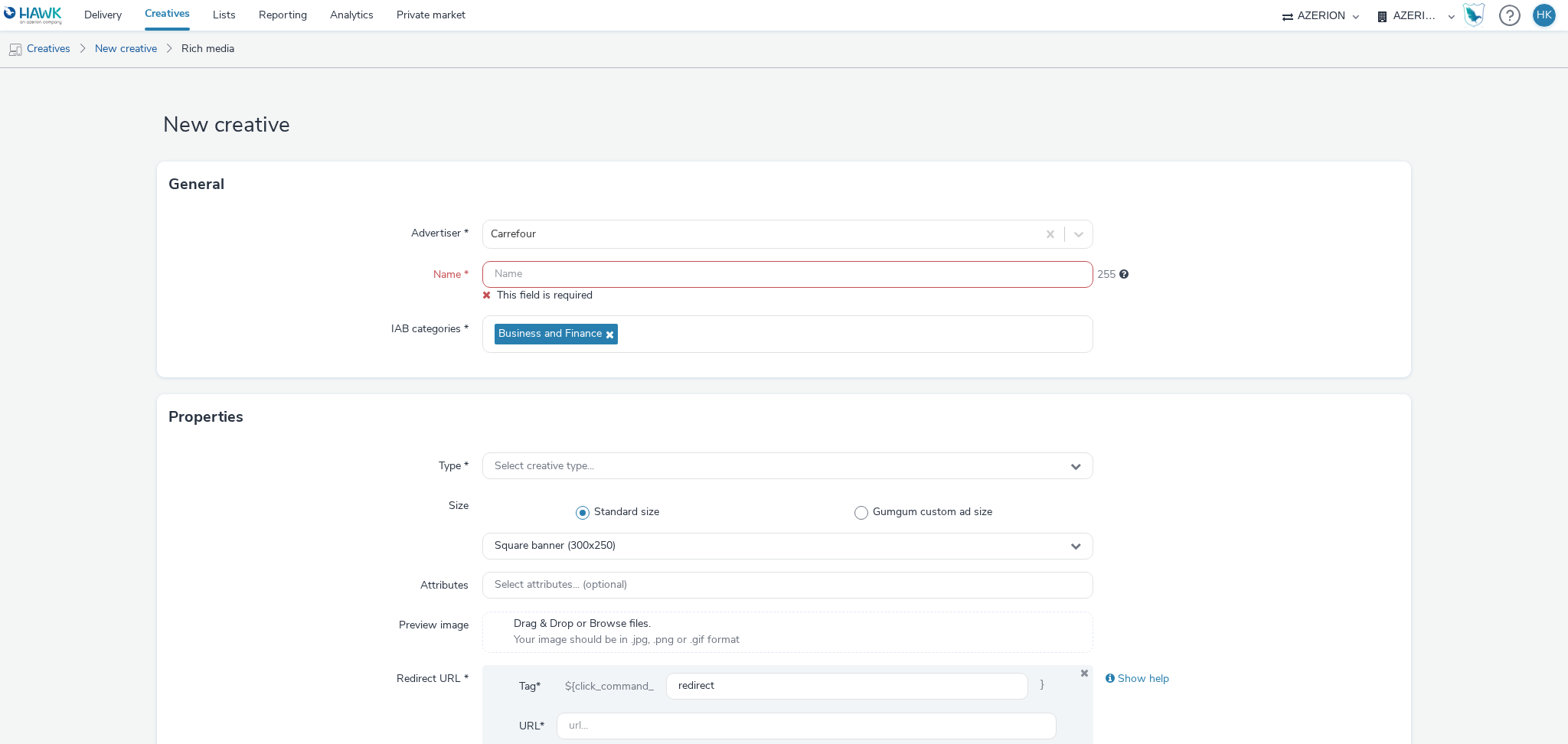
paste input "GIRAUDY_CARREFOUR"
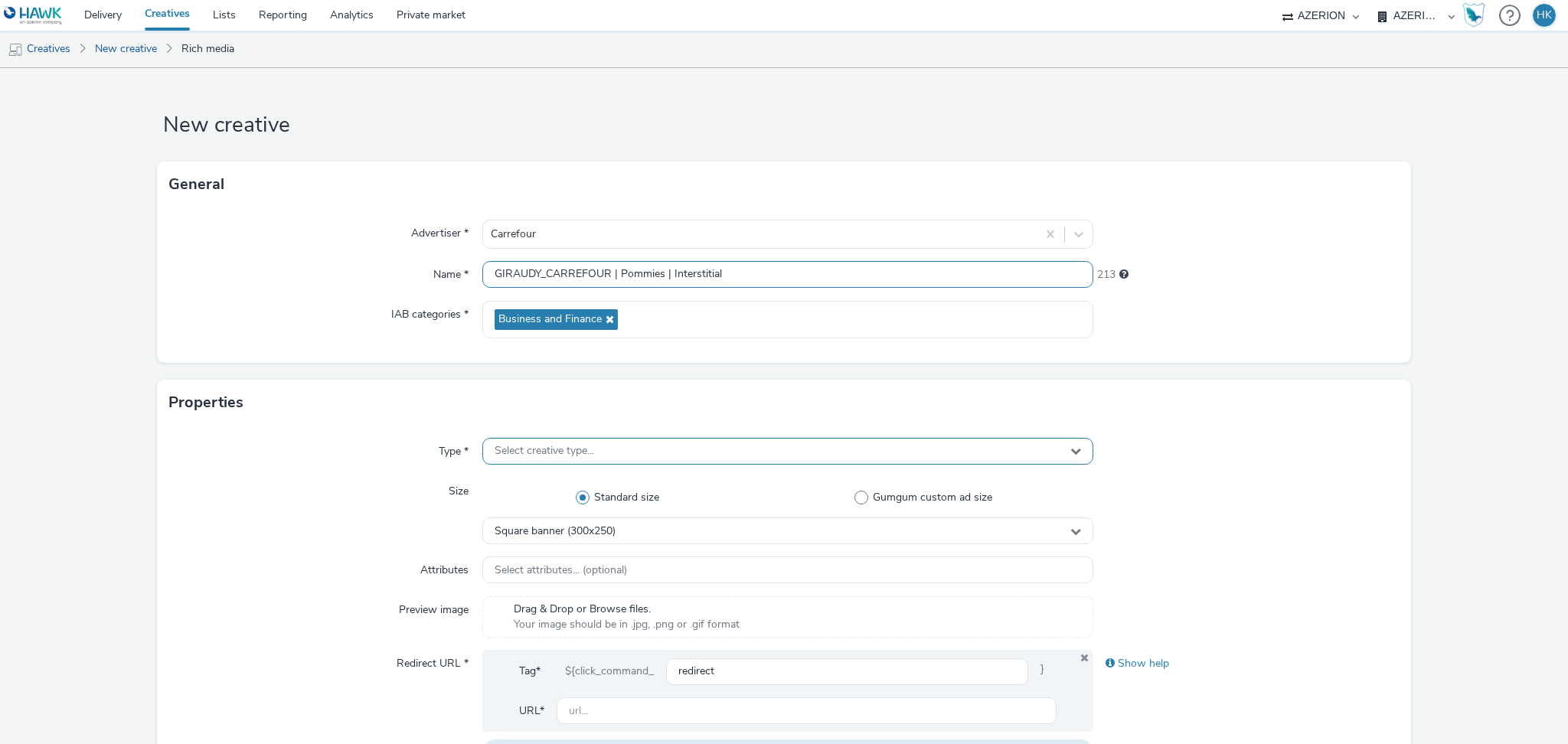
type input "GIRAUDY_CARREFOUR | Pommies | Interstitial"
click at [667, 460] on div "Select creative type..." at bounding box center [788, 451] width 611 height 27
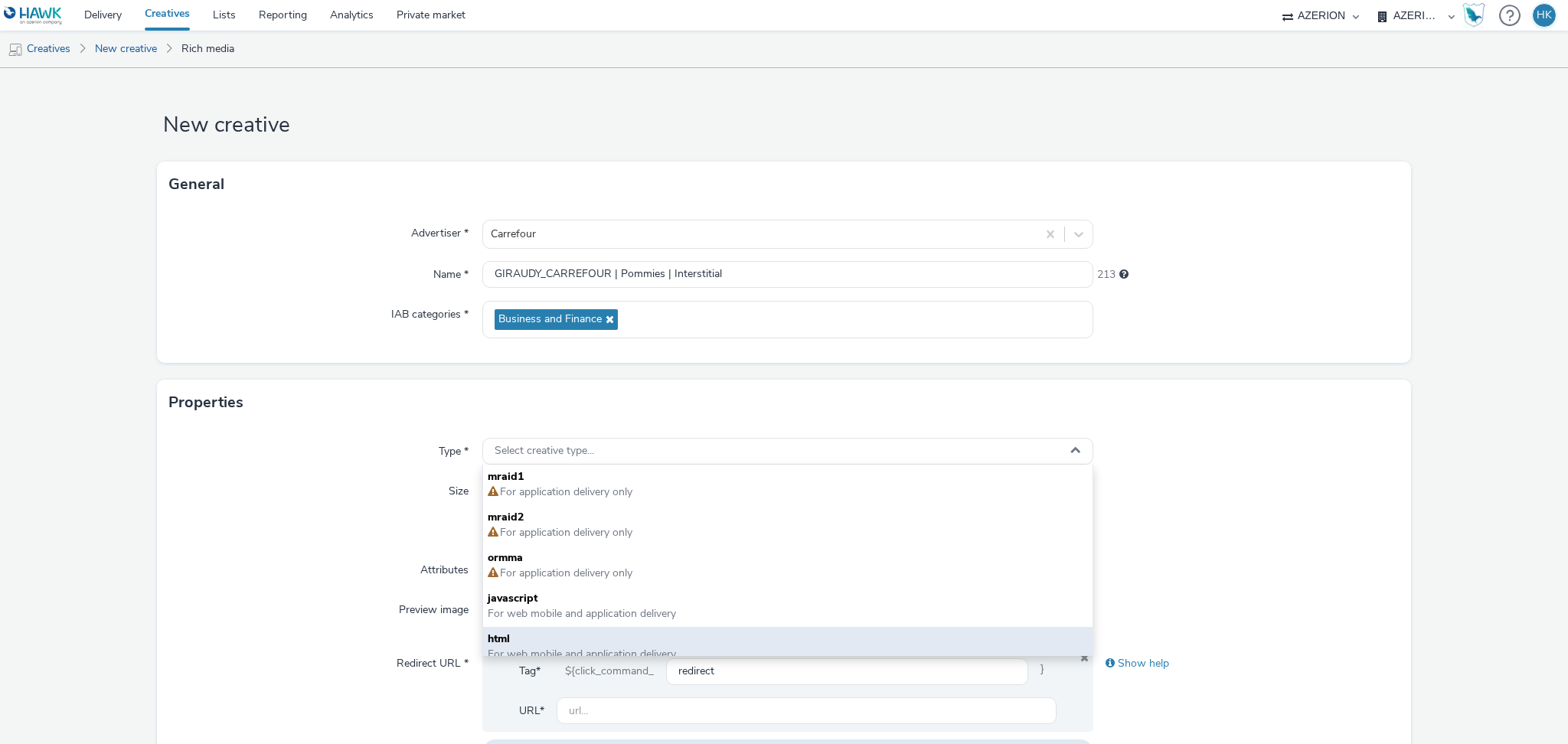
click at [622, 639] on span "html" at bounding box center [787, 638] width 600 height 15
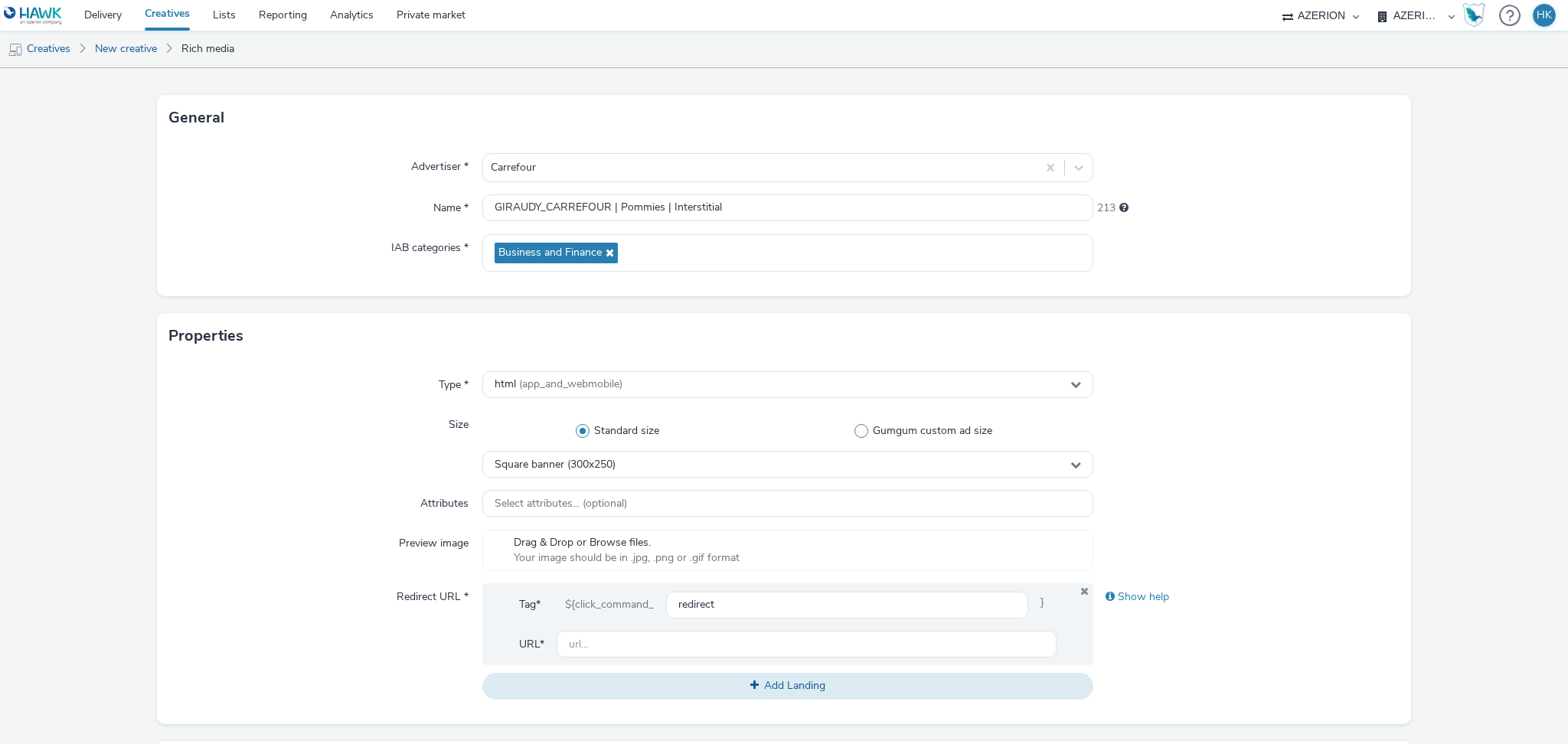
scroll to position [102, 0]
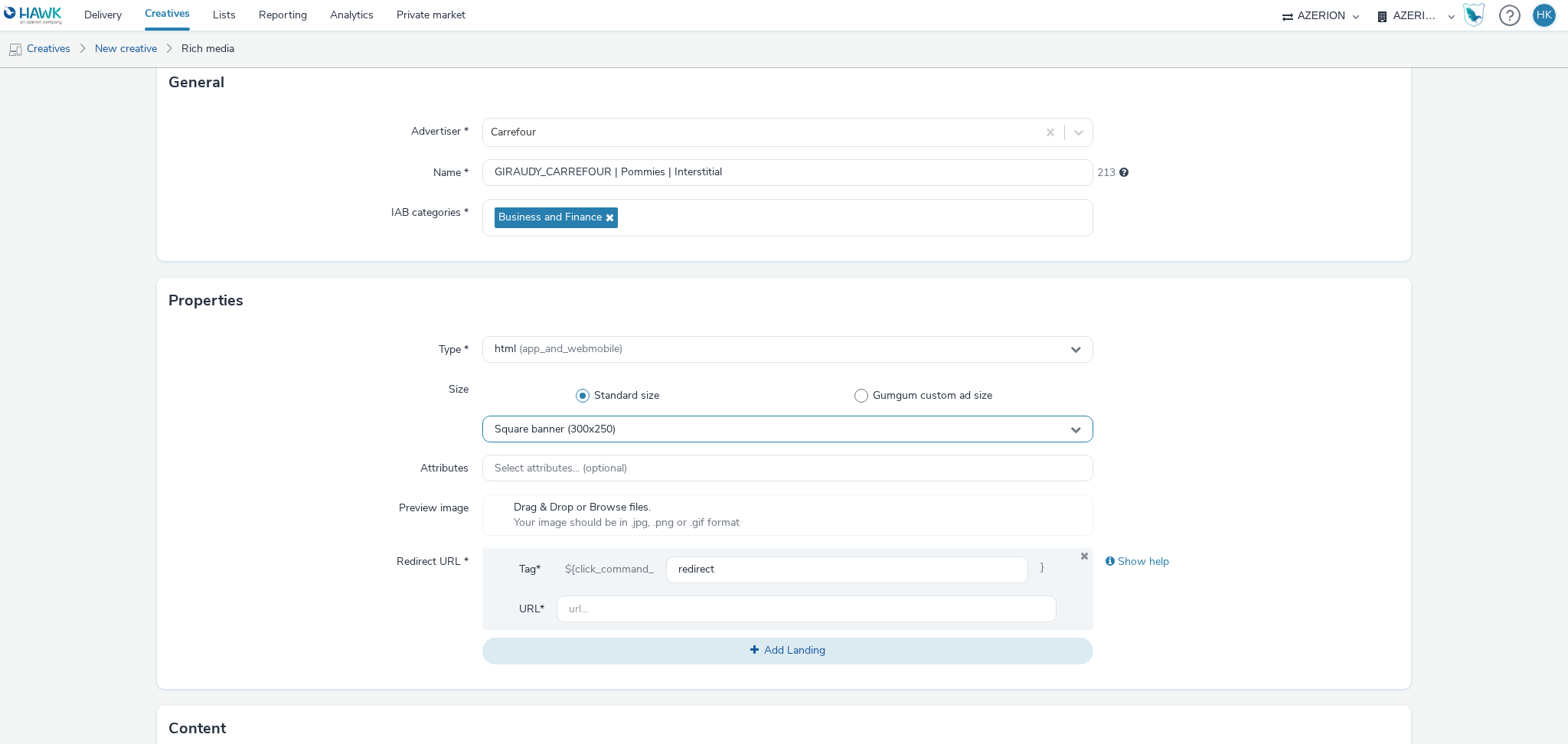
click at [619, 433] on div "Square banner (300x250)" at bounding box center [788, 429] width 611 height 27
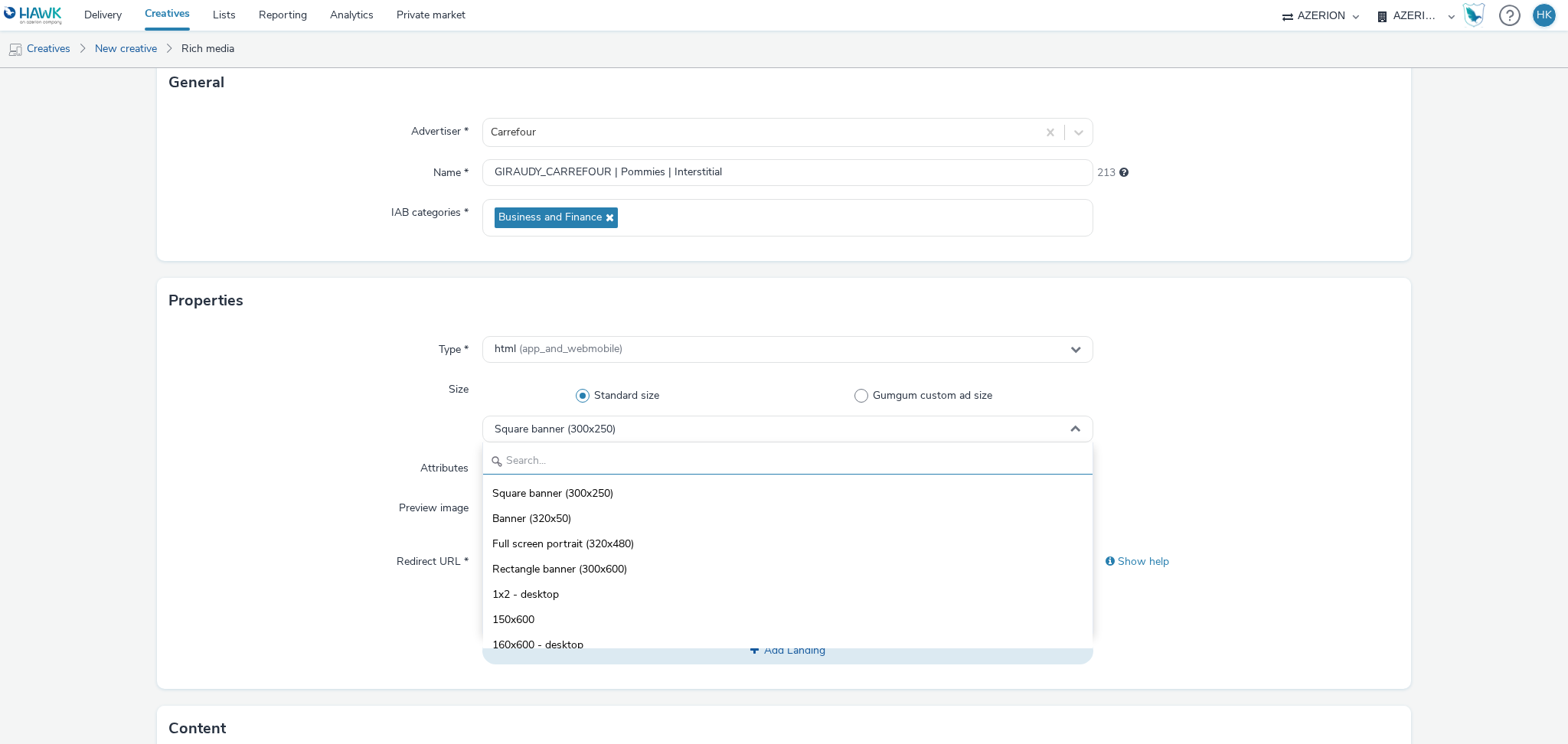
click at [570, 451] on input "text" at bounding box center [788, 461] width 609 height 27
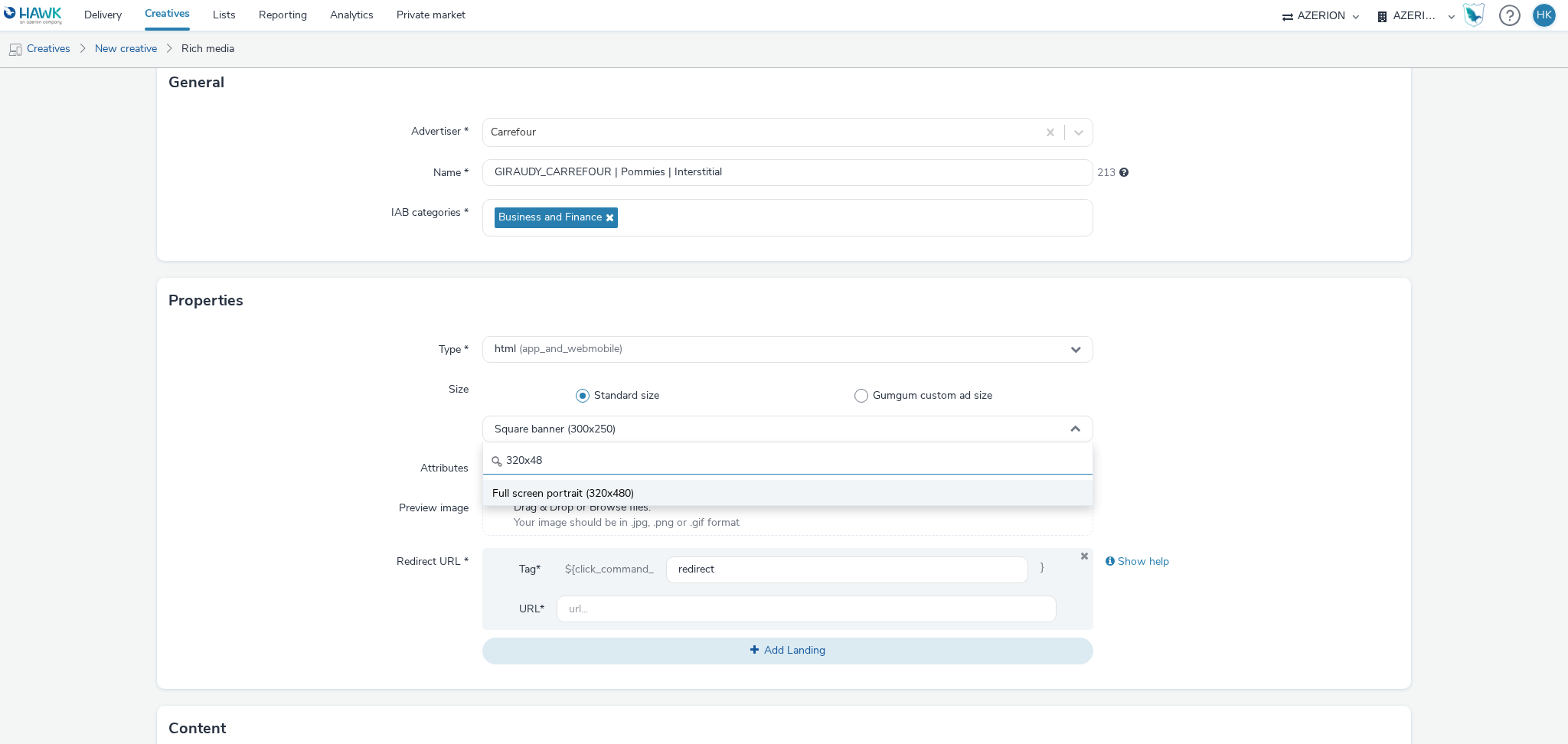
type input "320x48"
click at [585, 489] on span "Full screen portrait (320x480)" at bounding box center [562, 493] width 142 height 15
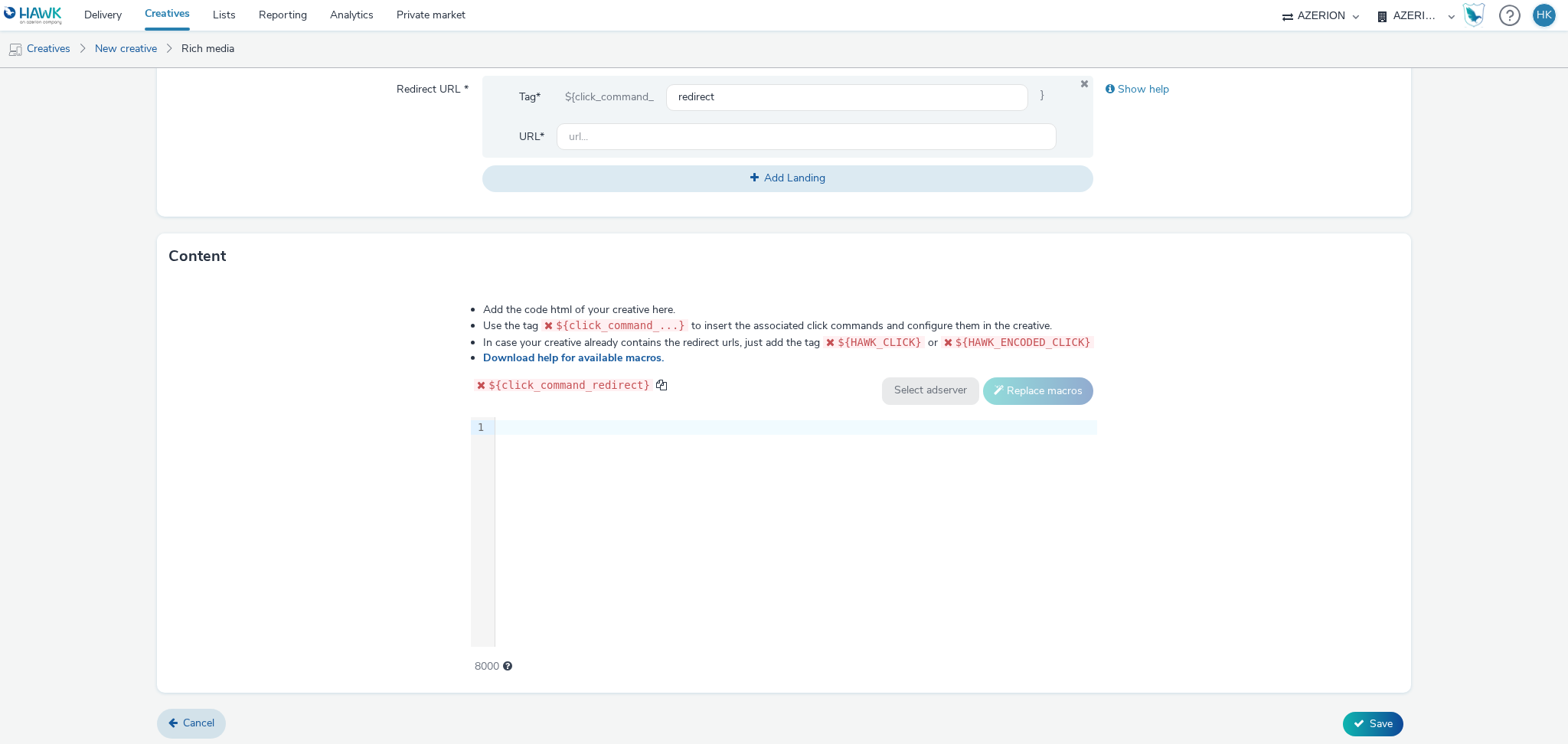
scroll to position [580, 0]
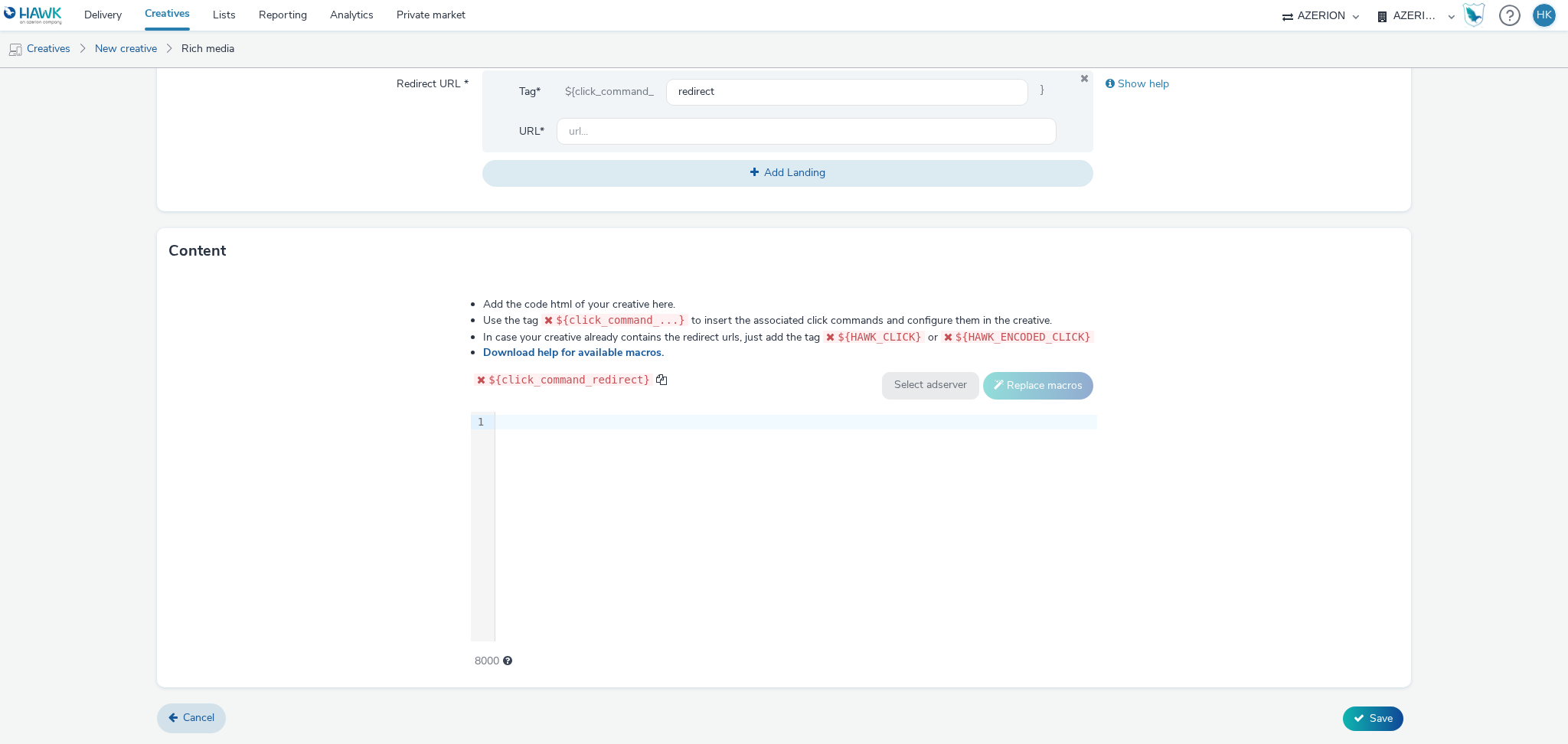
click at [517, 427] on div at bounding box center [796, 421] width 602 height 15
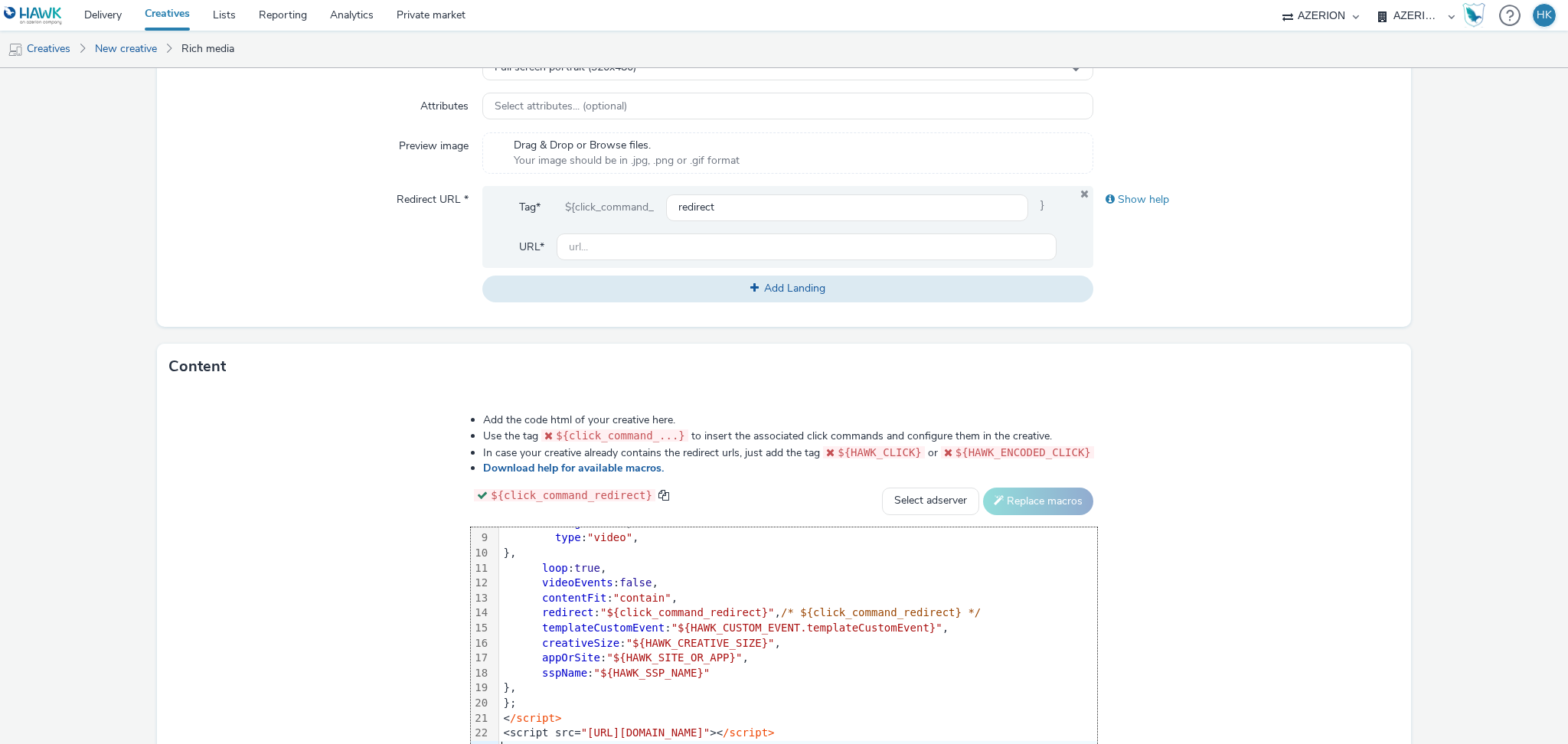
scroll to position [375, 0]
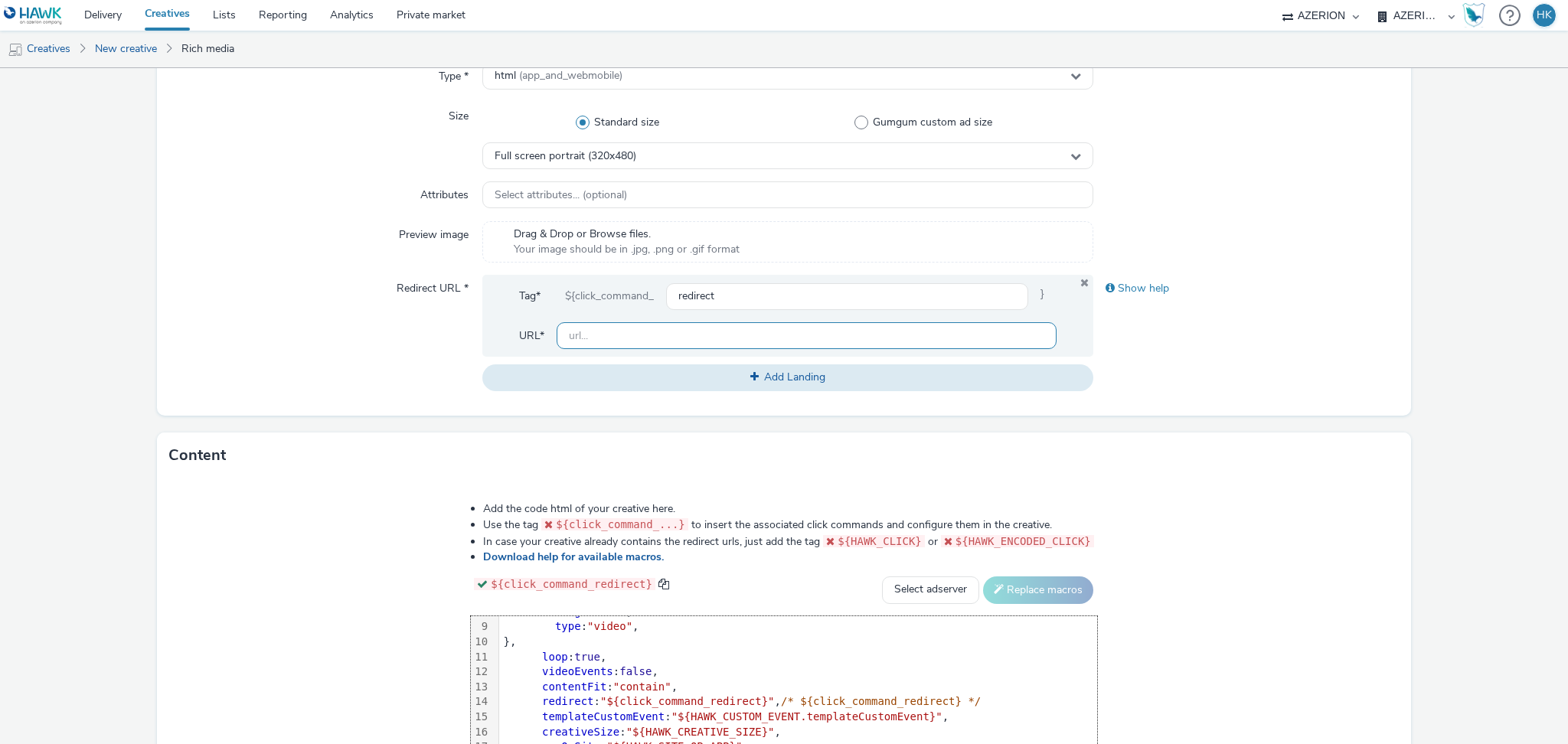
click at [684, 326] on input "text" at bounding box center [807, 335] width 500 height 27
paste input "[URL][DOMAIN_NAME]"
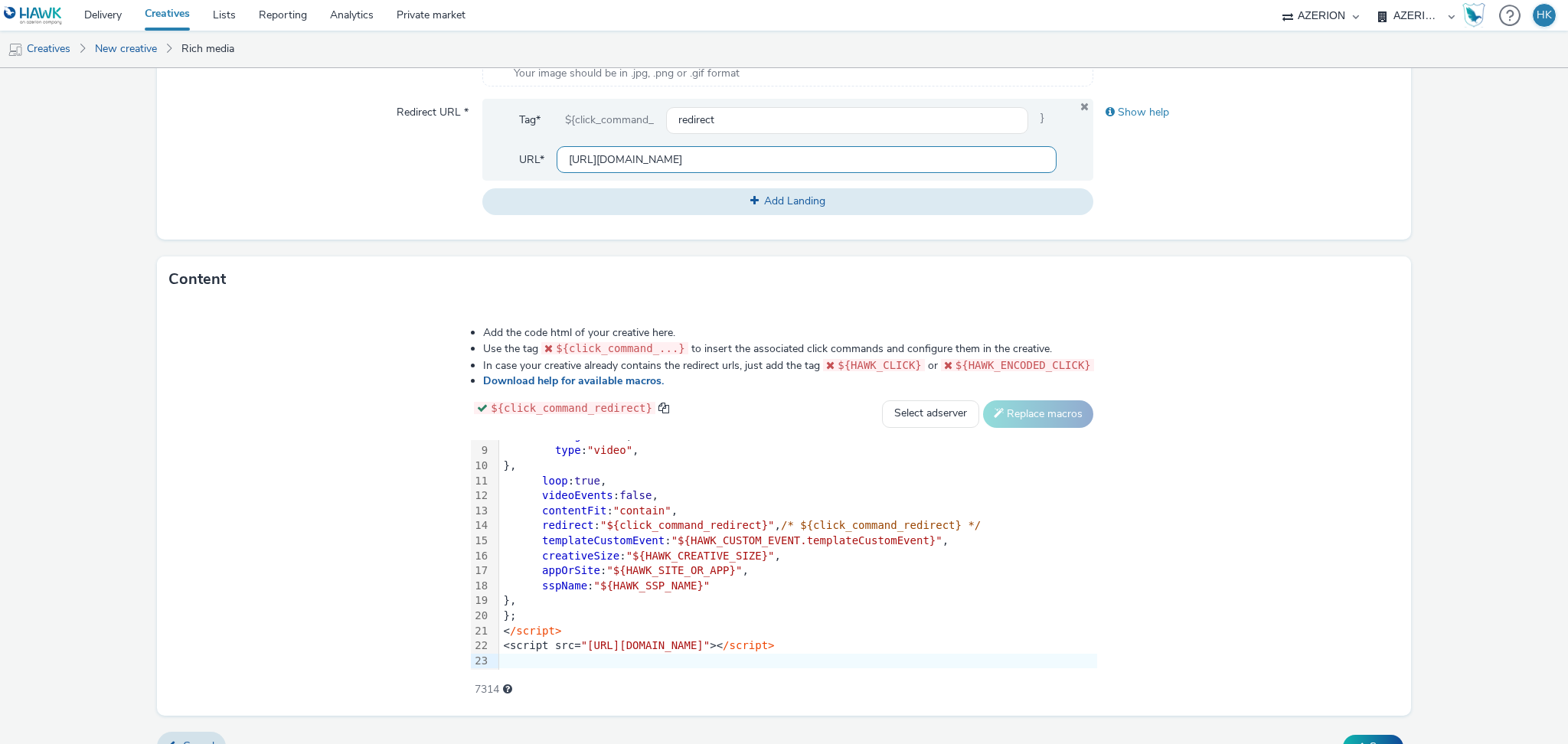
scroll to position [580, 0]
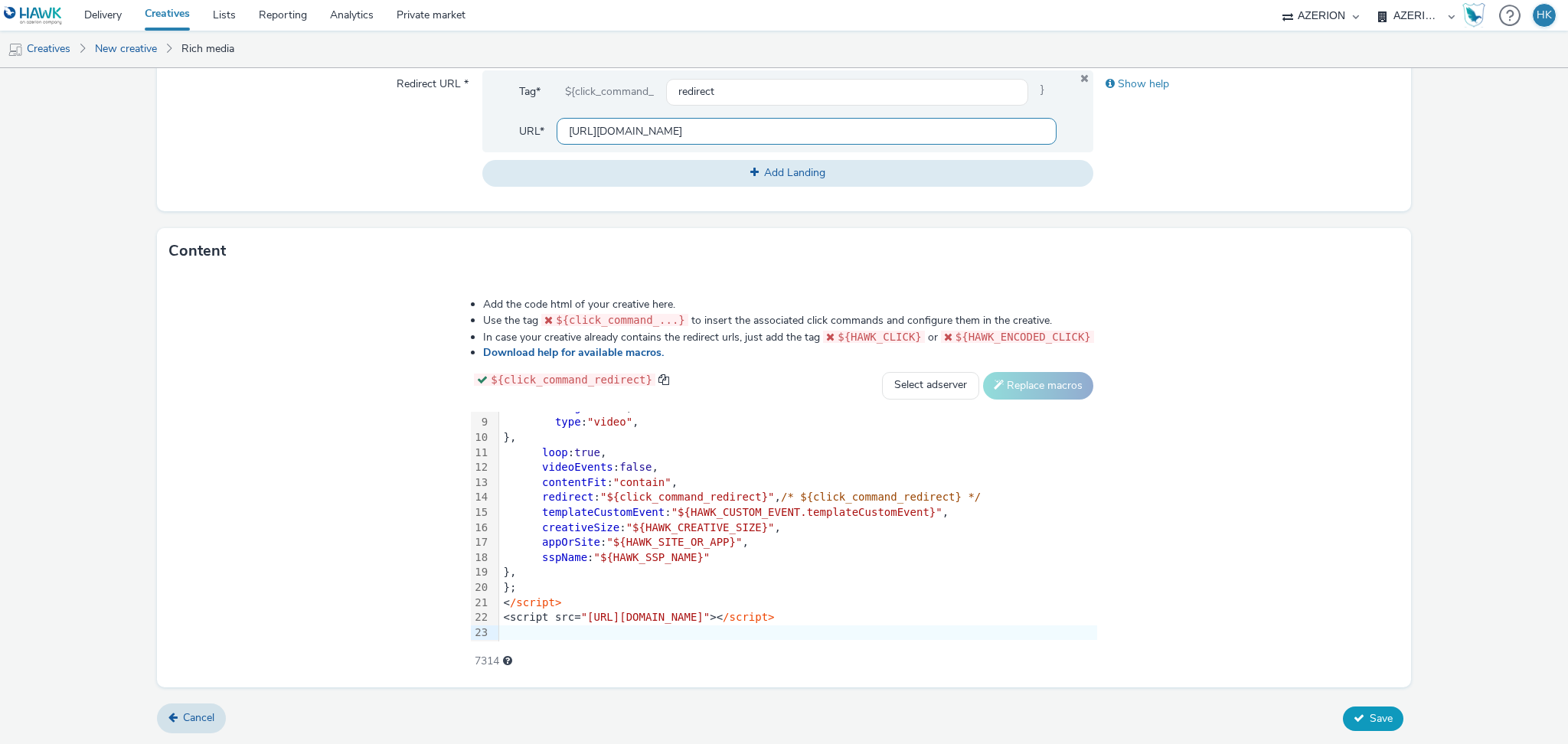
type input "[URL][DOMAIN_NAME]"
click at [1354, 720] on icon at bounding box center [1359, 718] width 11 height 11
